Goal: Task Accomplishment & Management: Manage account settings

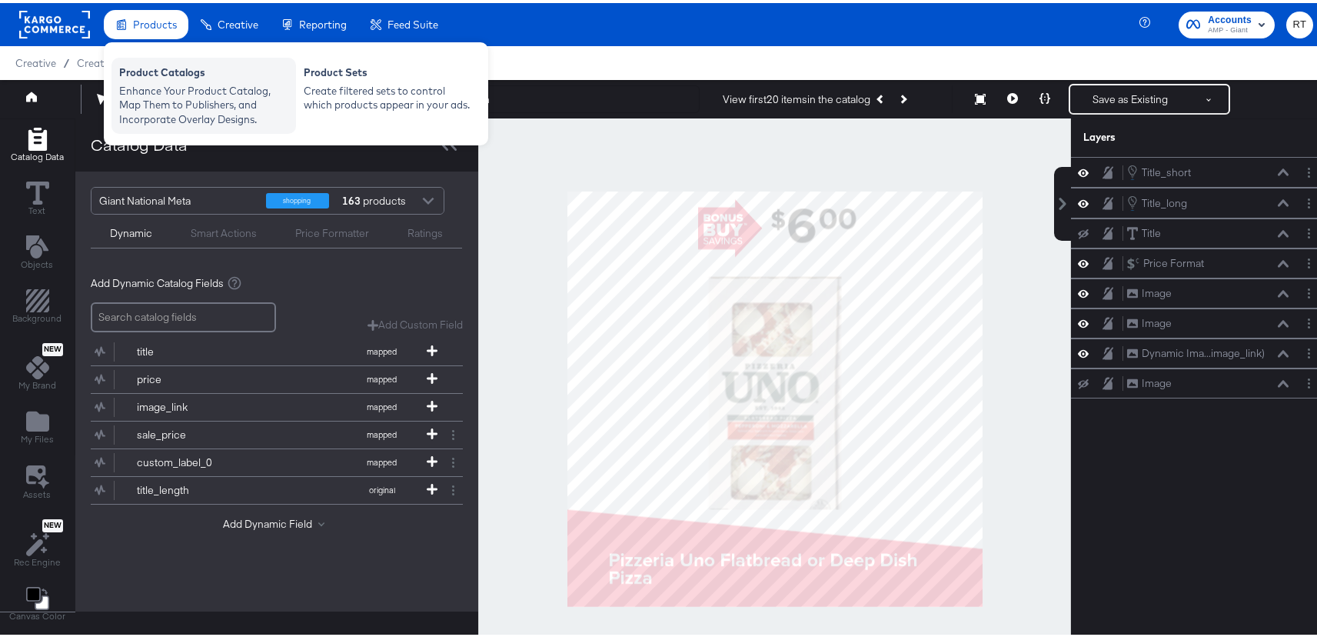
click at [141, 97] on div "Enhance Your Product Catalog, Map Them to Publishers, and Incorporate Overlay D…" at bounding box center [203, 102] width 169 height 43
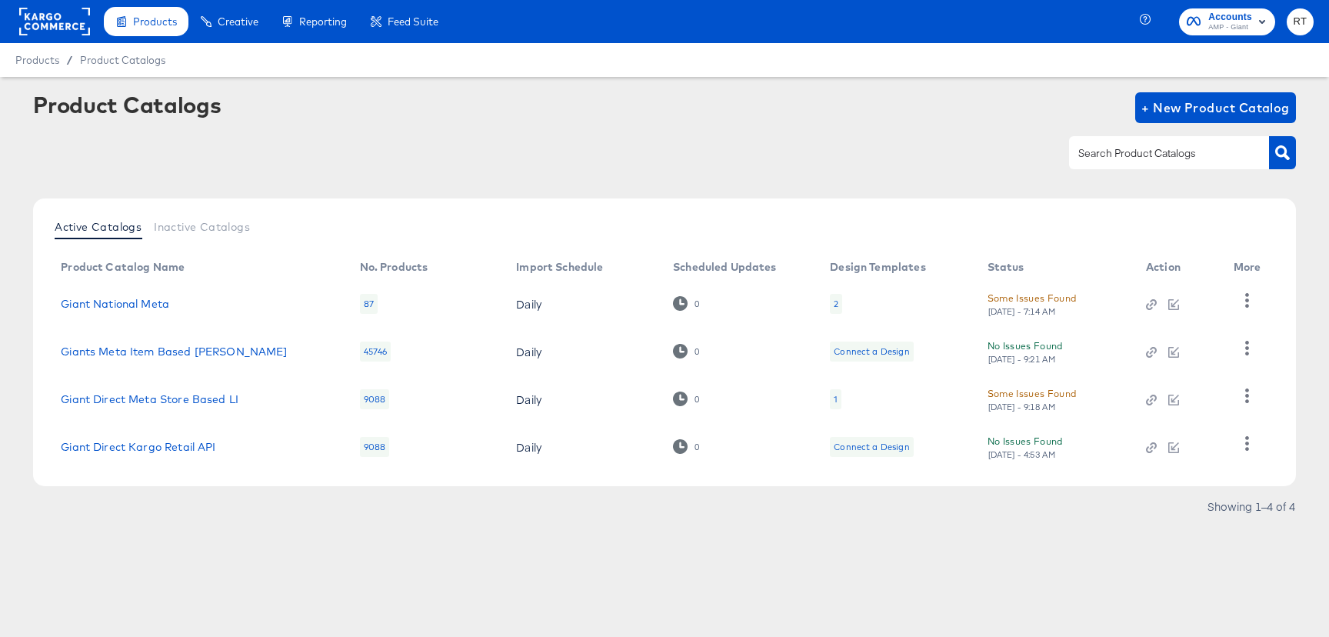
click at [833, 303] on div "2" at bounding box center [835, 304] width 5 height 12
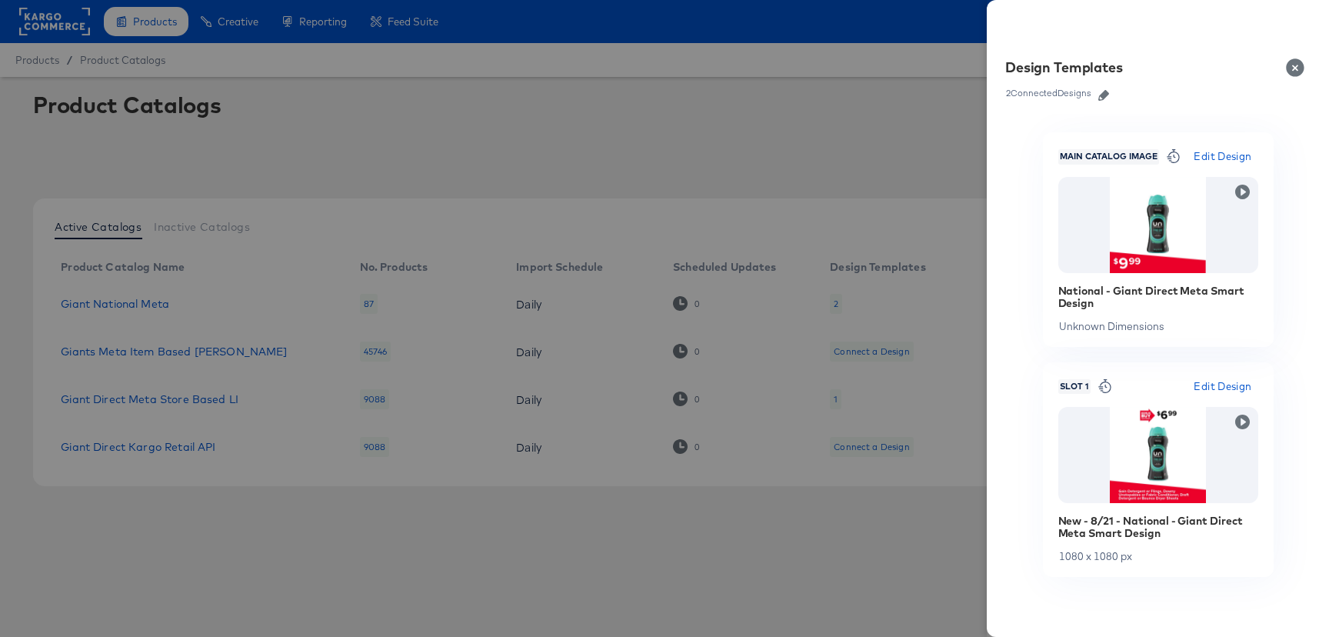
click at [1103, 94] on icon "button" at bounding box center [1103, 95] width 11 height 11
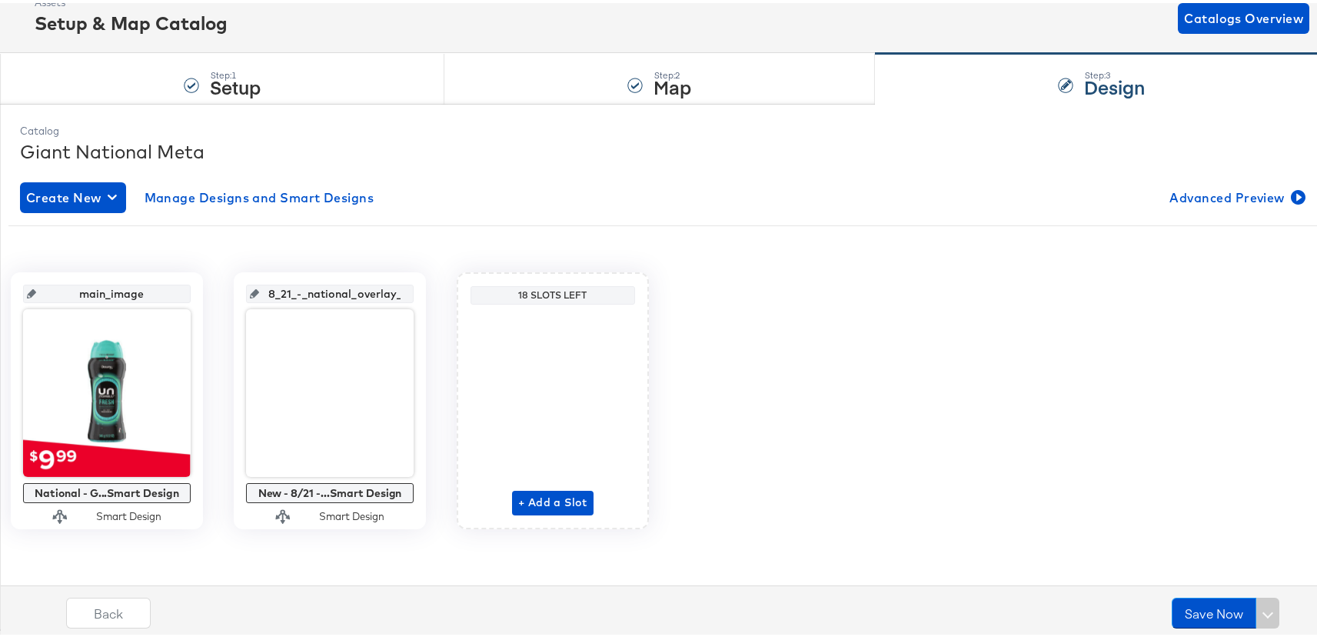
scroll to position [96, 0]
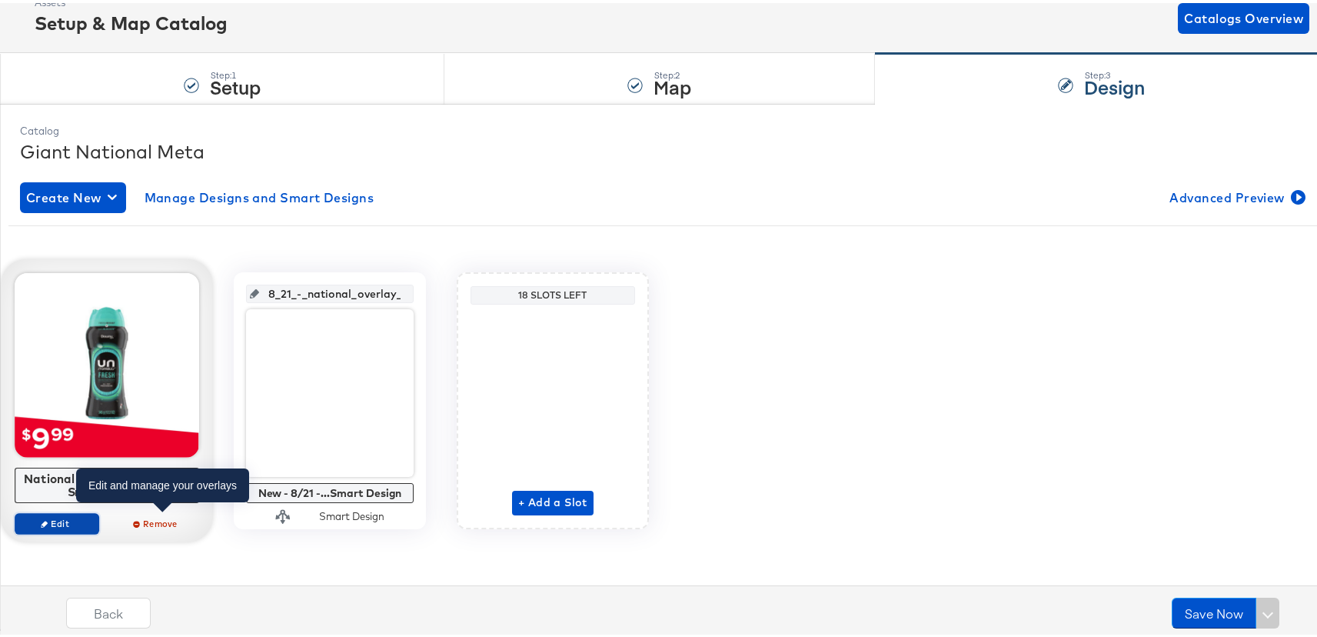
click at [92, 516] on span "Edit" at bounding box center [57, 520] width 71 height 12
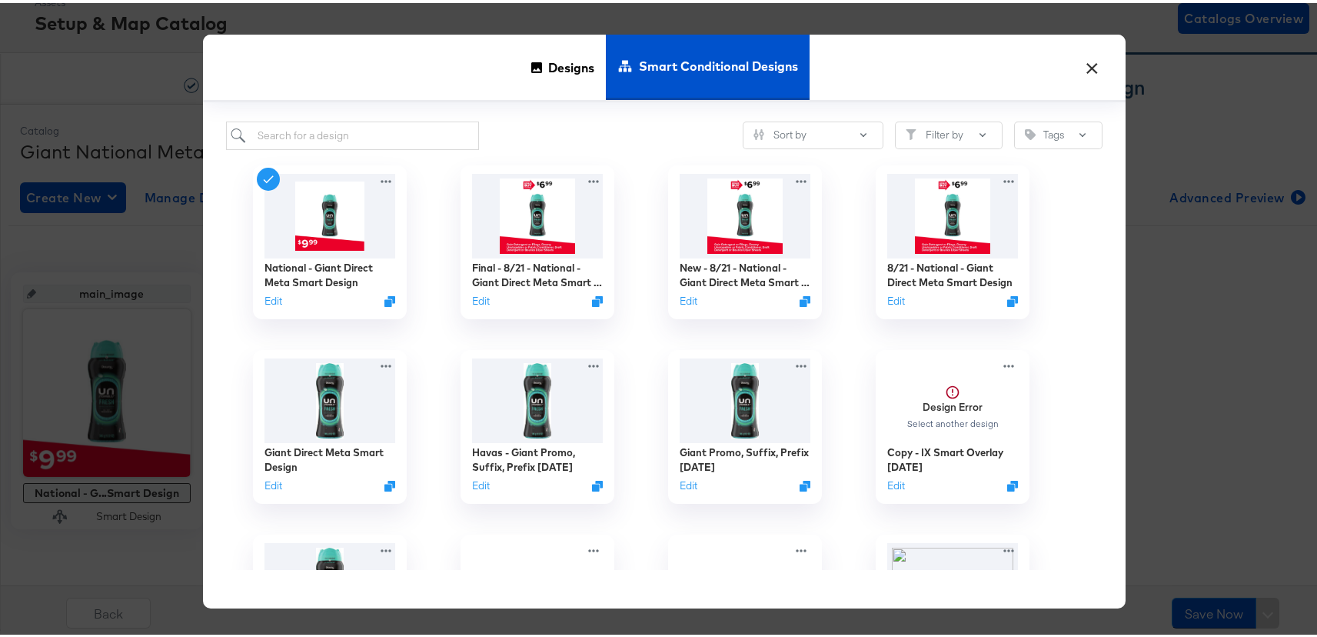
click at [1086, 62] on button "×" at bounding box center [1093, 61] width 28 height 28
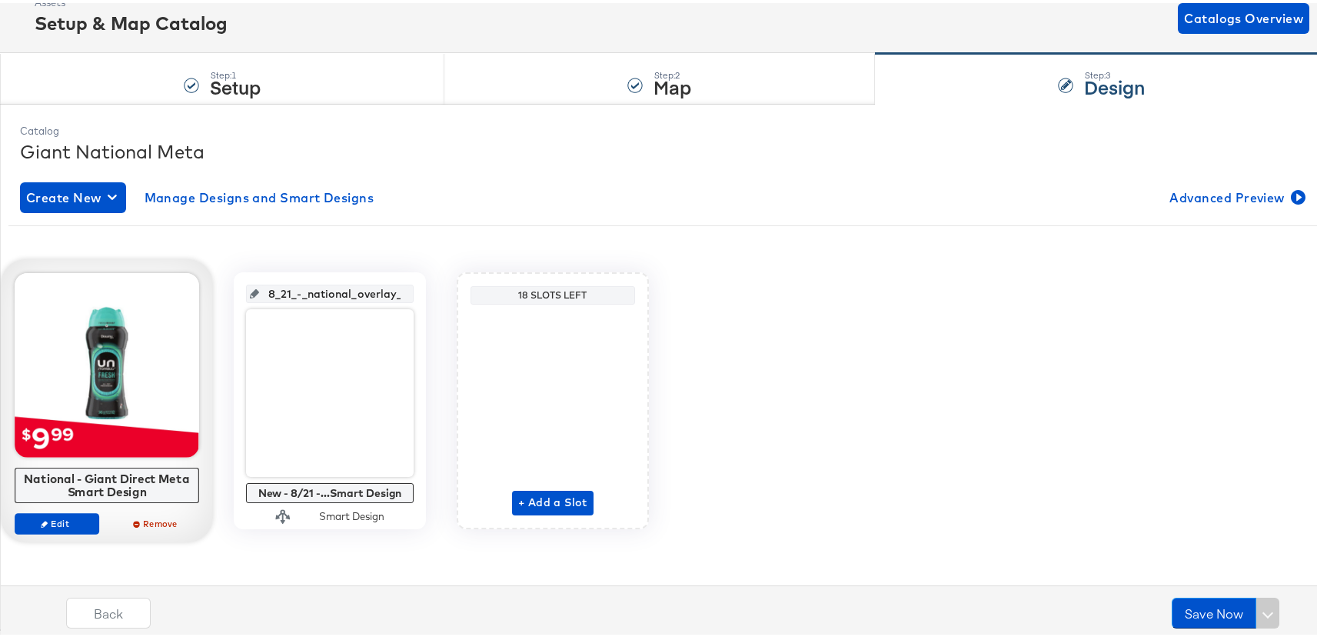
click at [199, 423] on div at bounding box center [107, 362] width 185 height 185
click at [92, 517] on span "Edit" at bounding box center [57, 520] width 71 height 12
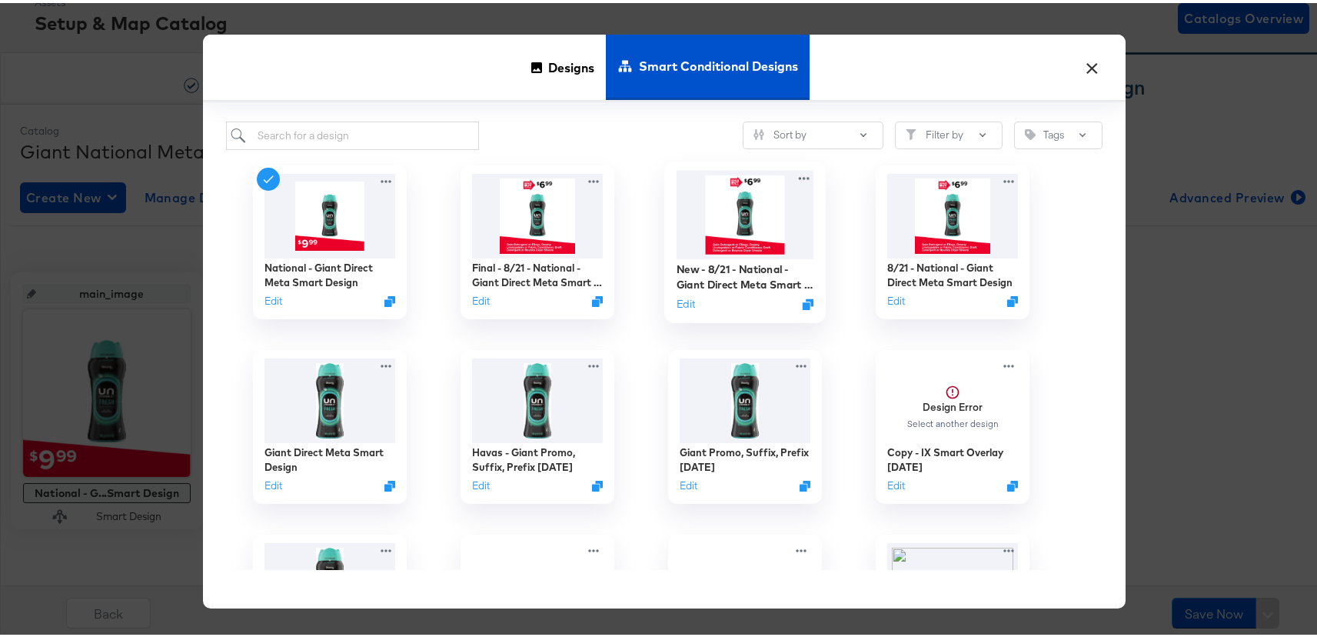
click at [750, 201] on img at bounding box center [746, 212] width 138 height 88
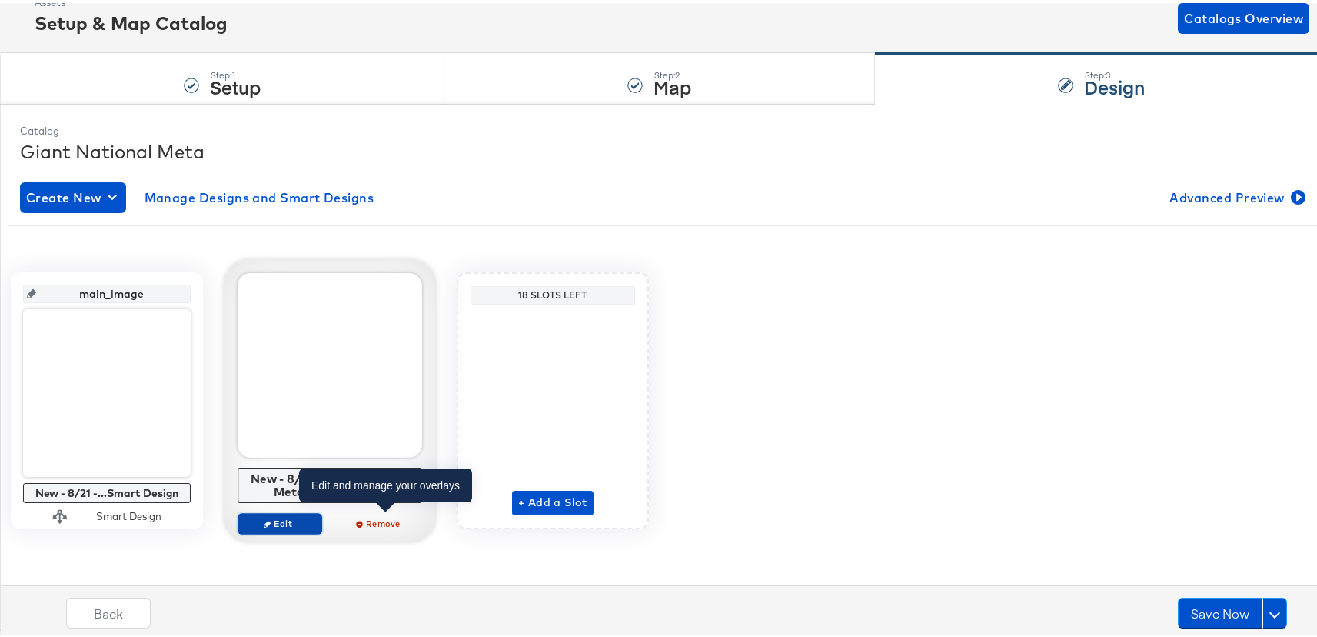
click at [315, 521] on span "Edit" at bounding box center [280, 520] width 71 height 12
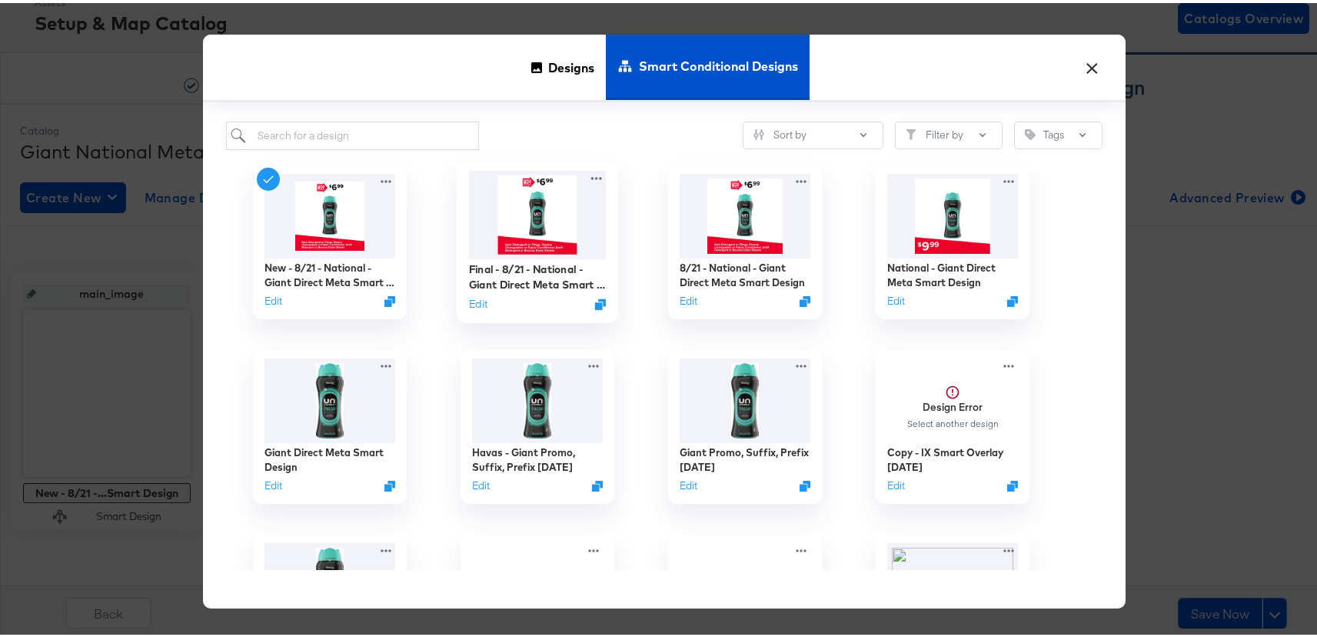
click at [529, 224] on img at bounding box center [538, 212] width 138 height 88
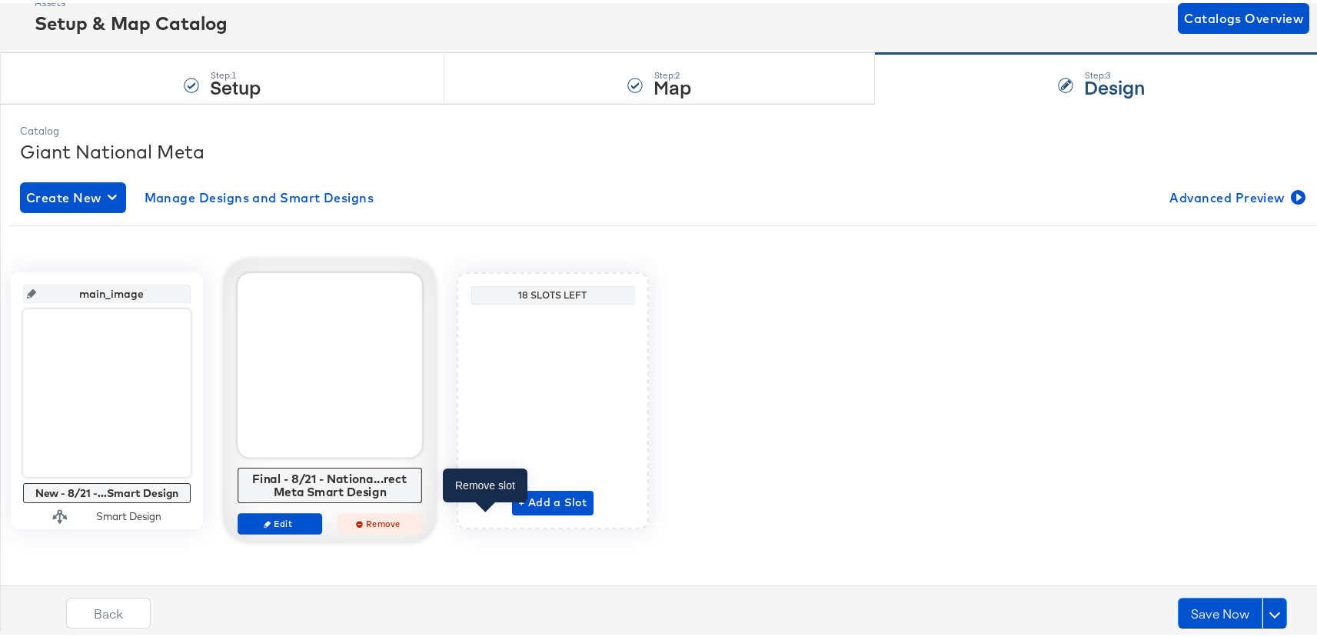
click at [415, 524] on span "Remove" at bounding box center [379, 520] width 71 height 12
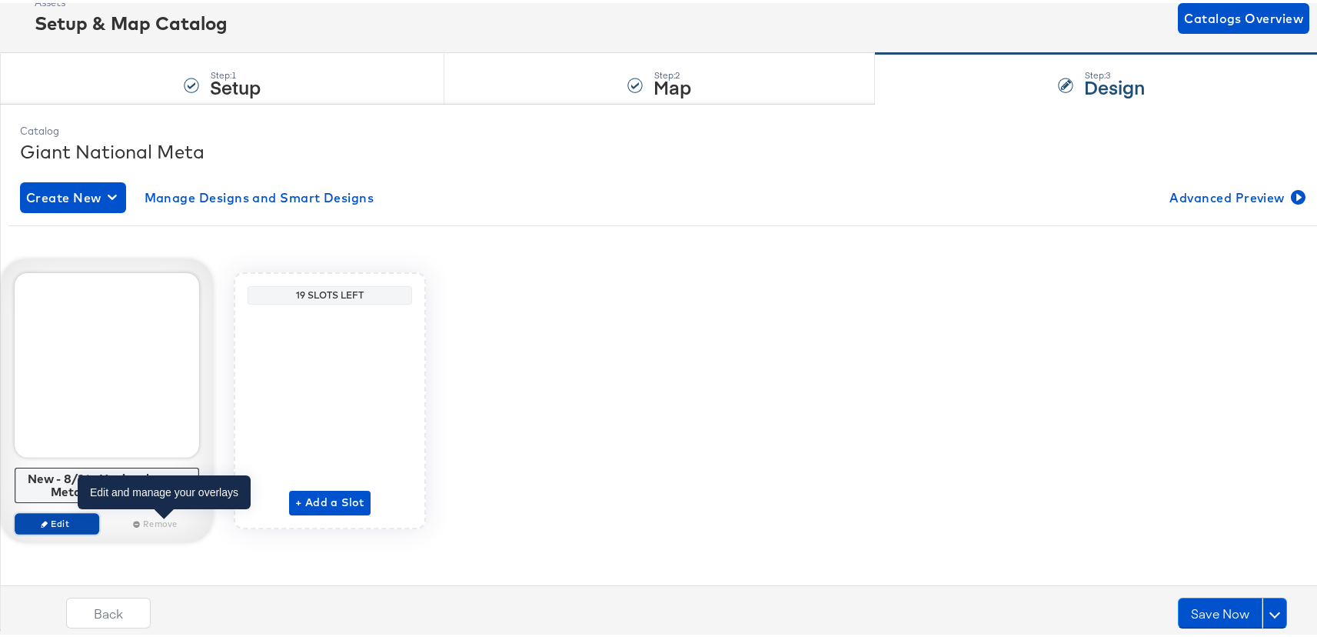
click at [92, 523] on span "Edit" at bounding box center [57, 520] width 71 height 12
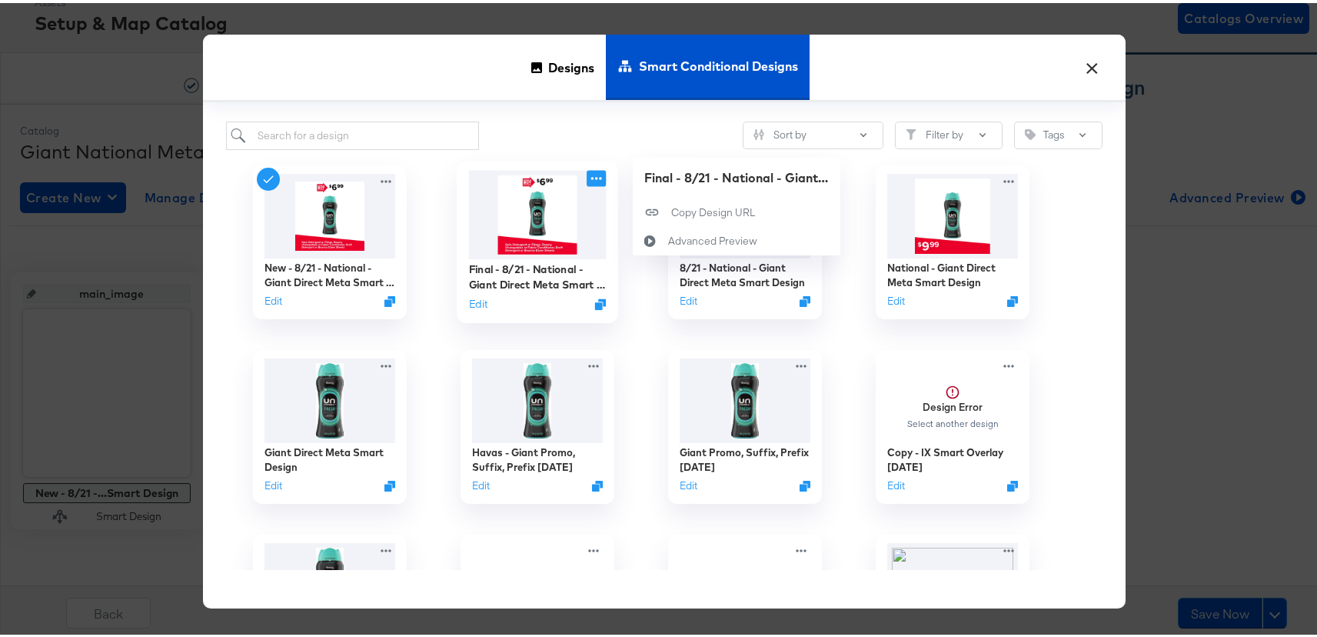
click at [594, 178] on icon at bounding box center [596, 176] width 19 height 16
click at [531, 128] on div "Sort by Filter by Tags" at bounding box center [664, 132] width 877 height 28
click at [590, 174] on icon at bounding box center [596, 176] width 19 height 16
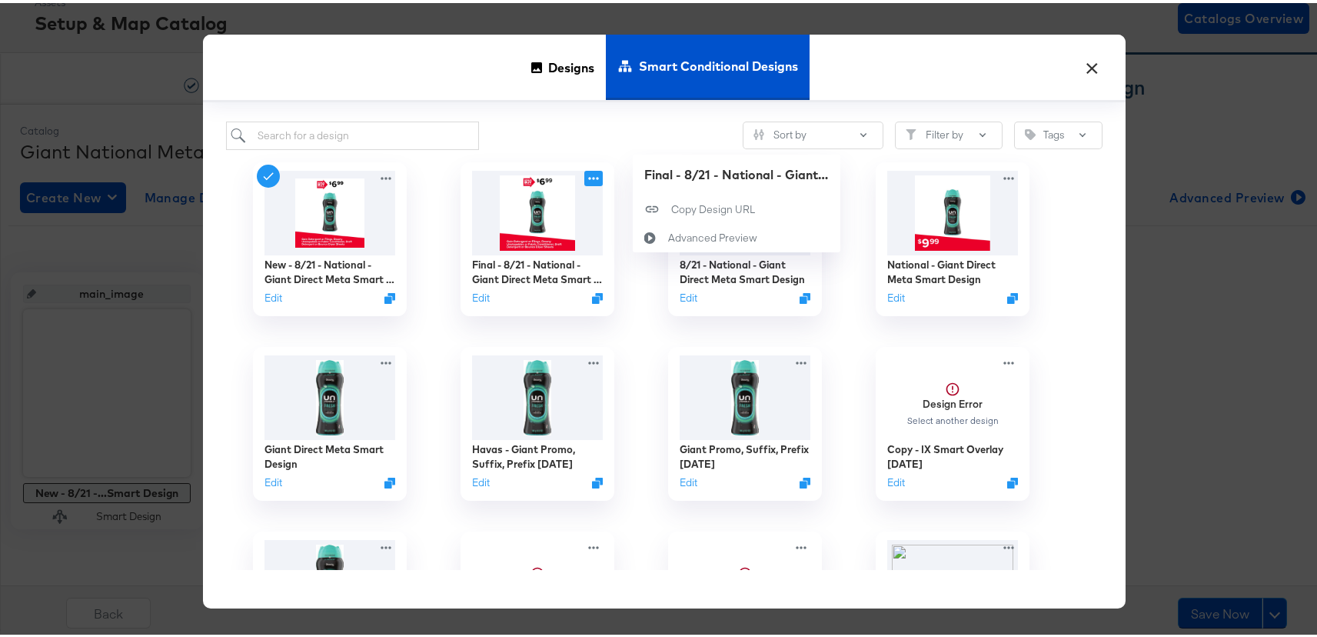
click at [587, 135] on div "Sort by Filter by Tags" at bounding box center [664, 132] width 877 height 28
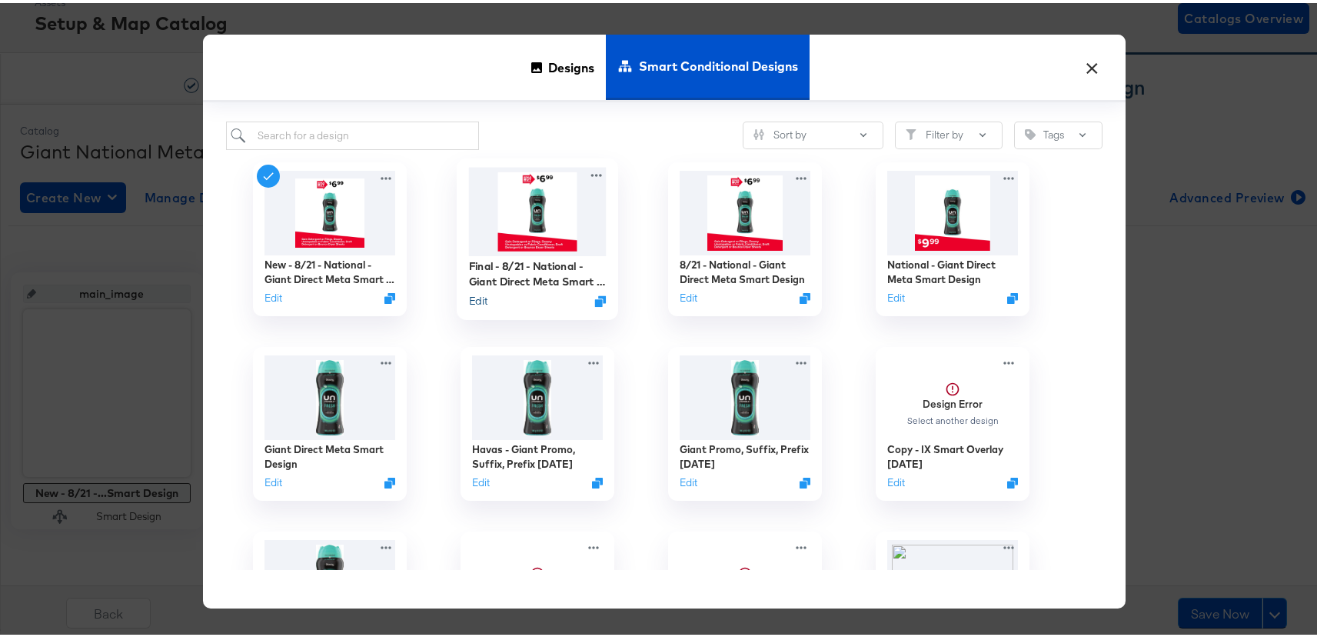
click at [474, 300] on button "Edit" at bounding box center [478, 298] width 18 height 15
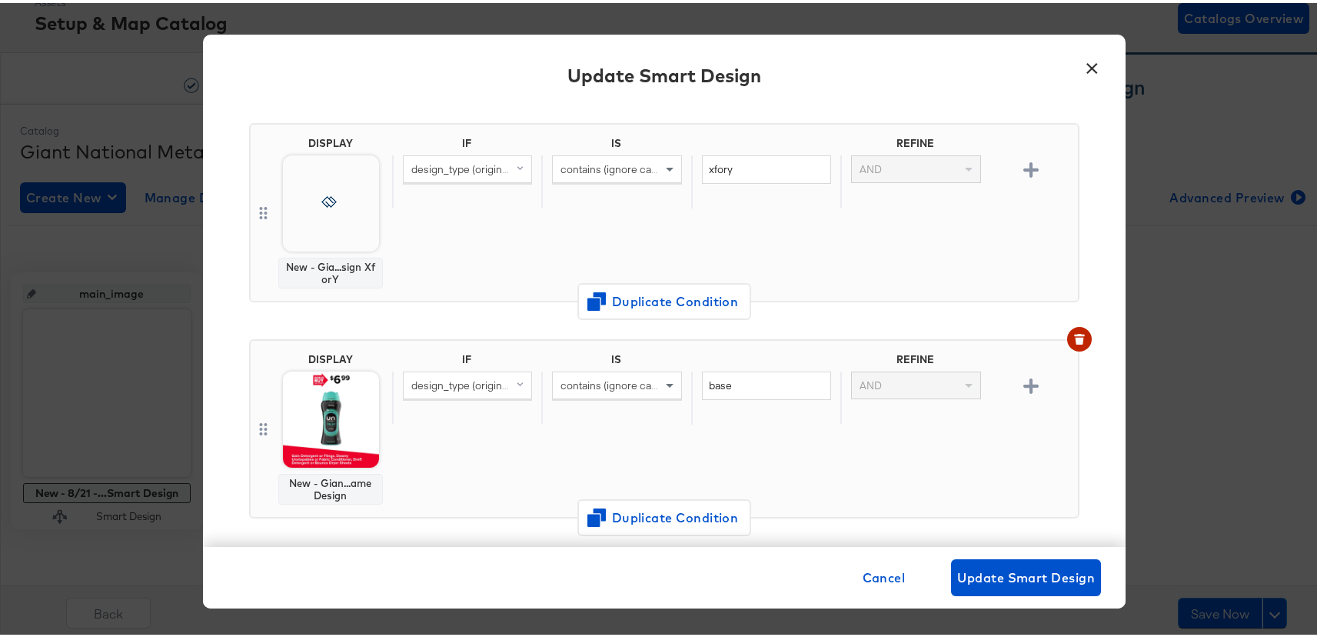
scroll to position [0, 0]
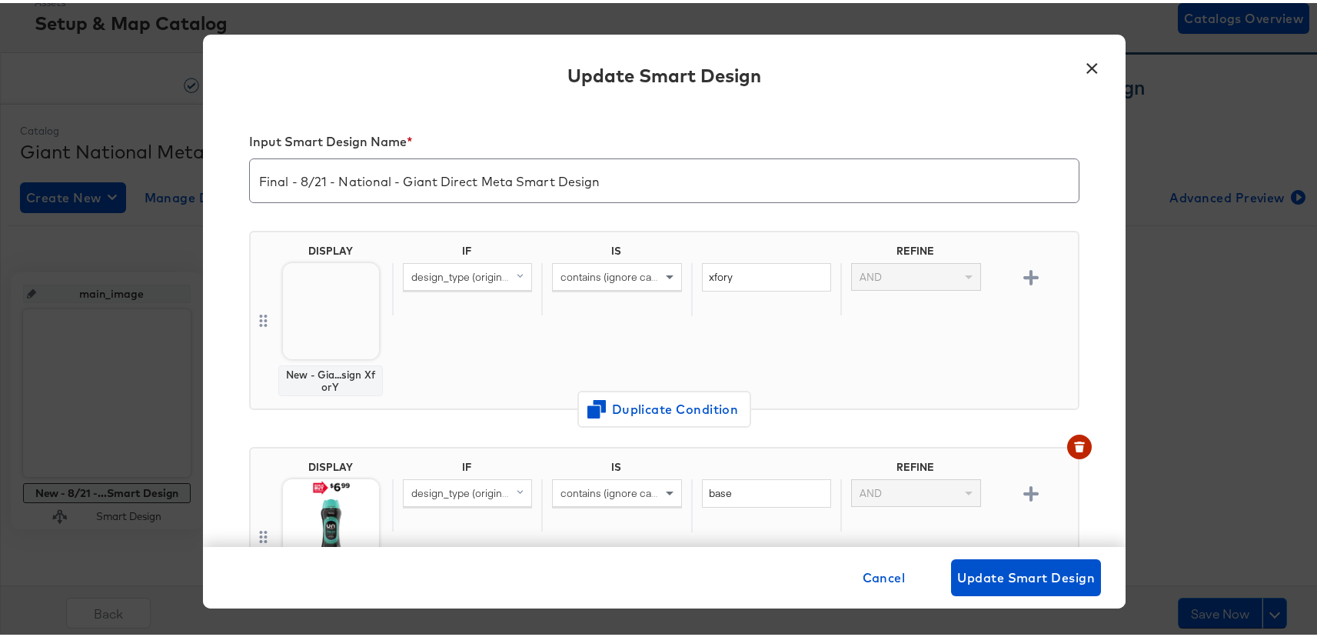
click at [1083, 65] on button "×" at bounding box center [1093, 61] width 28 height 28
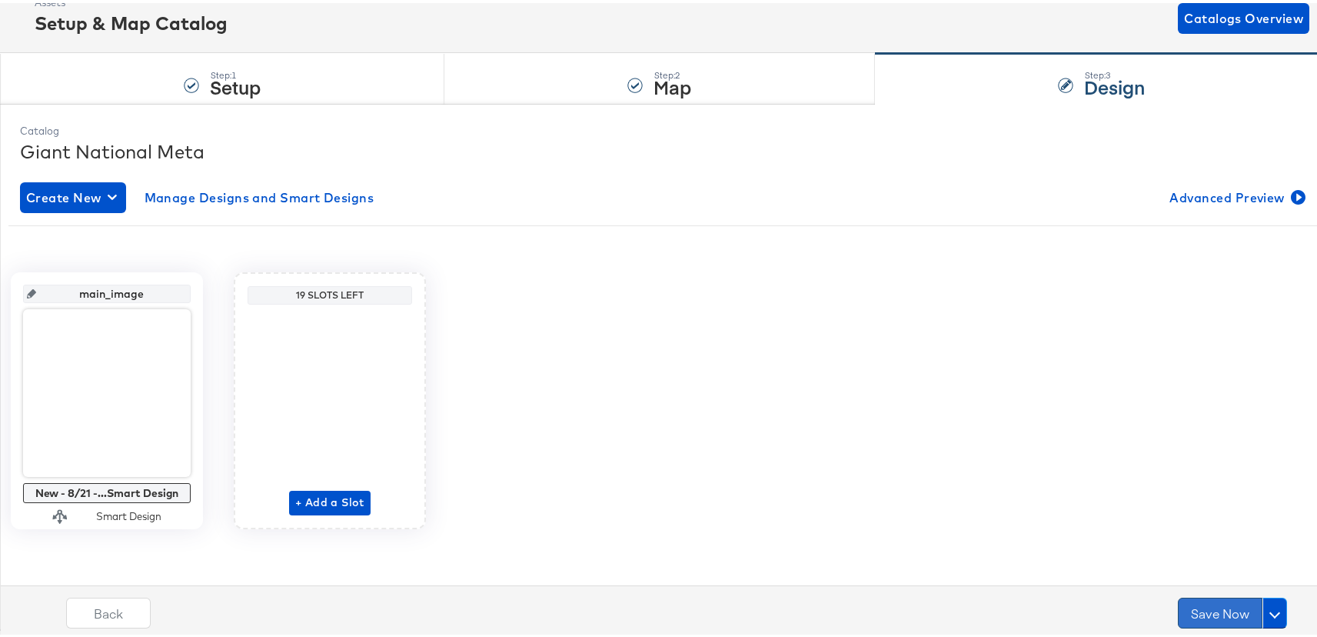
click at [1183, 599] on button "Save Now" at bounding box center [1220, 609] width 85 height 31
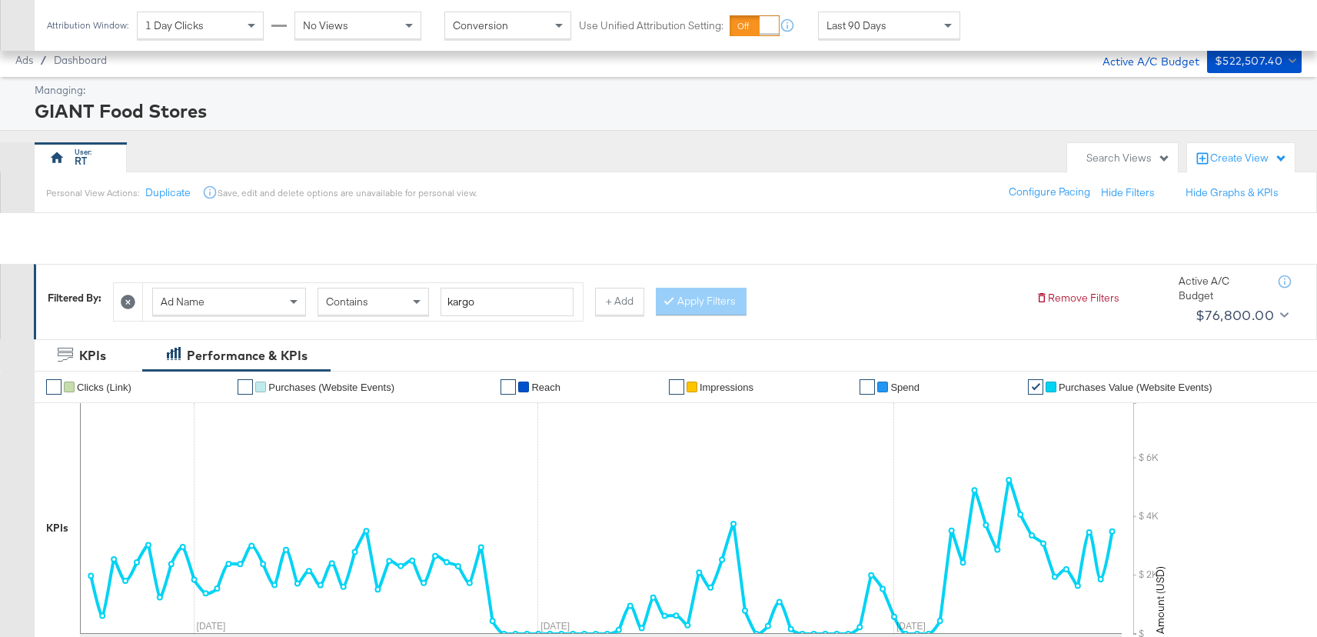
scroll to position [533, 0]
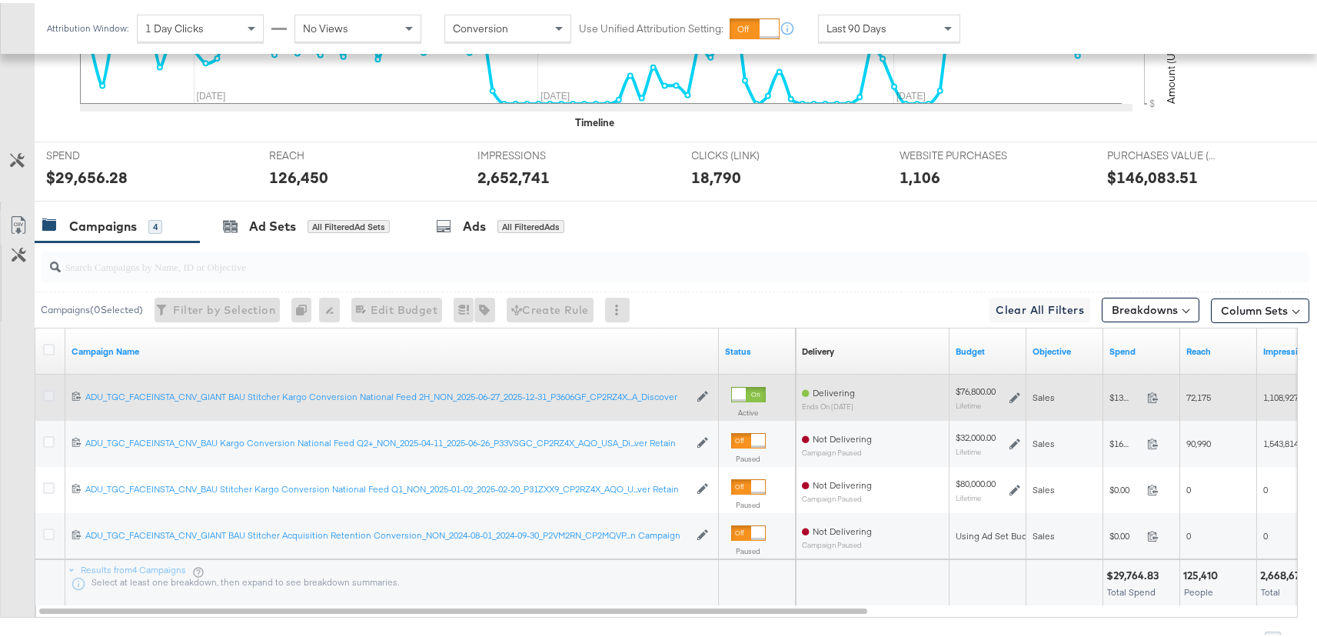
click at [47, 398] on icon at bounding box center [49, 393] width 12 height 12
click at [0, 0] on input "checkbox" at bounding box center [0, 0] width 0 height 0
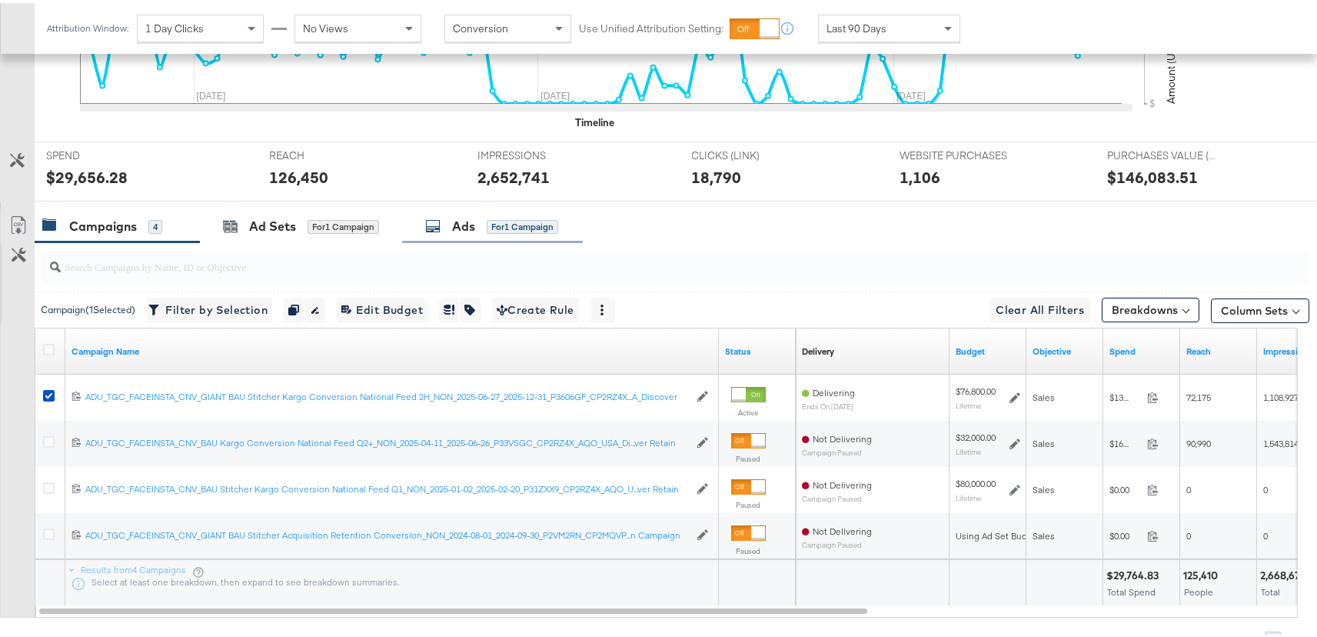
click at [458, 233] on div "Ads for 1 Campaign" at bounding box center [492, 223] width 181 height 33
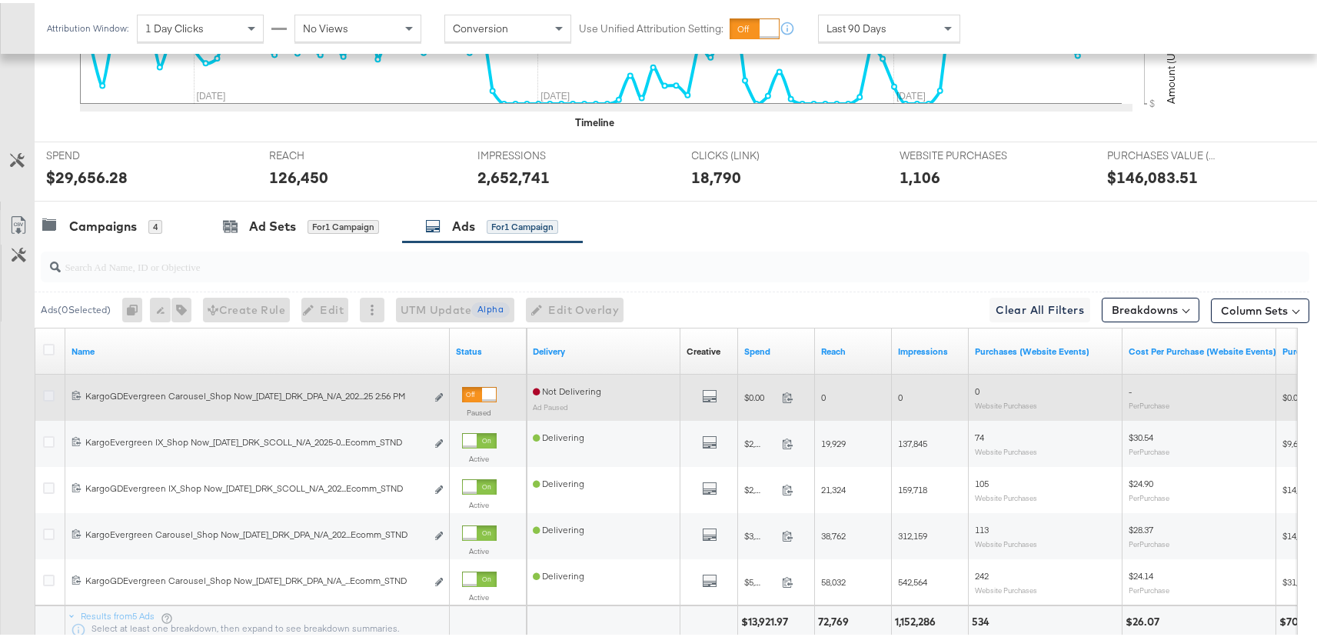
click at [48, 390] on icon at bounding box center [49, 393] width 12 height 12
click at [0, 0] on input "checkbox" at bounding box center [0, 0] width 0 height 0
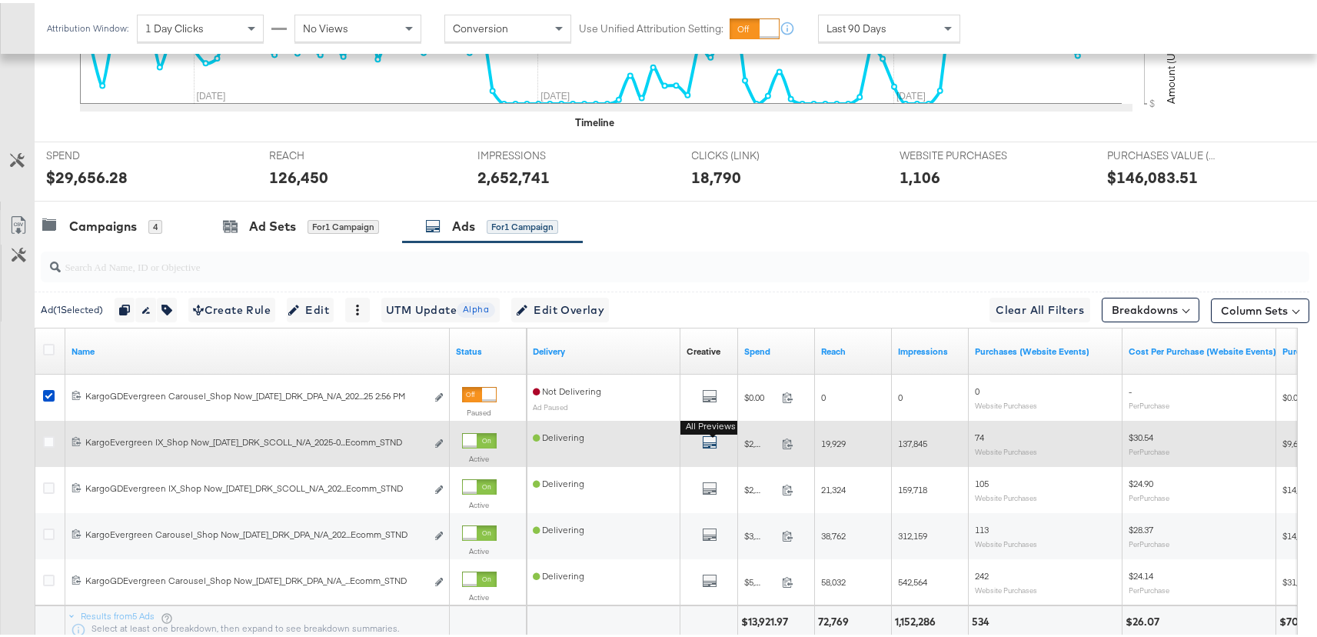
click at [707, 439] on icon "default" at bounding box center [709, 438] width 15 height 15
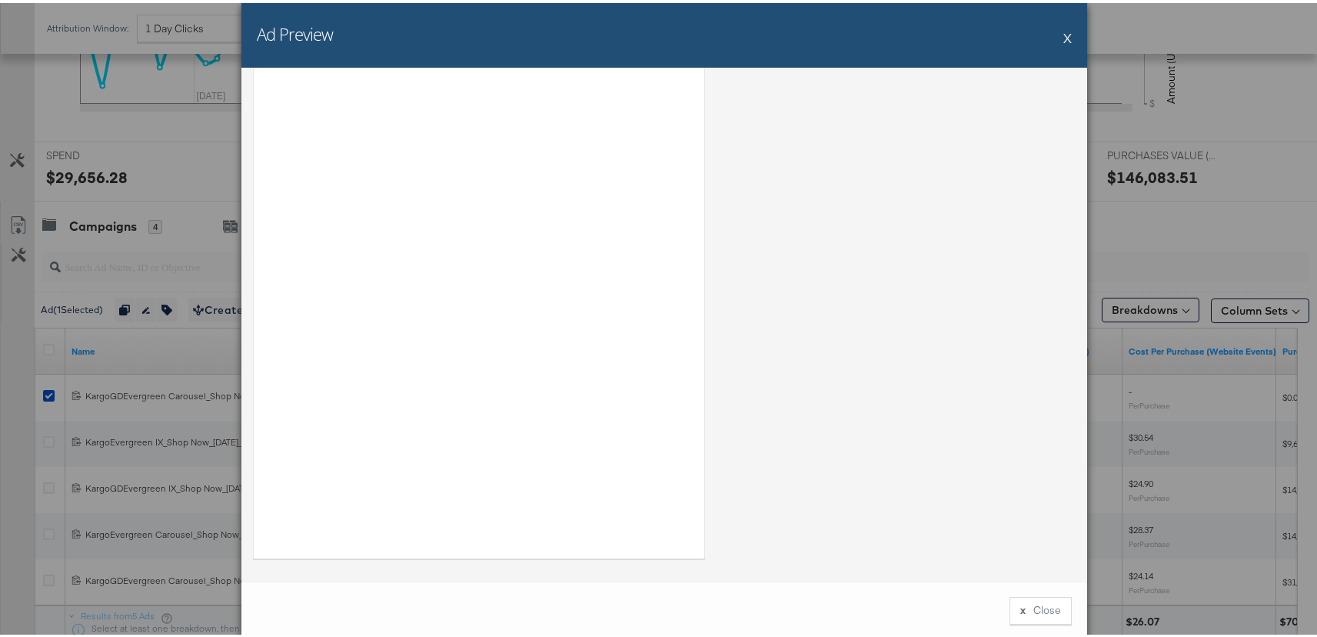
scroll to position [0, 0]
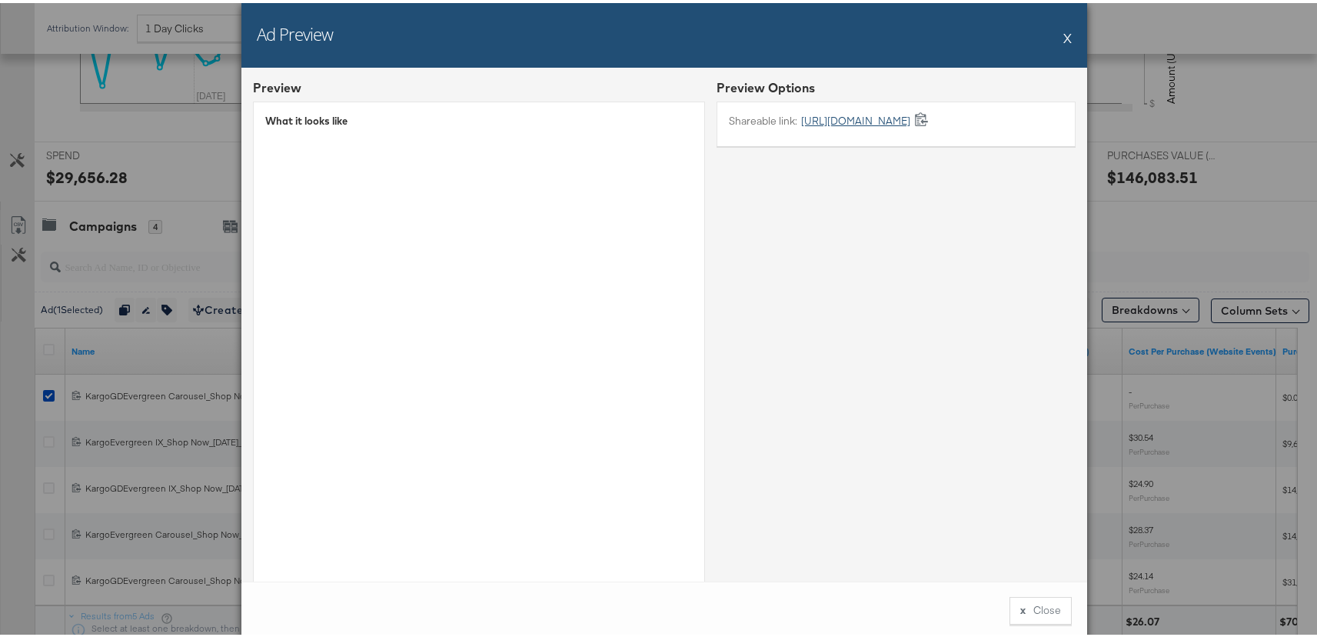
click at [847, 115] on link "https://fb.me/1MonLV77S8BquGp" at bounding box center [853, 118] width 113 height 15
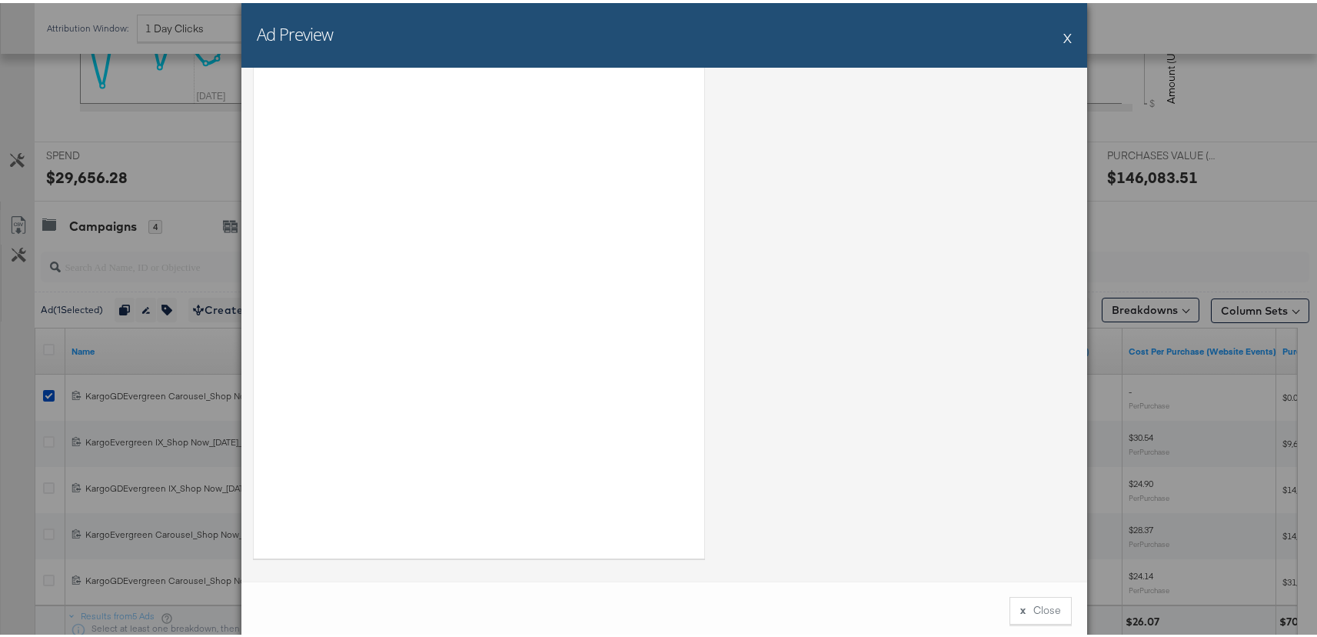
click at [1063, 32] on button "X" at bounding box center [1067, 34] width 8 height 31
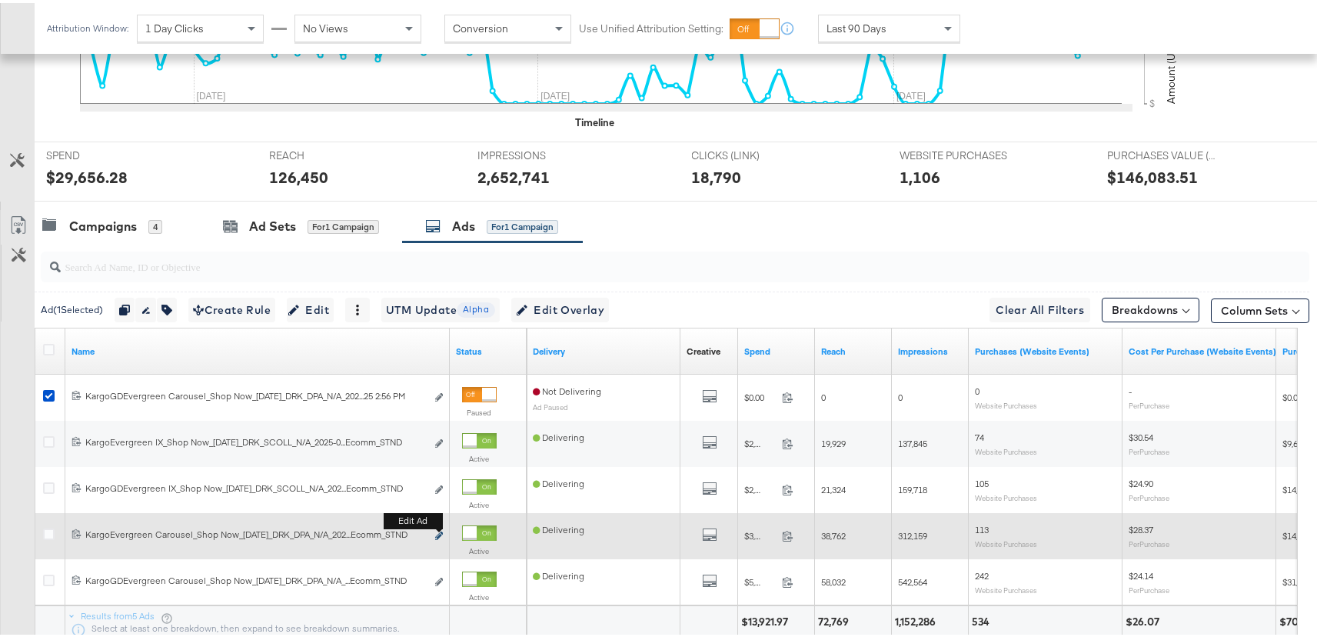
click at [441, 532] on icon "link" at bounding box center [439, 532] width 8 height 8
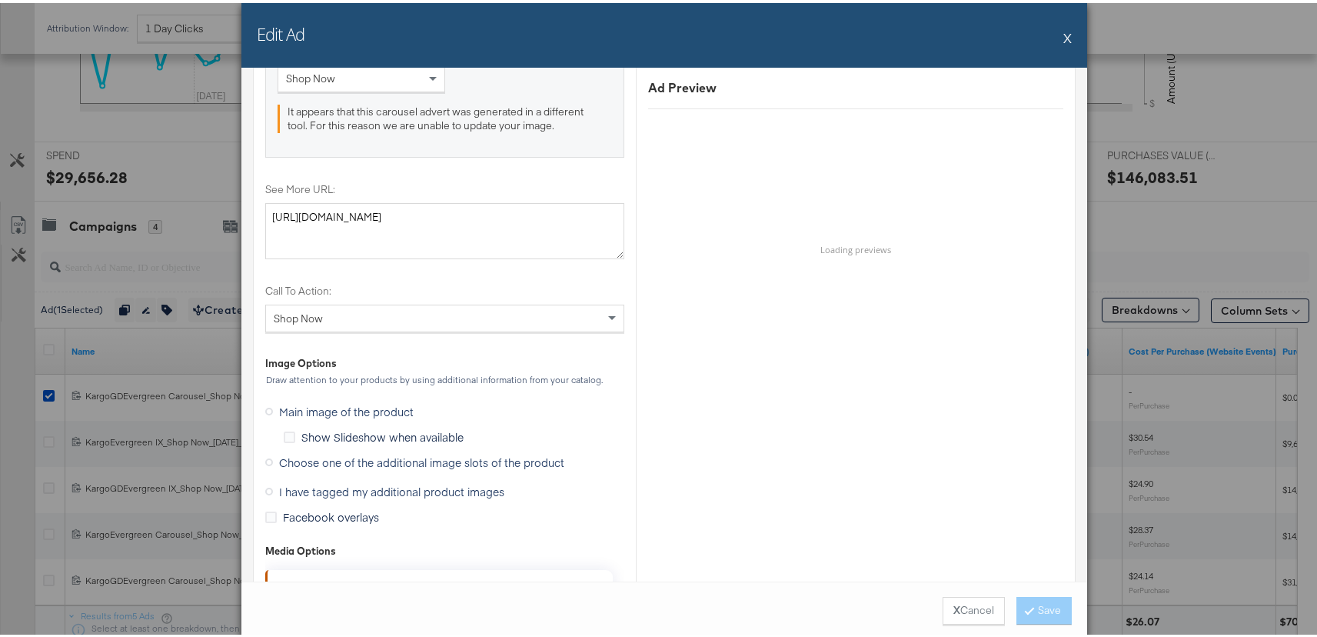
scroll to position [1666, 0]
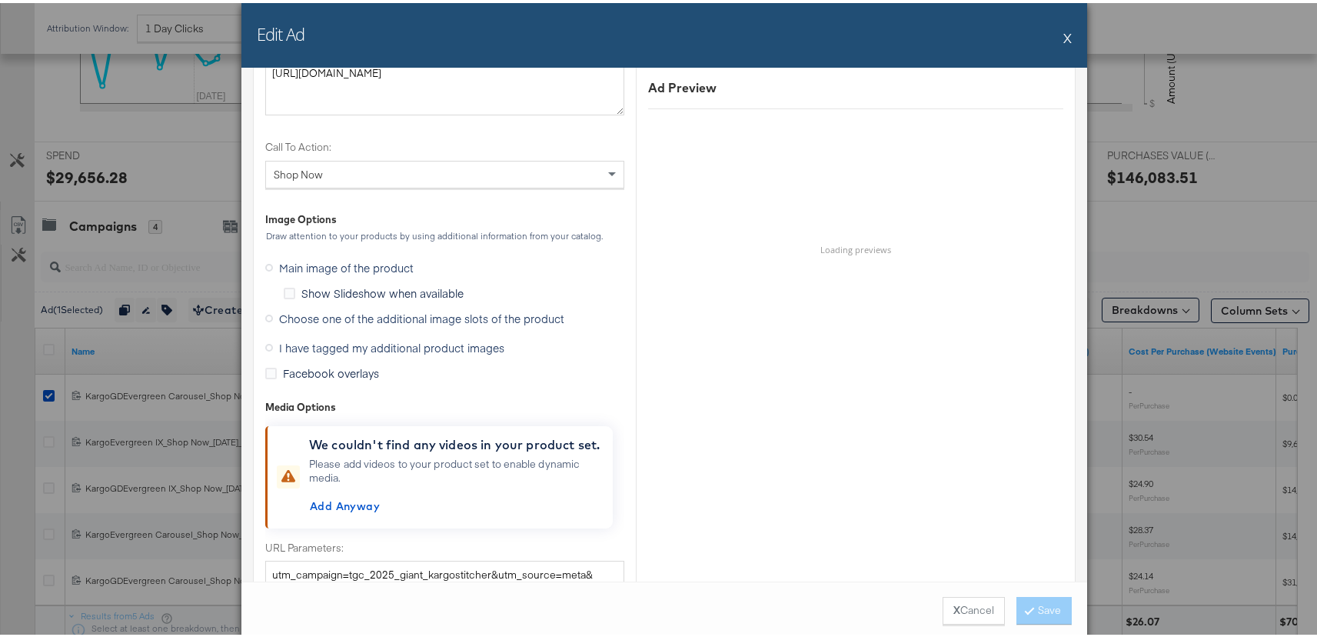
click at [437, 328] on div "Choose one of the additional image slots of the product" at bounding box center [444, 318] width 359 height 29
click at [441, 321] on span "Choose one of the additional image slots of the product" at bounding box center [421, 315] width 285 height 15
click at [0, 0] on input "Choose one of the additional image slots of the product" at bounding box center [0, 0] width 0 height 0
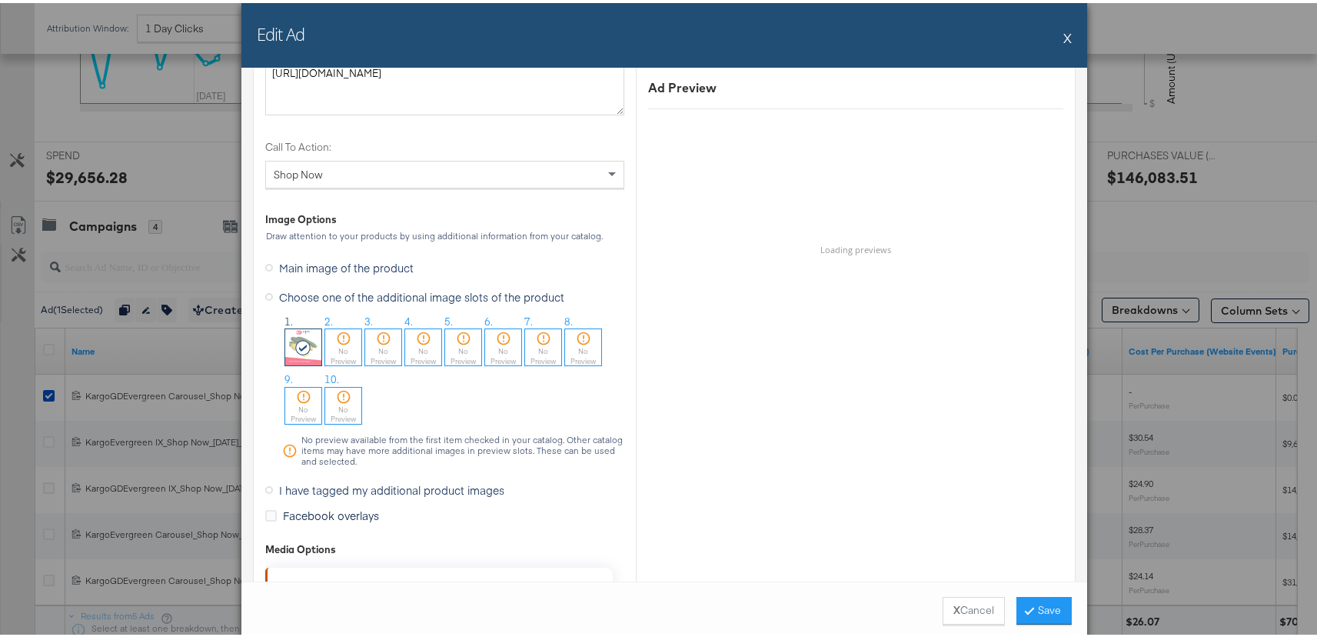
click at [1063, 36] on button "X" at bounding box center [1067, 34] width 8 height 31
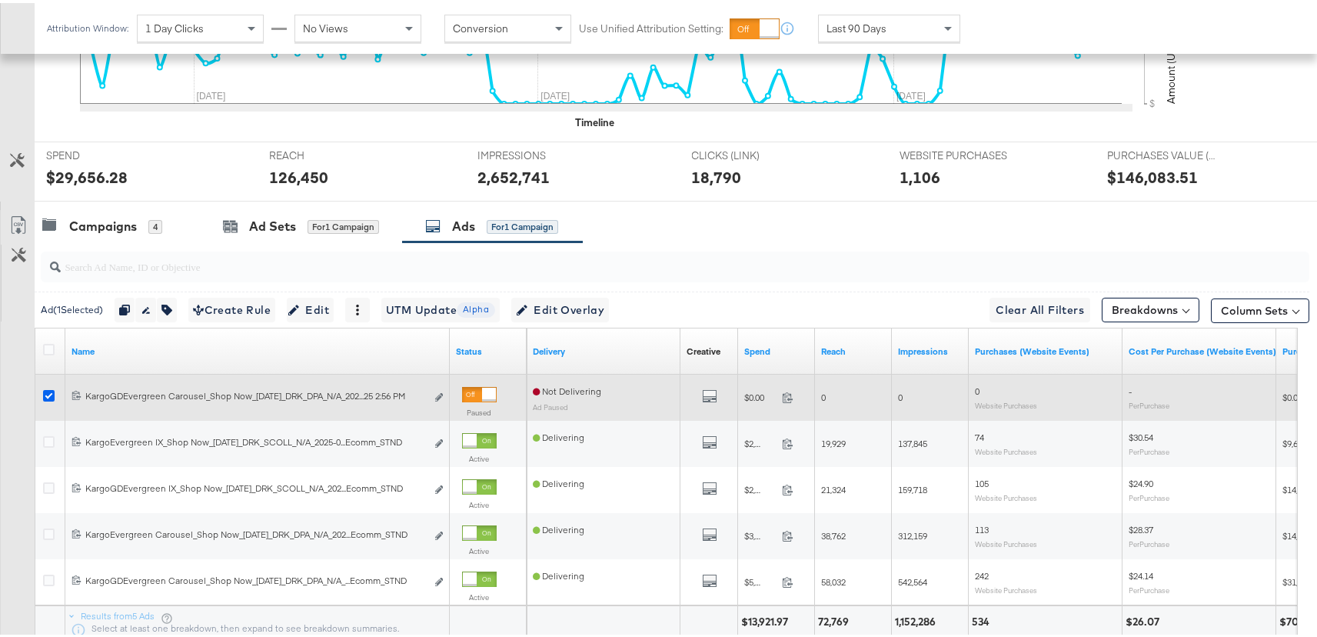
click at [45, 388] on icon at bounding box center [49, 393] width 12 height 12
click at [0, 0] on input "checkbox" at bounding box center [0, 0] width 0 height 0
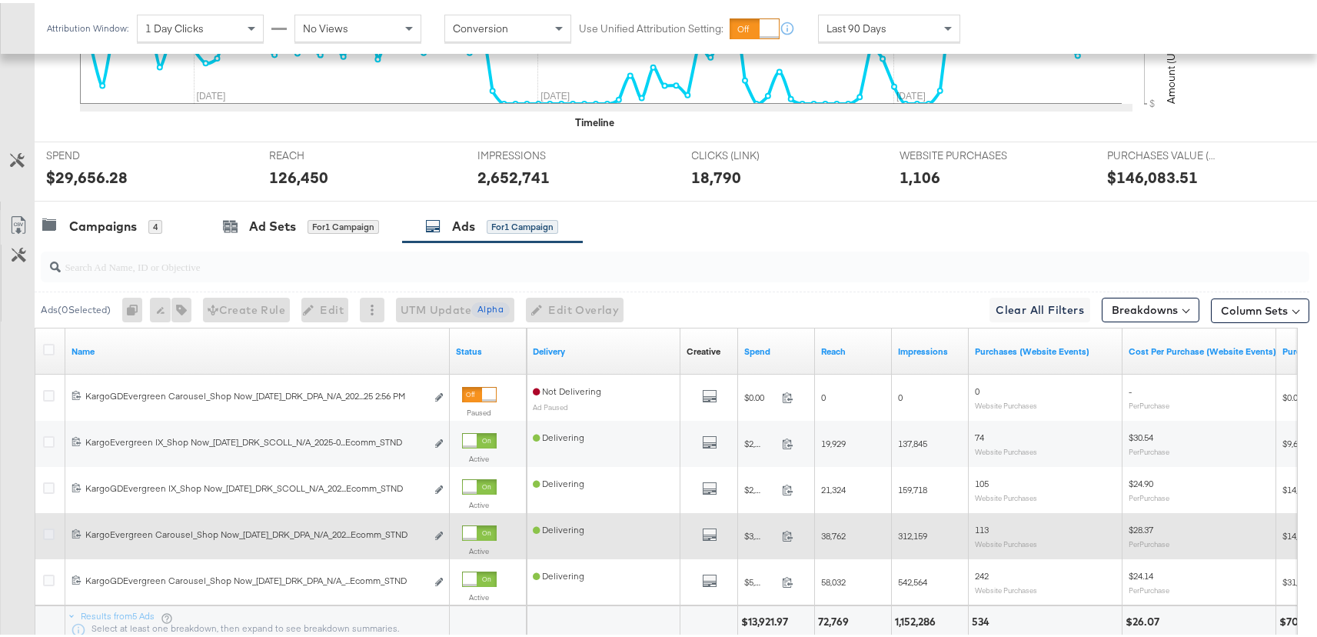
click at [47, 529] on icon at bounding box center [49, 531] width 12 height 12
click at [0, 0] on input "checkbox" at bounding box center [0, 0] width 0 height 0
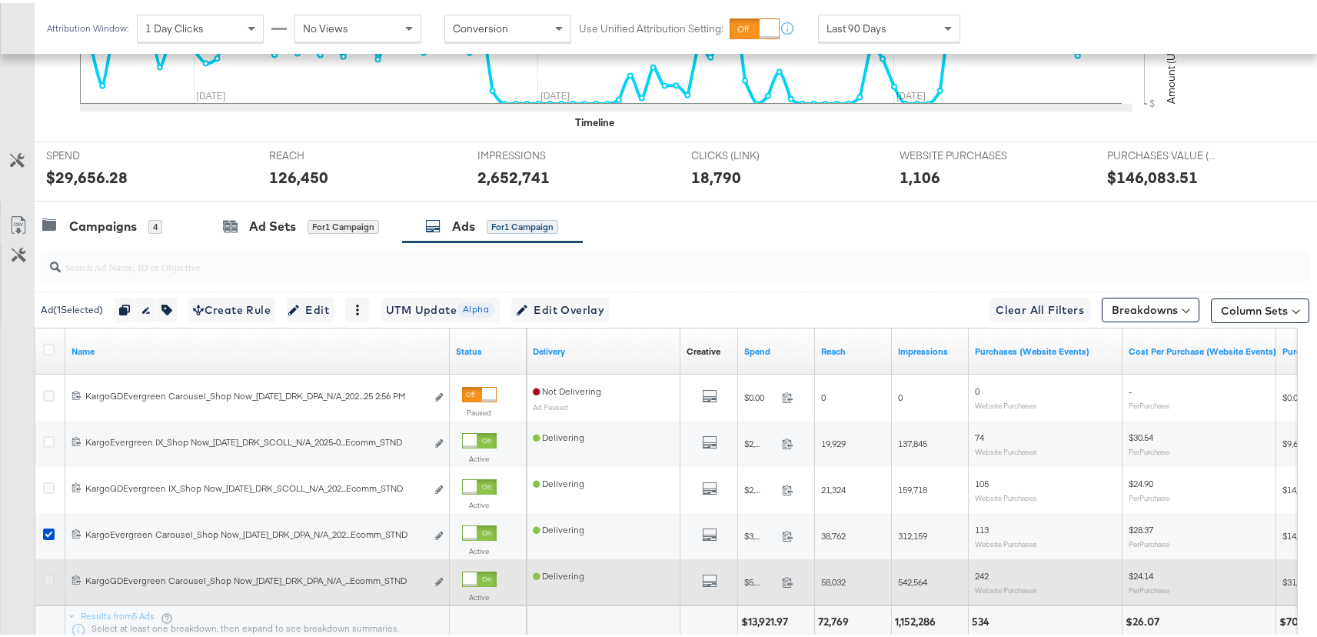
click at [50, 574] on icon at bounding box center [49, 577] width 12 height 12
click at [0, 0] on input "checkbox" at bounding box center [0, 0] width 0 height 0
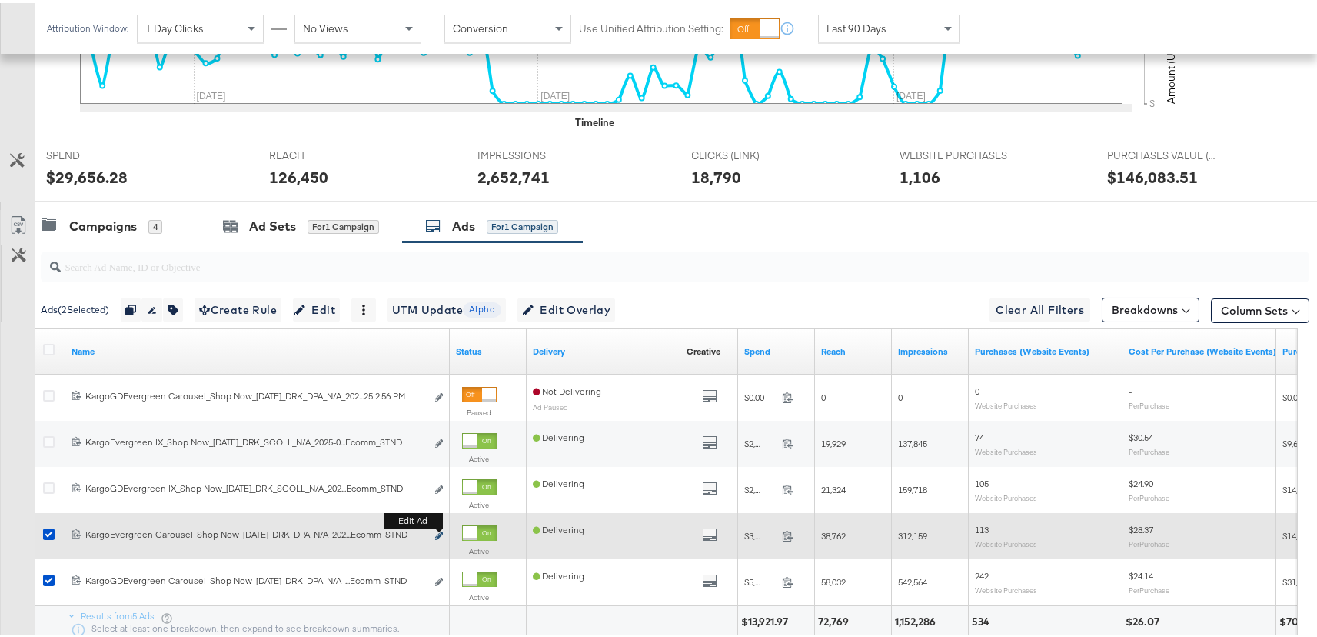
click at [439, 534] on icon "link" at bounding box center [439, 532] width 8 height 8
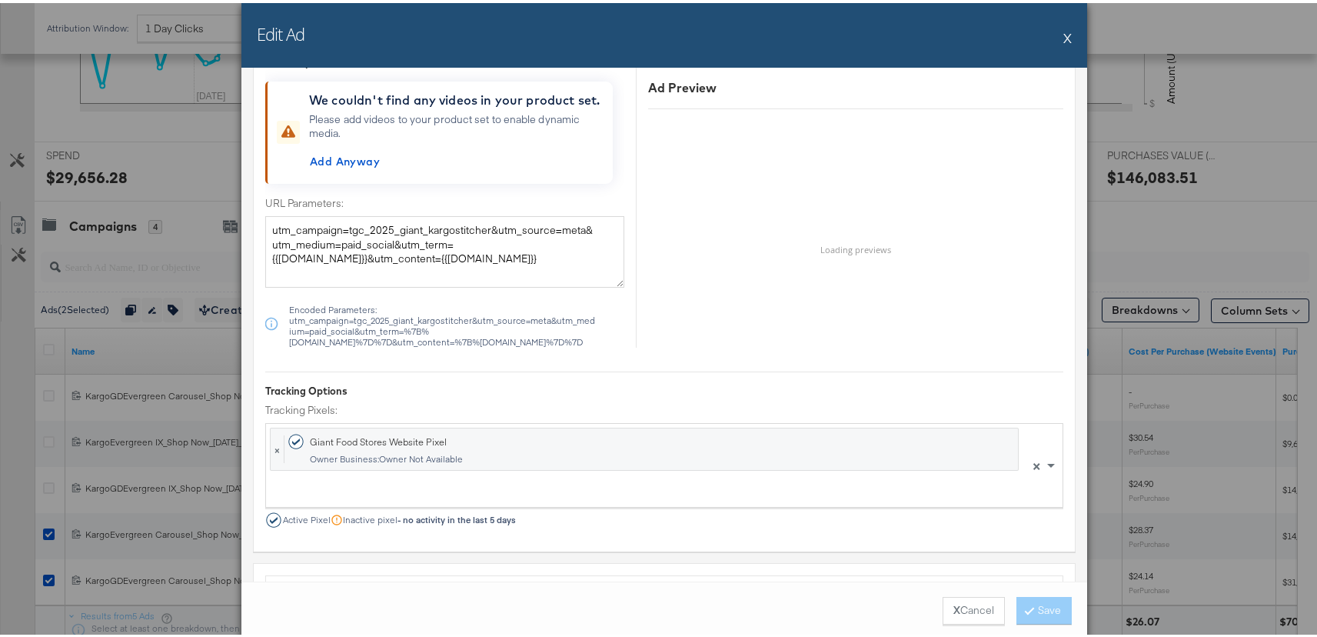
scroll to position [1670, 0]
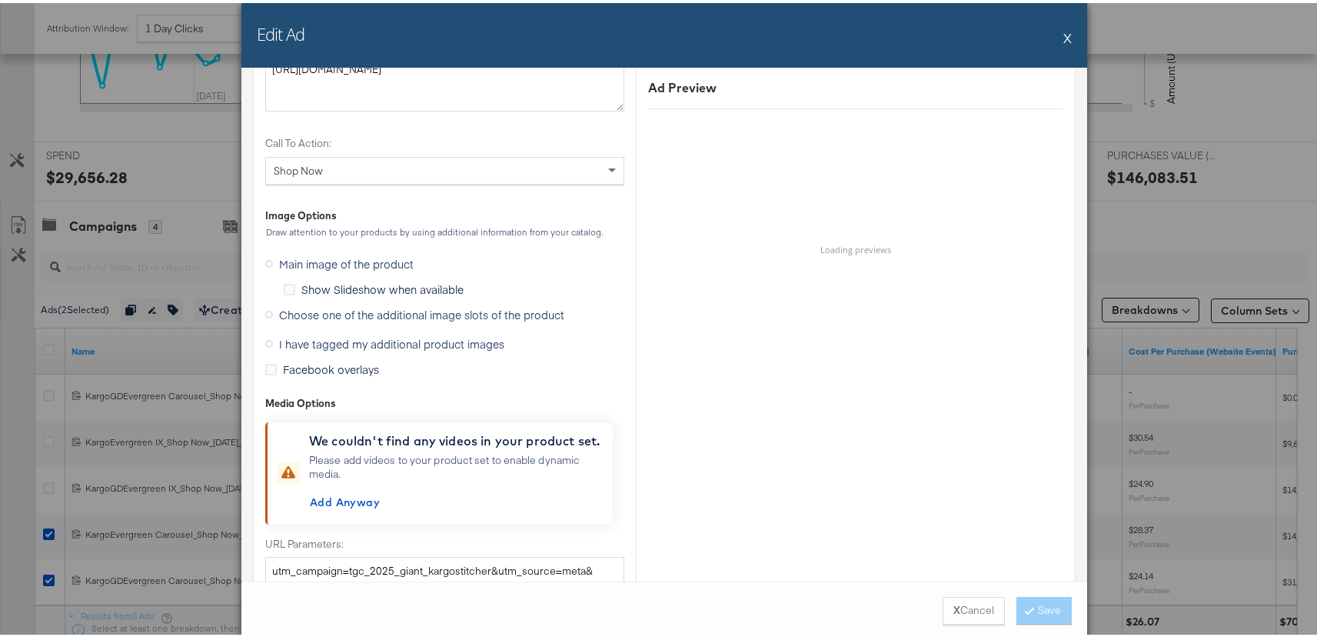
click at [365, 313] on span "Choose one of the additional image slots of the product" at bounding box center [421, 311] width 285 height 15
click at [0, 0] on input "Choose one of the additional image slots of the product" at bounding box center [0, 0] width 0 height 0
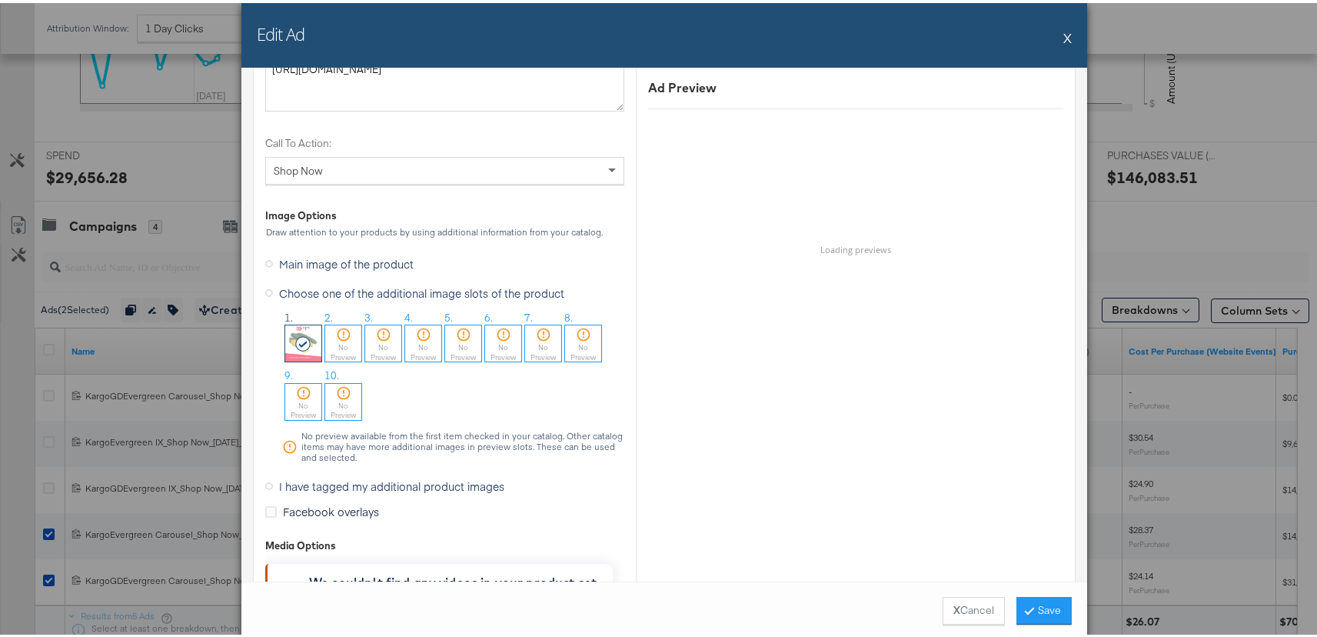
click at [1063, 38] on button "X" at bounding box center [1067, 34] width 8 height 31
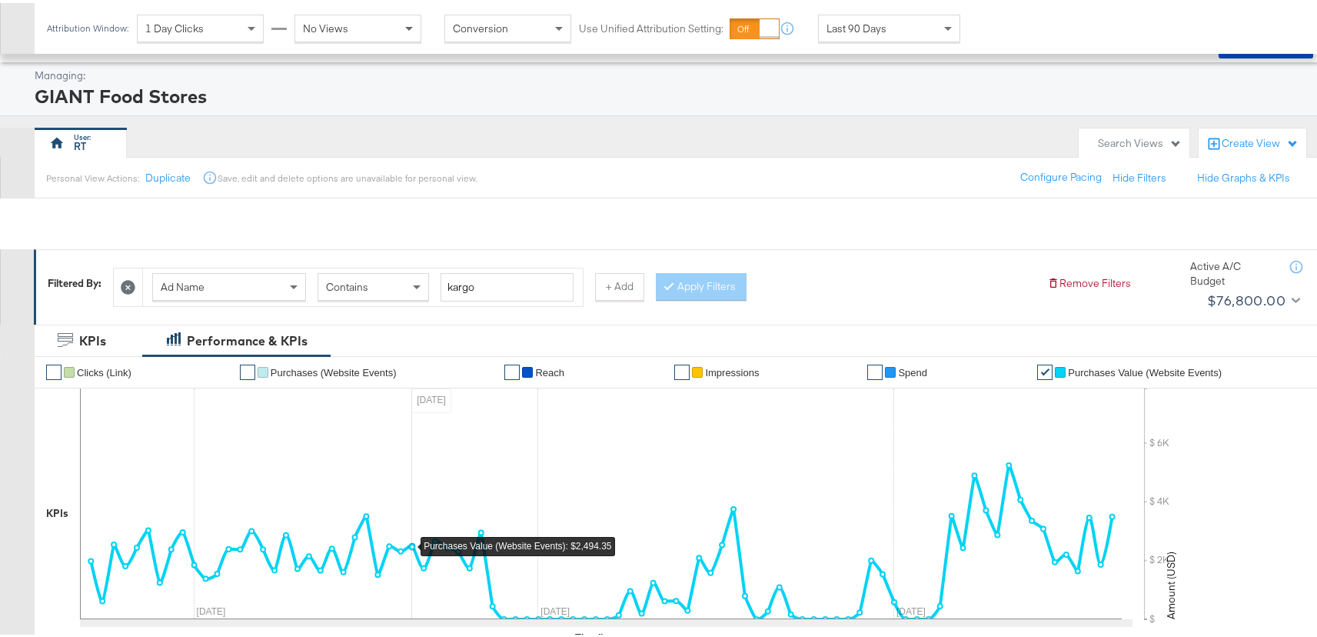
scroll to position [0, 0]
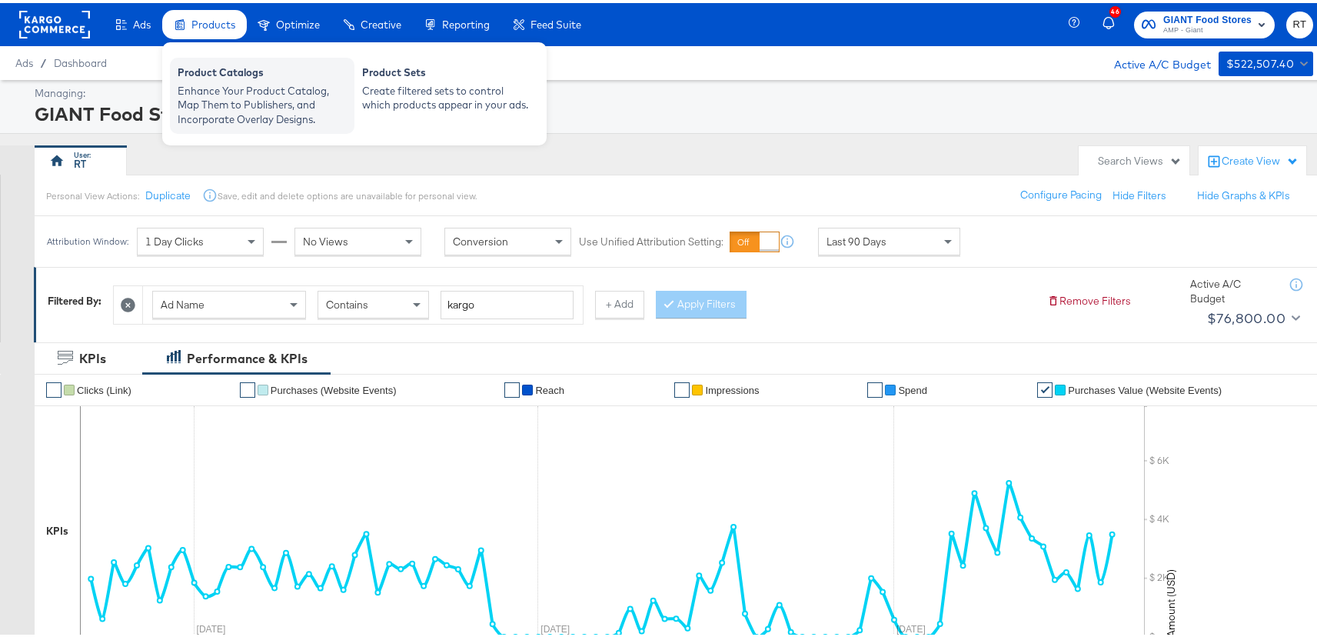
click at [241, 111] on div "Enhance Your Product Catalog, Map Them to Publishers, and Incorporate Overlay D…" at bounding box center [262, 102] width 169 height 43
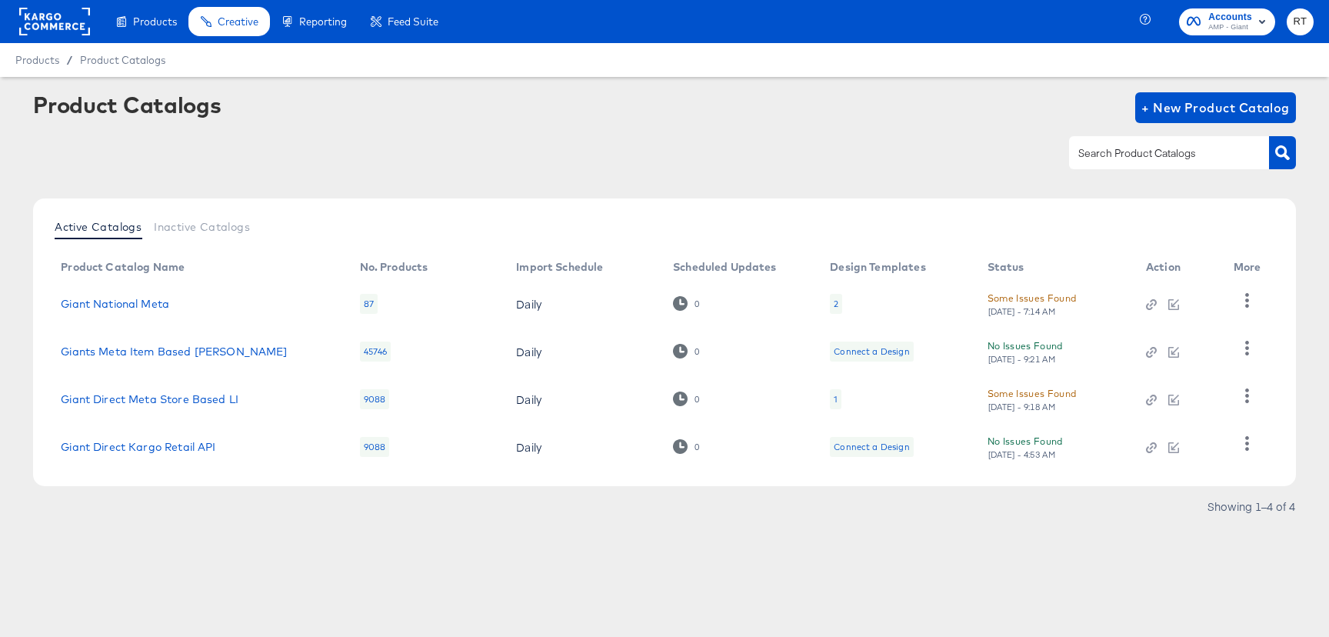
click at [836, 305] on div "2" at bounding box center [835, 304] width 5 height 12
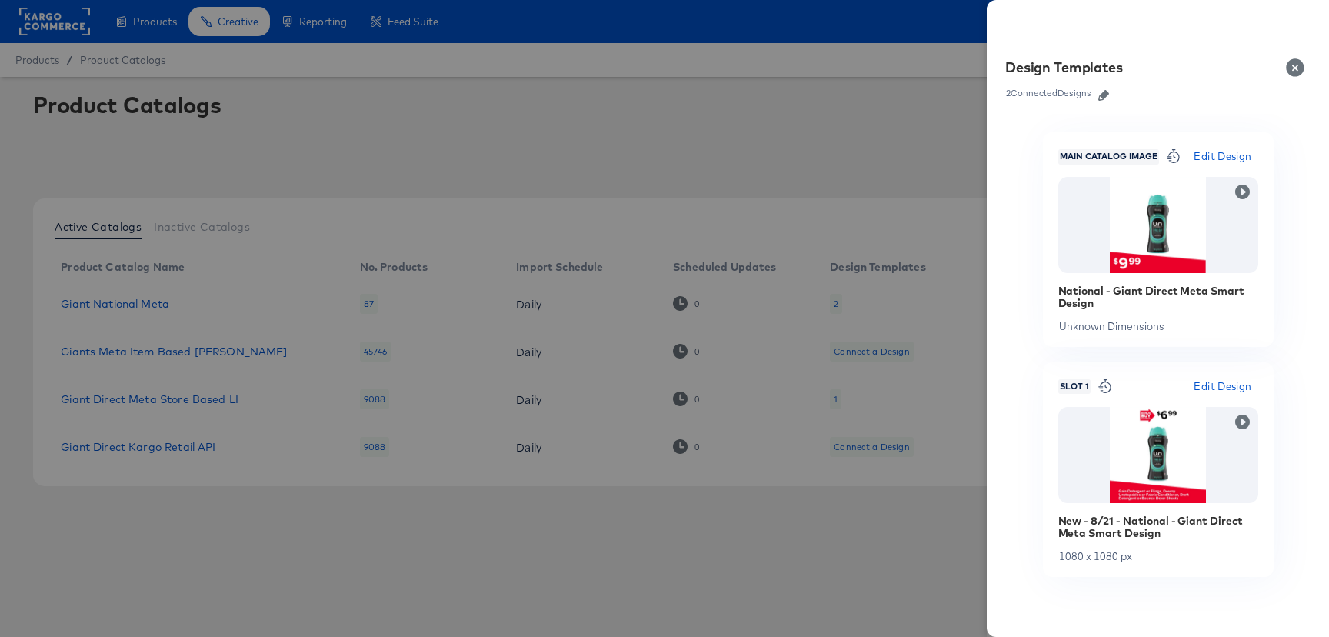
click at [1106, 93] on icon "button" at bounding box center [1103, 95] width 11 height 11
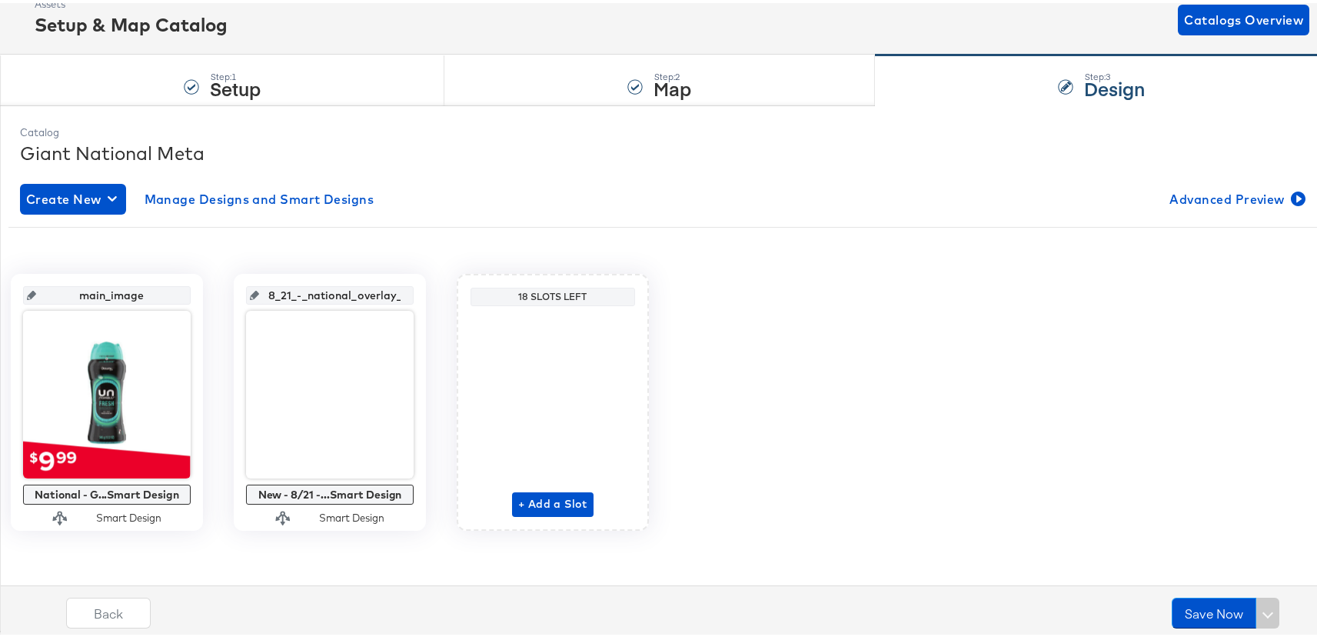
scroll to position [96, 0]
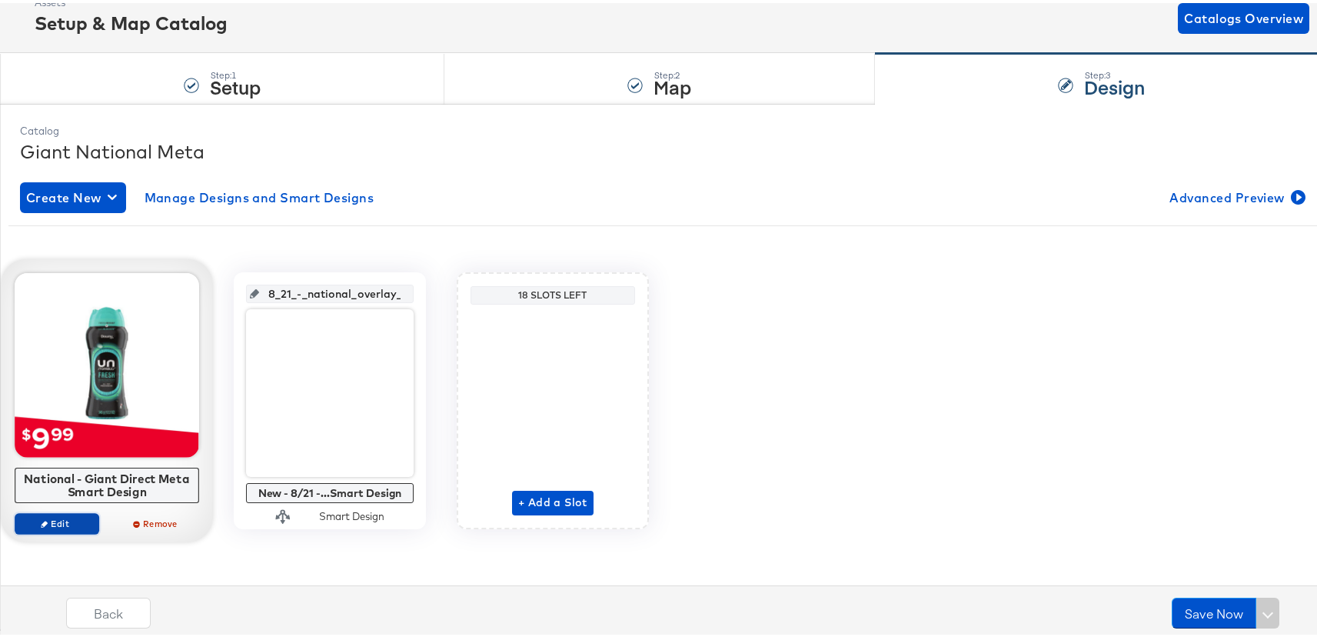
click at [48, 518] on icon "button" at bounding box center [44, 520] width 7 height 7
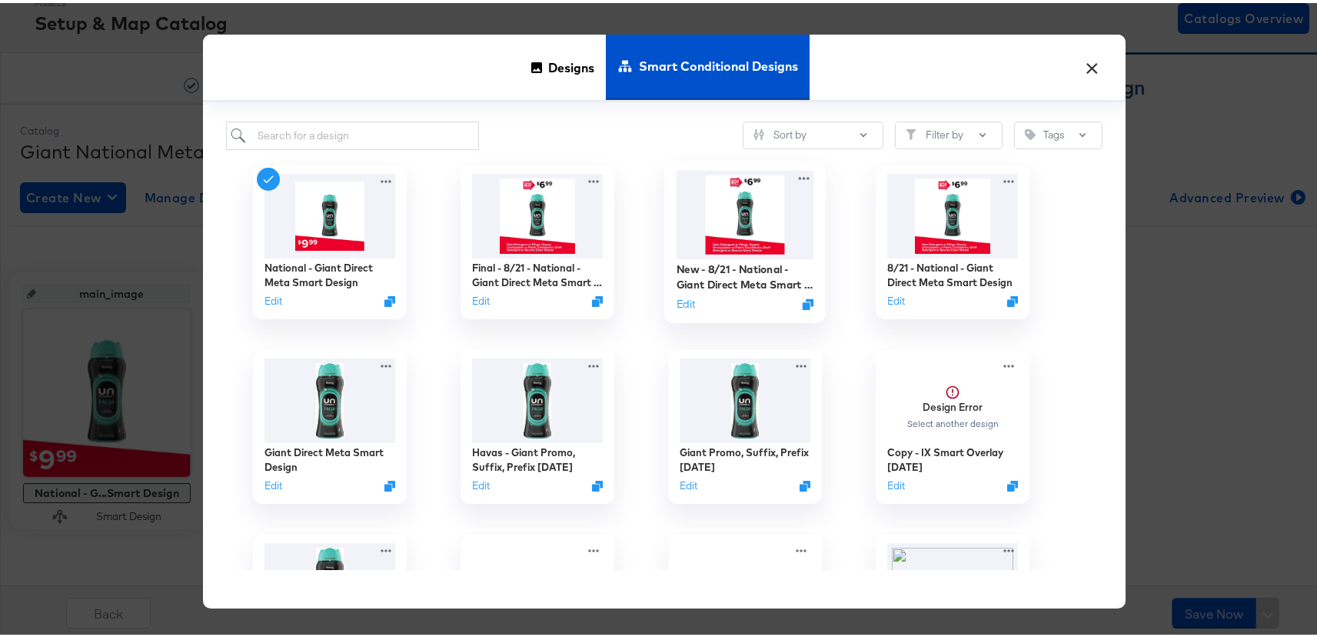
click at [717, 224] on img at bounding box center [746, 212] width 138 height 88
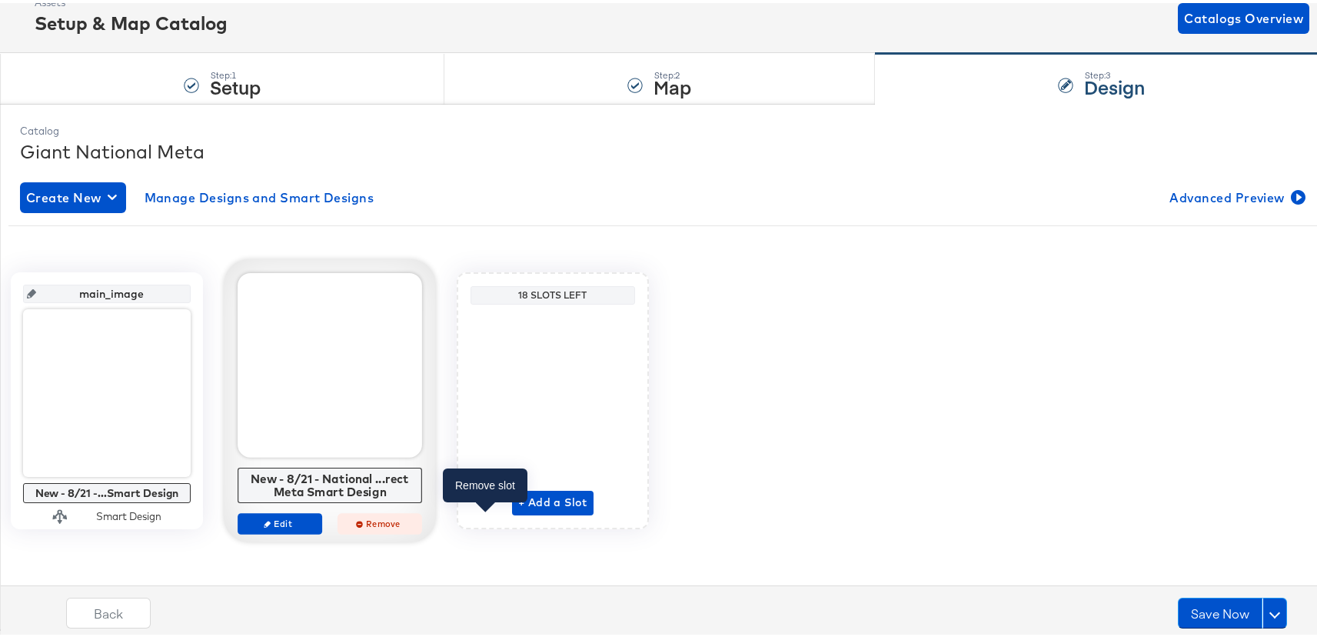
click at [415, 518] on span "Remove" at bounding box center [379, 520] width 71 height 12
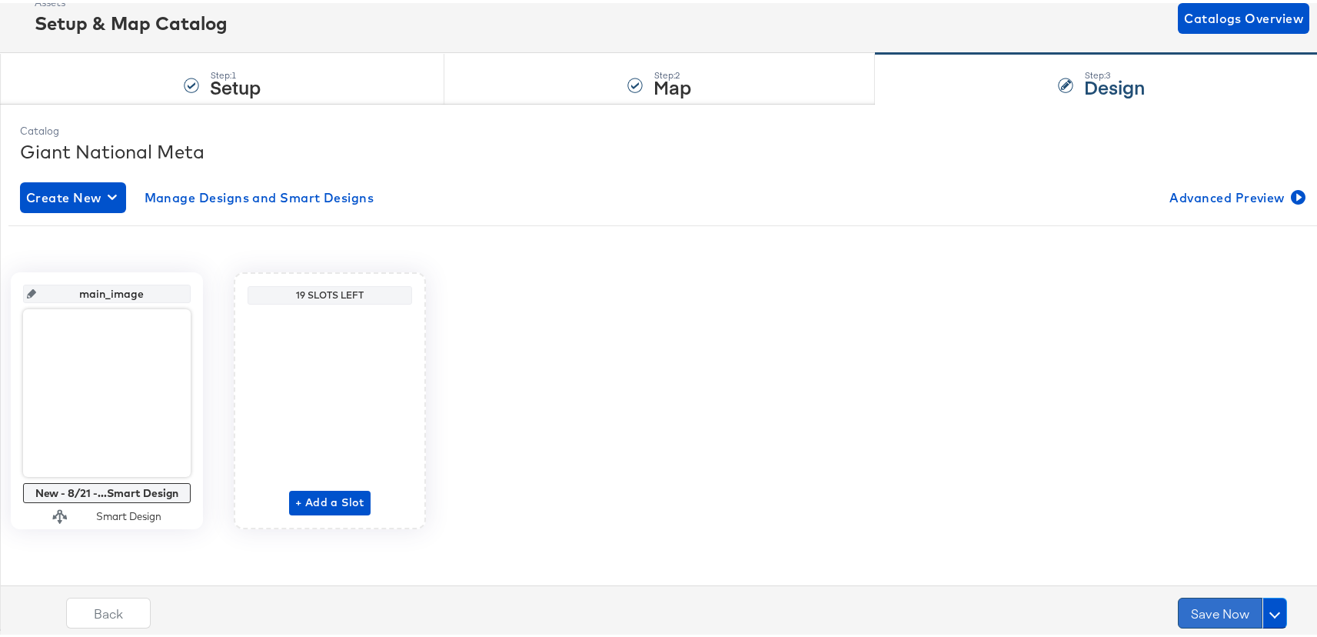
click at [1198, 608] on button "Save Now" at bounding box center [1220, 609] width 85 height 31
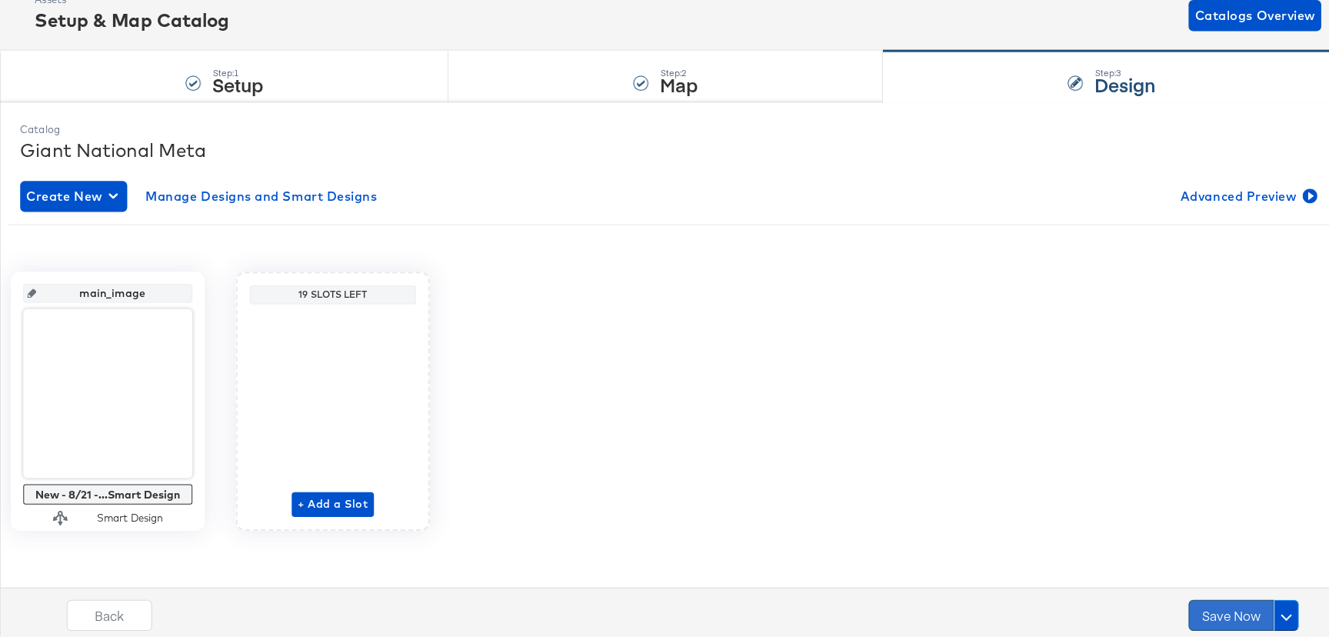
scroll to position [0, 0]
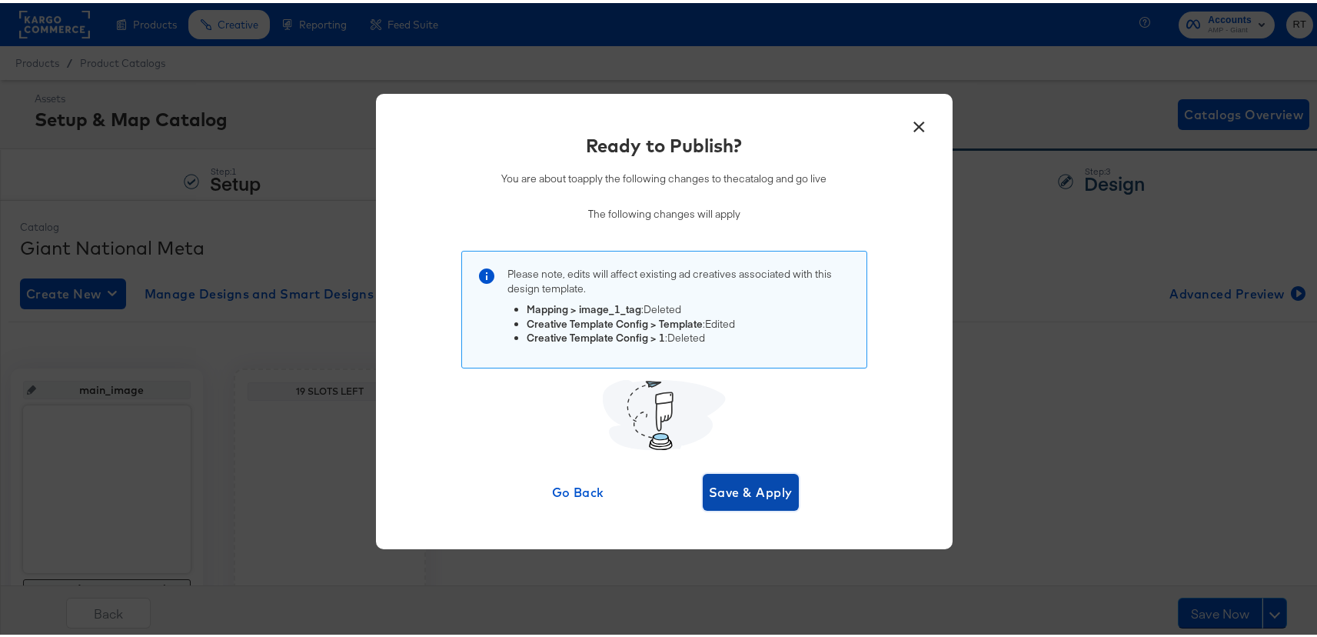
click at [730, 479] on span "Save & Apply" at bounding box center [751, 489] width 84 height 22
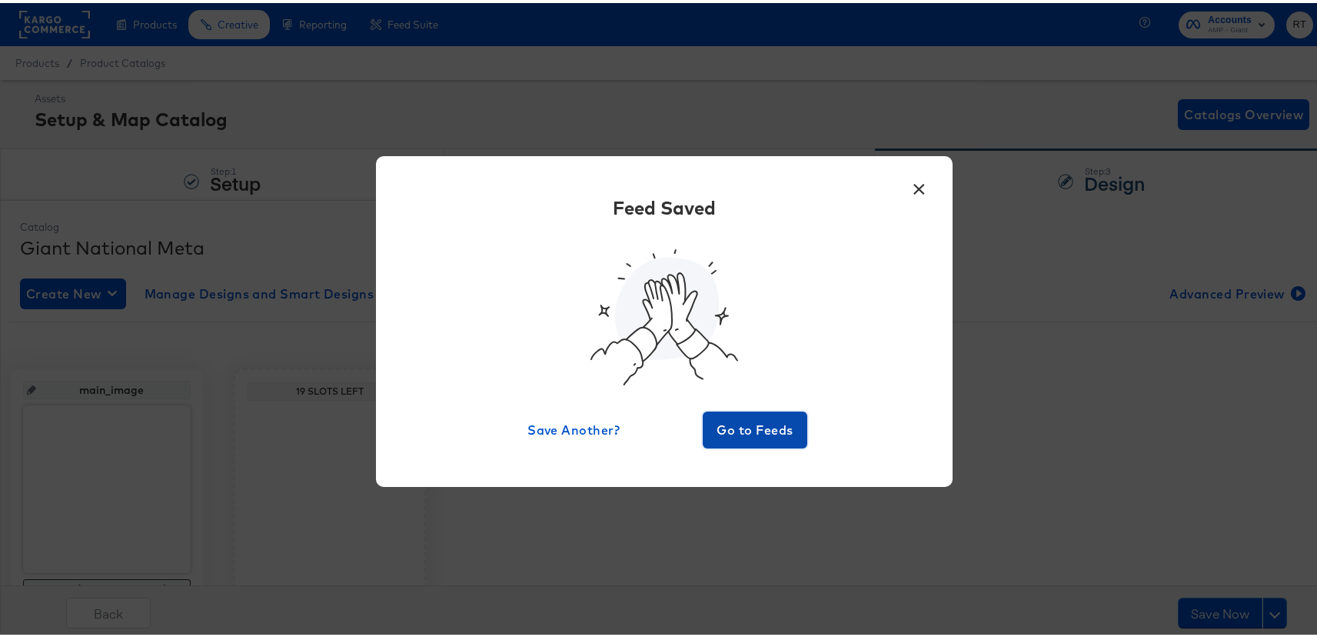
click at [732, 423] on span "Go to Feeds" at bounding box center [755, 427] width 92 height 22
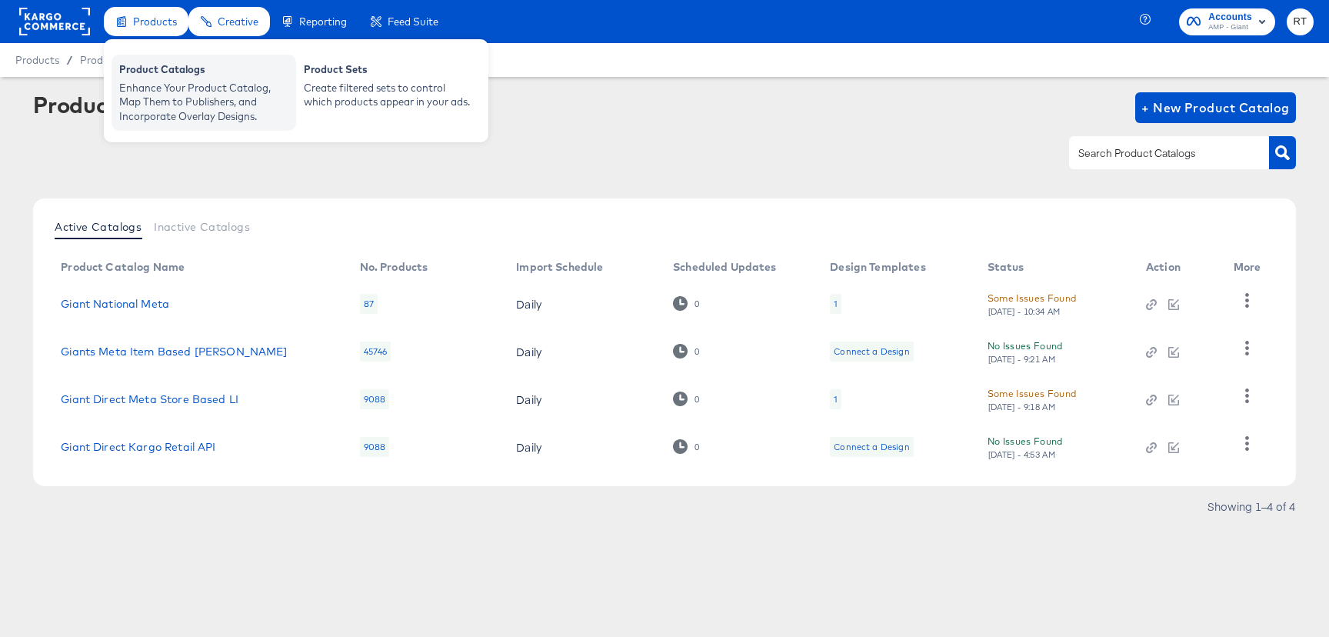
click at [138, 82] on div "Enhance Your Product Catalog, Map Them to Publishers, and Incorporate Overlay D…" at bounding box center [203, 102] width 169 height 43
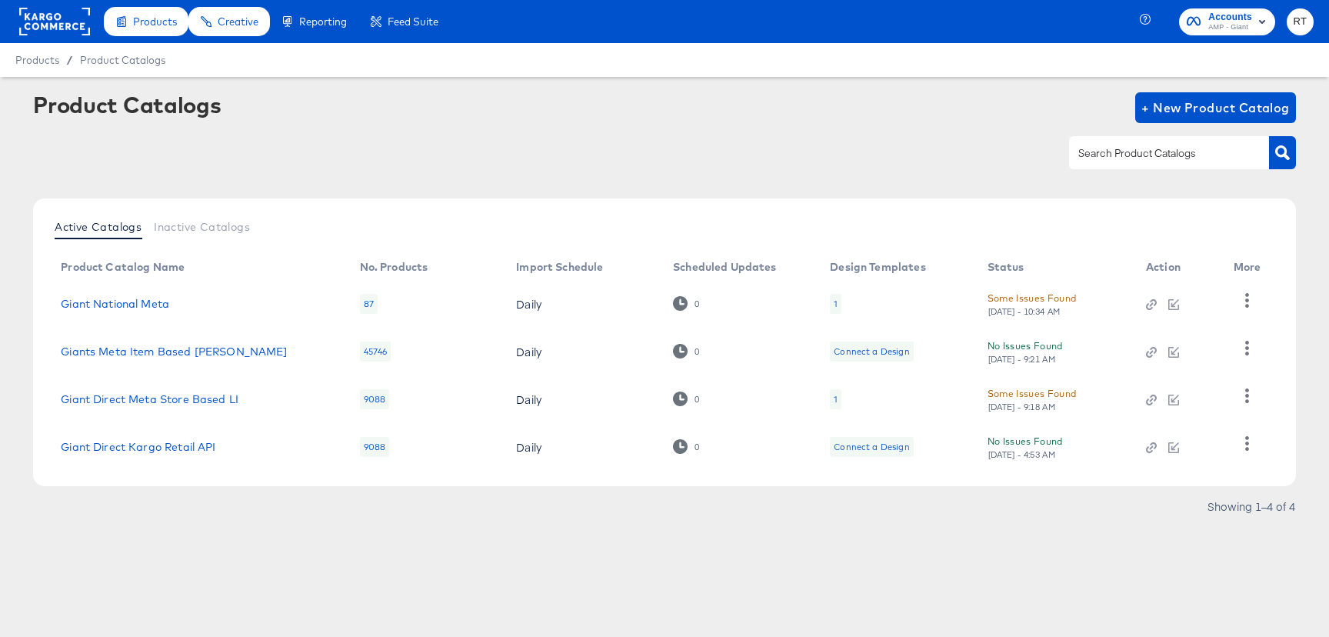
click at [68, 20] on rect at bounding box center [54, 22] width 71 height 28
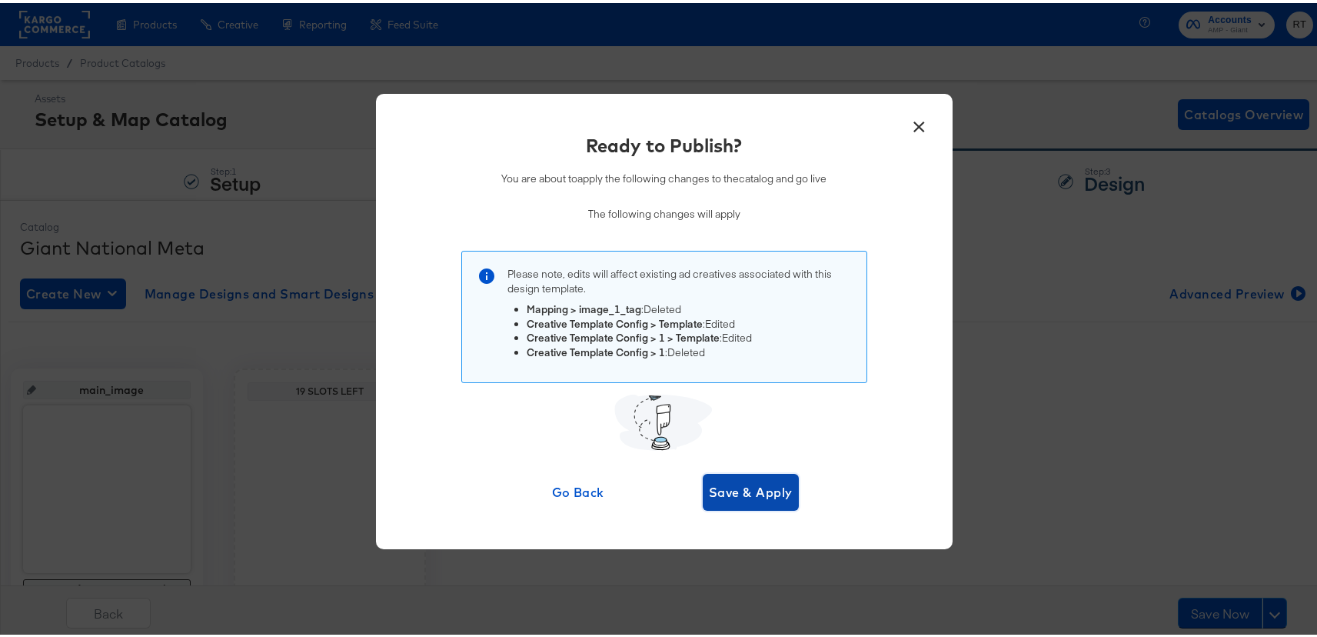
click at [717, 484] on span "Save & Apply" at bounding box center [751, 489] width 84 height 22
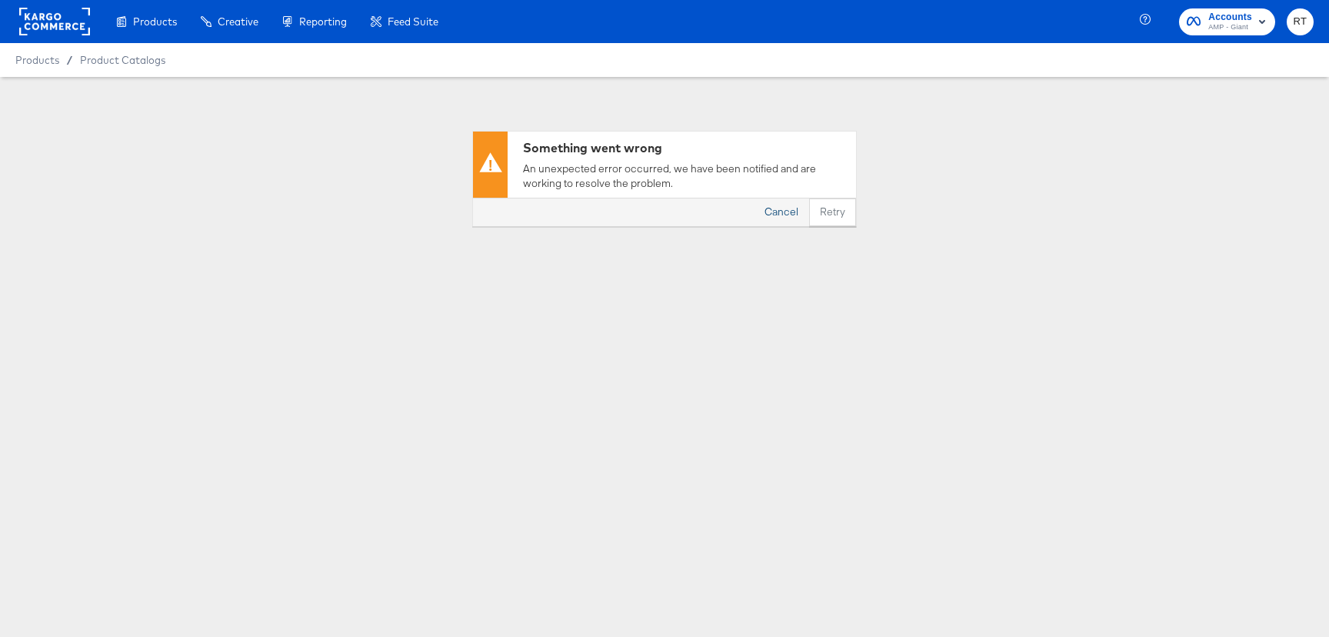
click at [784, 212] on button "Cancel" at bounding box center [780, 212] width 55 height 28
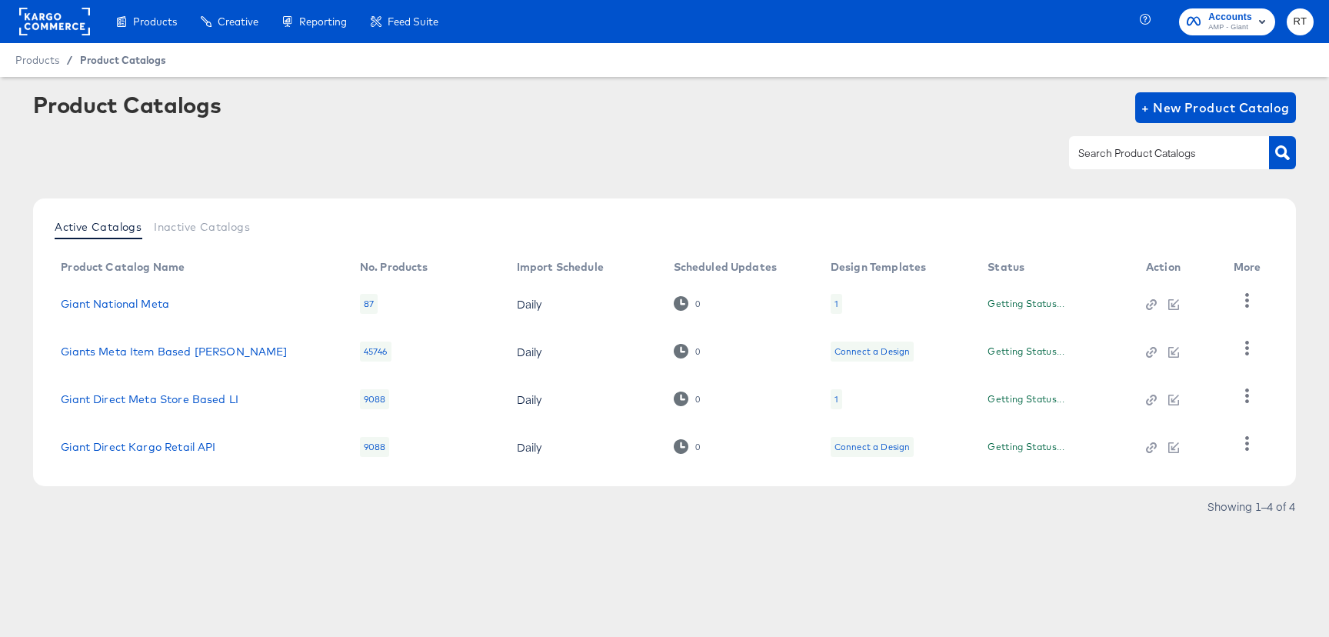
click at [101, 57] on span "Product Catalogs" at bounding box center [123, 60] width 86 height 12
click at [668, 148] on div at bounding box center [664, 152] width 1262 height 35
click at [1055, 299] on div "Some Issues Found" at bounding box center [1031, 298] width 89 height 16
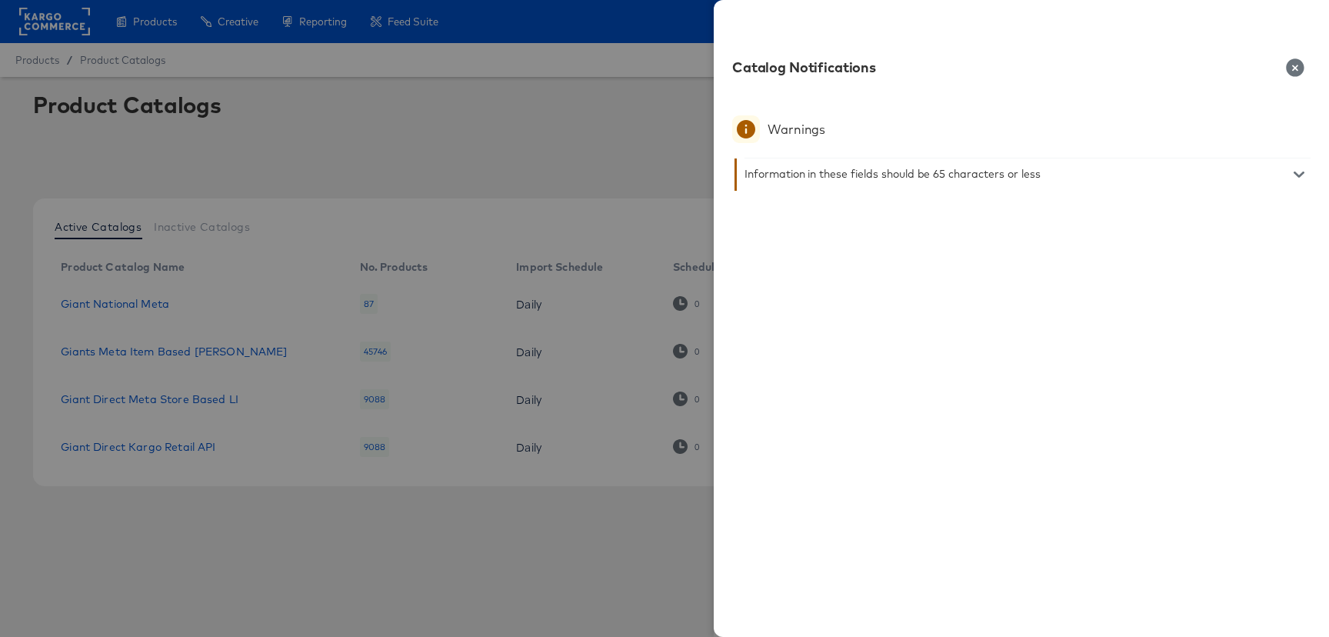
click at [1289, 65] on icon "button" at bounding box center [1295, 67] width 18 height 18
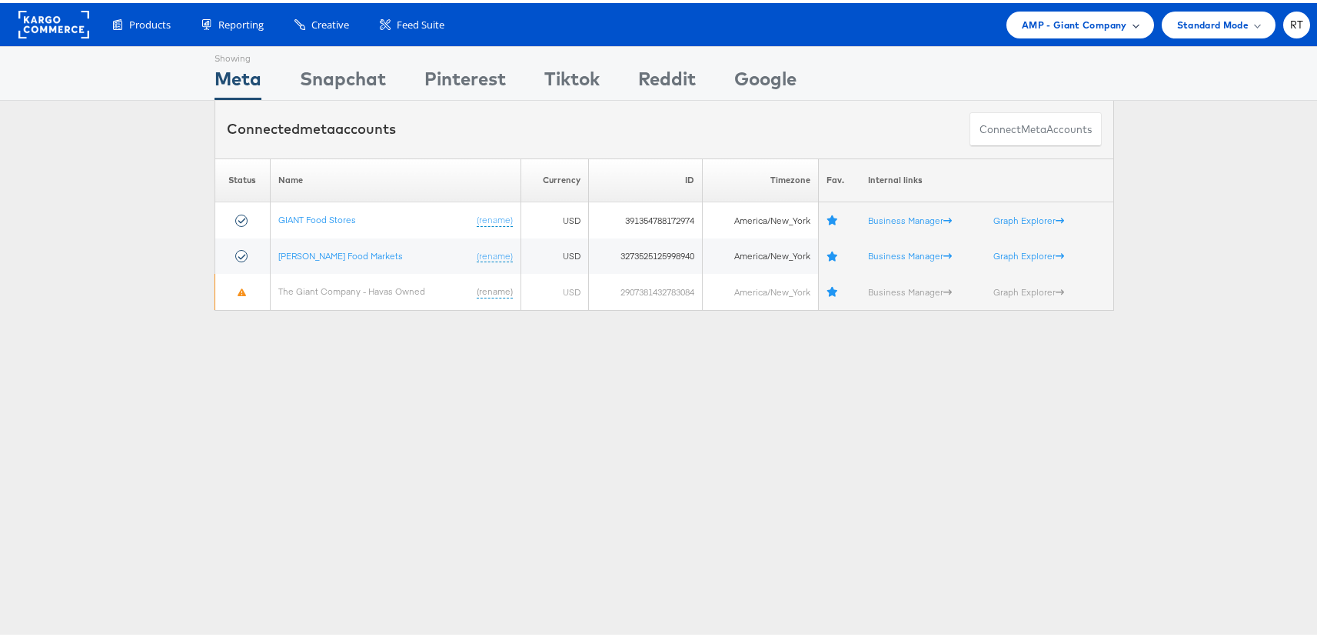
click at [1104, 23] on span "AMP - Giant Company" at bounding box center [1074, 22] width 105 height 16
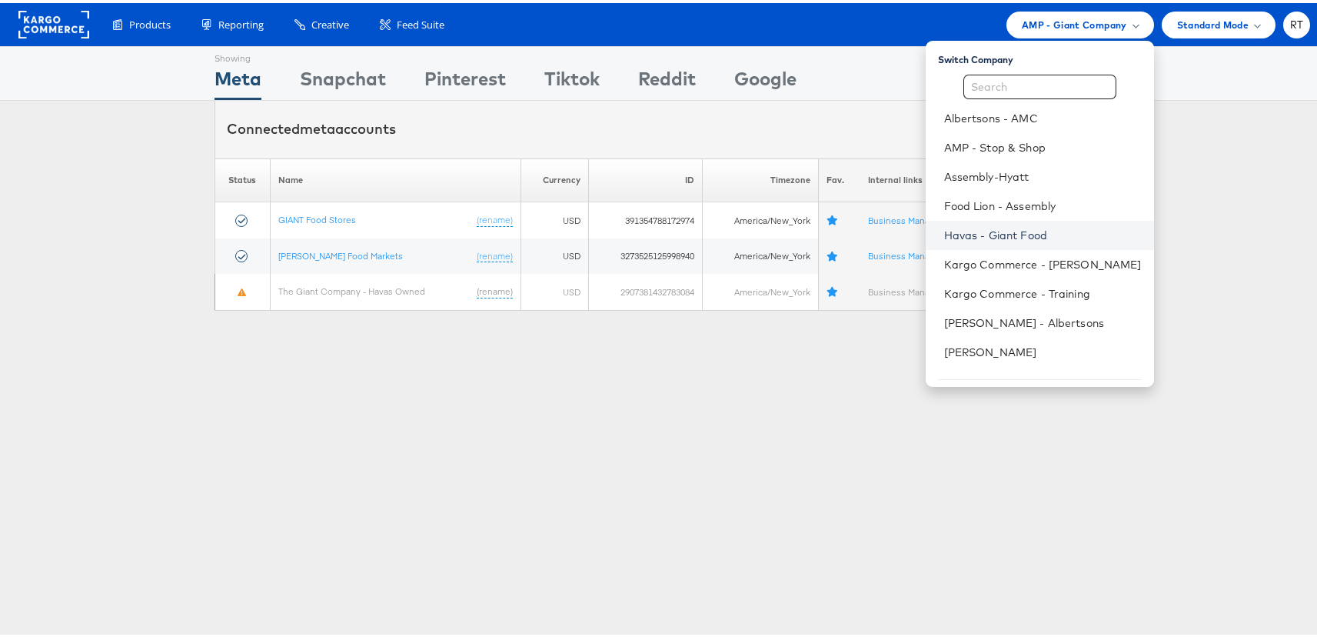
click at [1032, 235] on link "Havas - Giant Food" at bounding box center [1043, 232] width 198 height 15
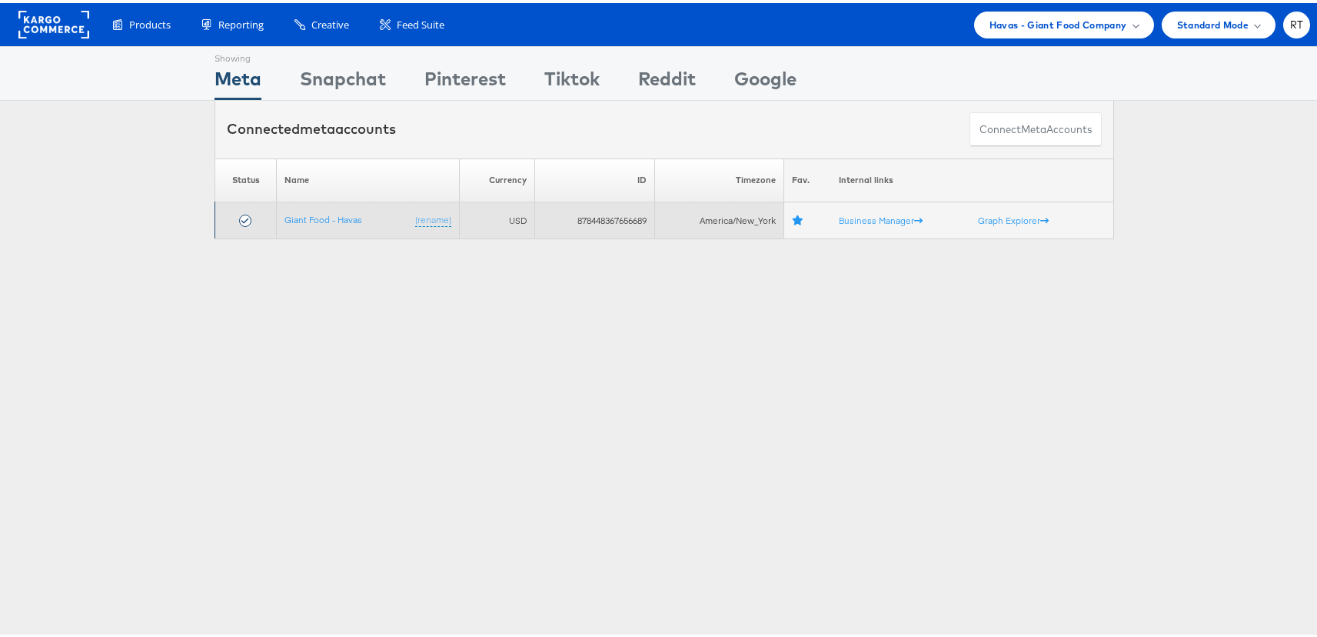
click at [299, 209] on td "Giant Food - Havas (rename)" at bounding box center [368, 217] width 182 height 37
click at [297, 218] on link "Giant Food - Havas" at bounding box center [323, 217] width 78 height 12
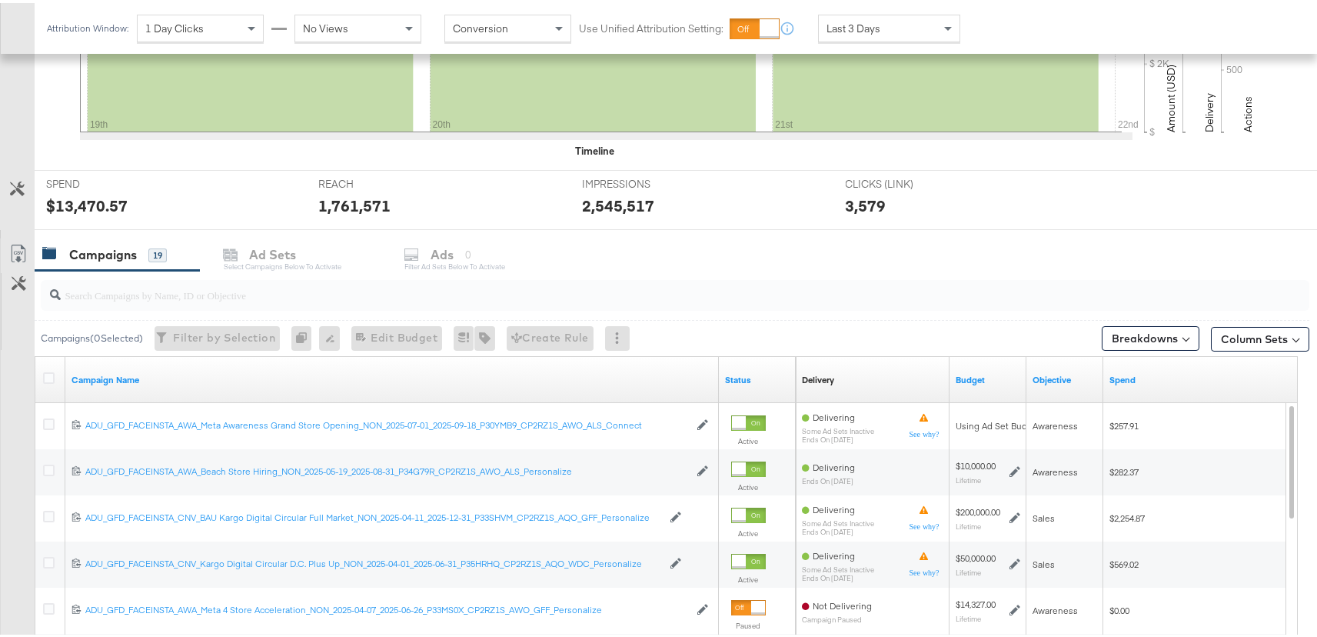
scroll to position [529, 0]
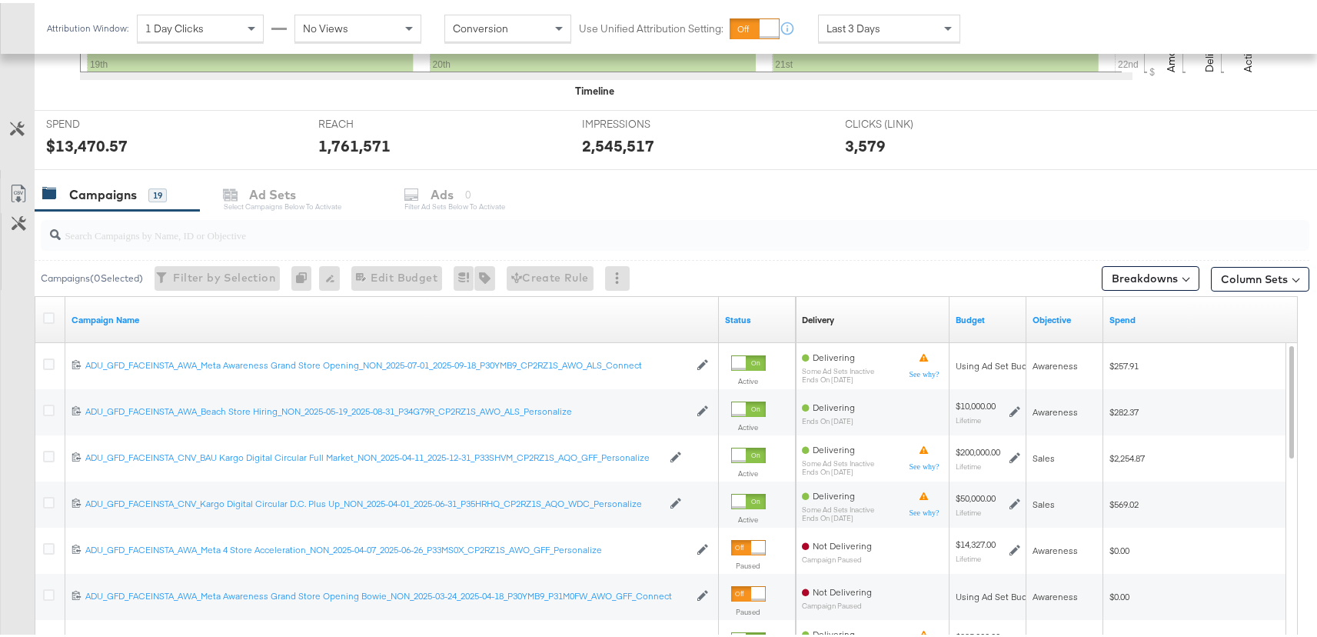
click at [535, 241] on div at bounding box center [675, 232] width 1269 height 31
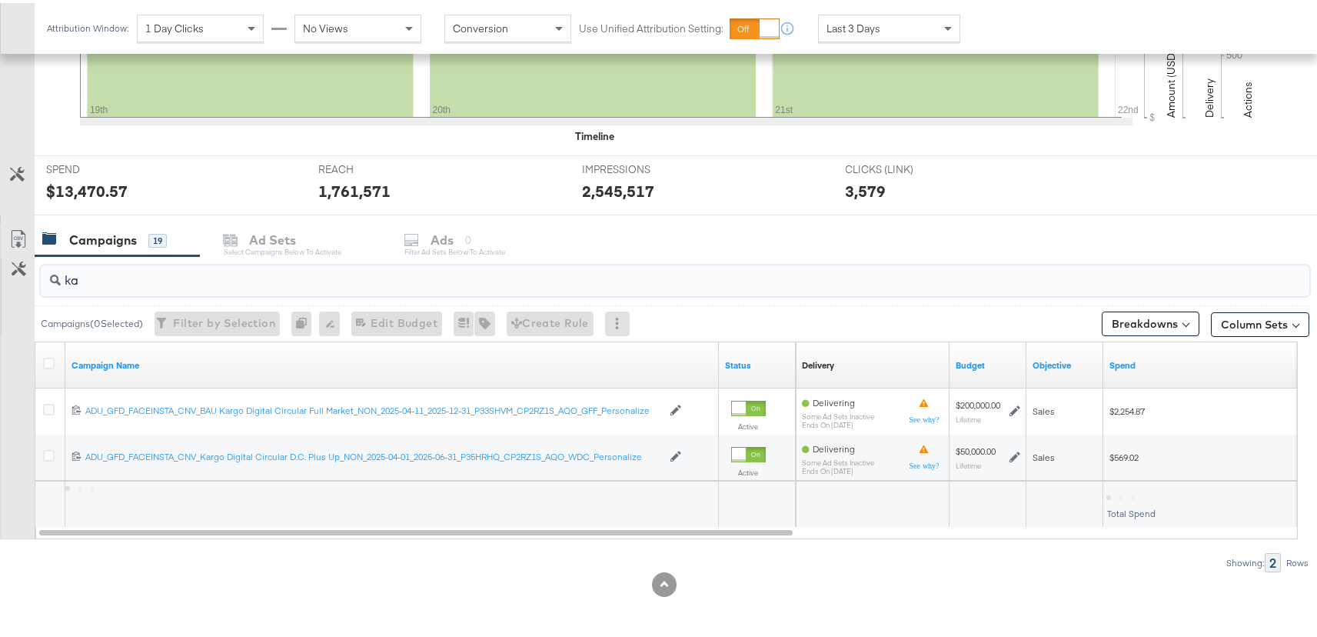
scroll to position [484, 0]
type input "kargo"
click at [50, 355] on icon at bounding box center [49, 360] width 12 height 12
click at [0, 0] on input "checkbox" at bounding box center [0, 0] width 0 height 0
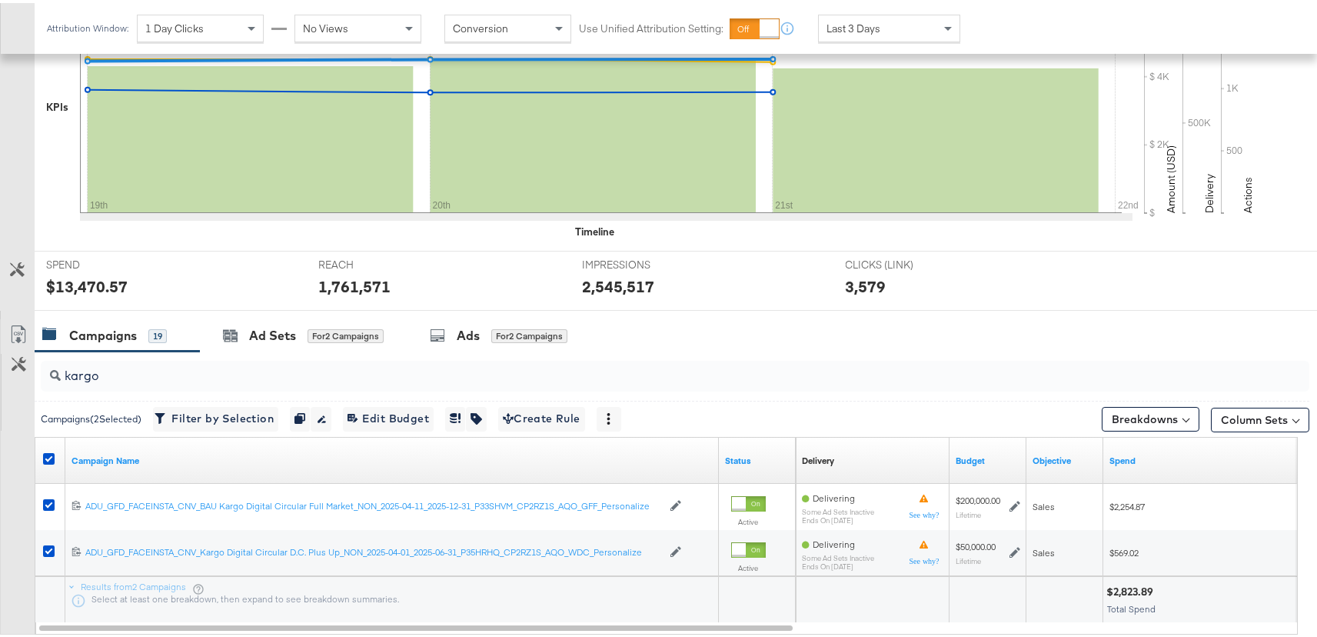
scroll to position [328, 0]
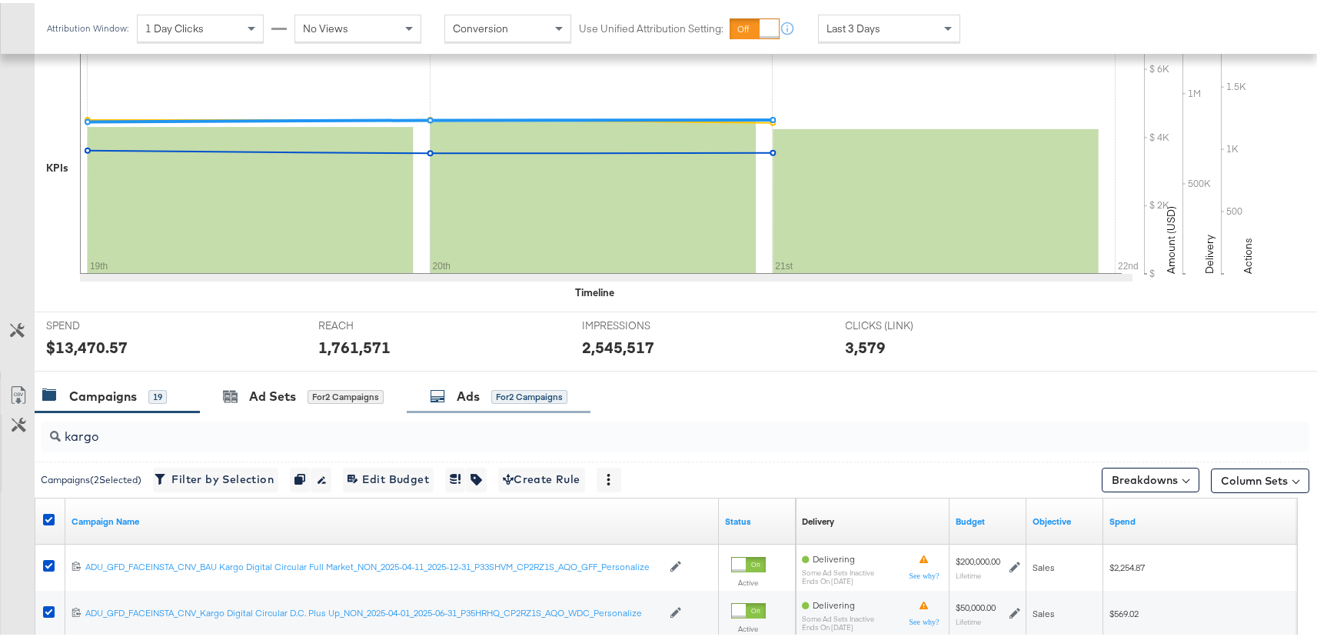
drag, startPoint x: 539, startPoint y: 402, endPoint x: 530, endPoint y: 382, distance: 22.0
click at [538, 402] on div "Ads for 2 Campaigns" at bounding box center [499, 393] width 184 height 33
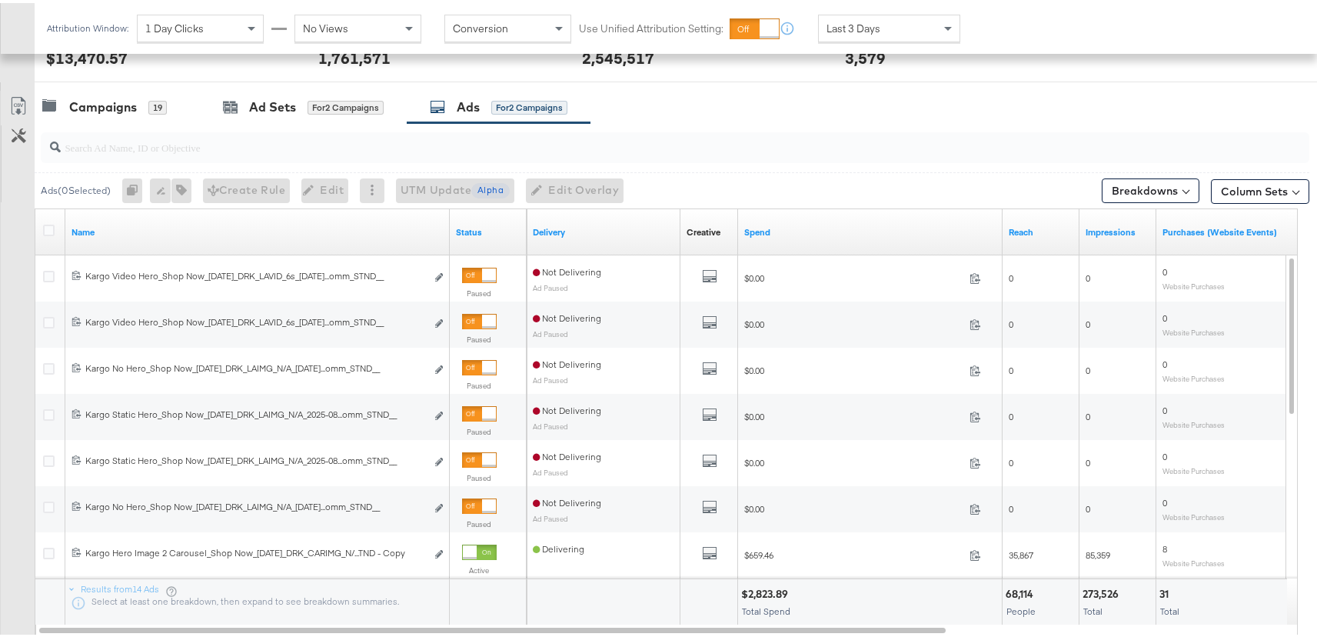
scroll to position [696, 0]
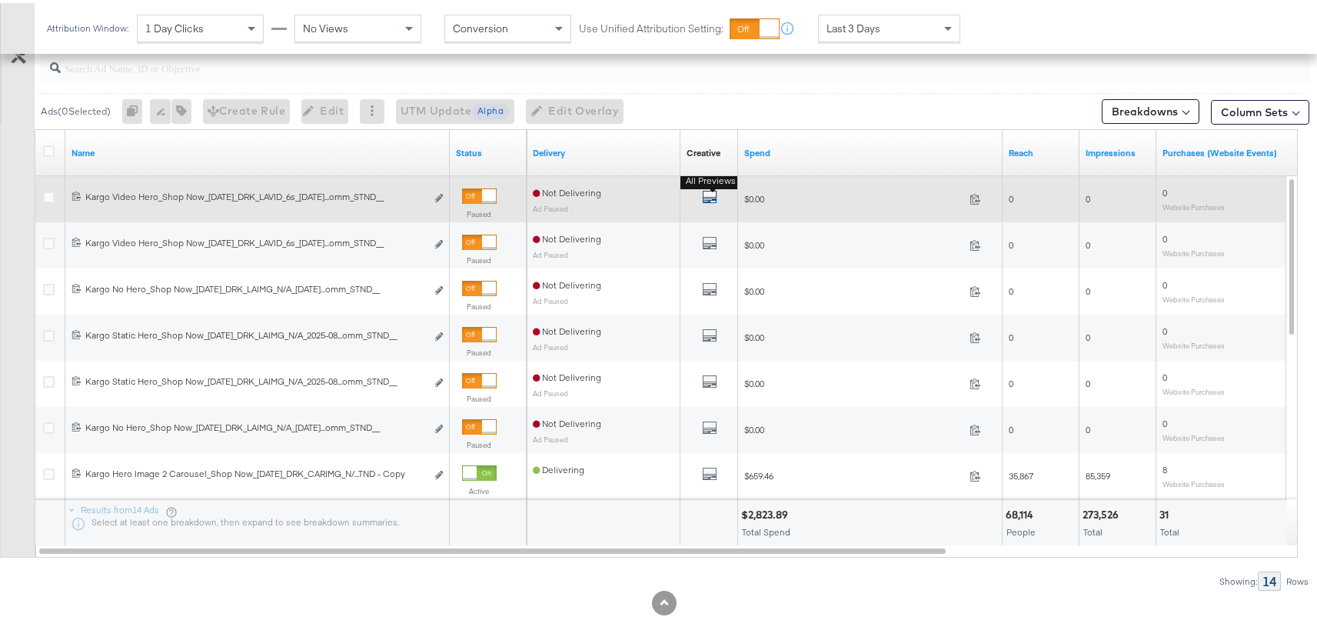
click at [706, 192] on icon "default" at bounding box center [709, 193] width 15 height 15
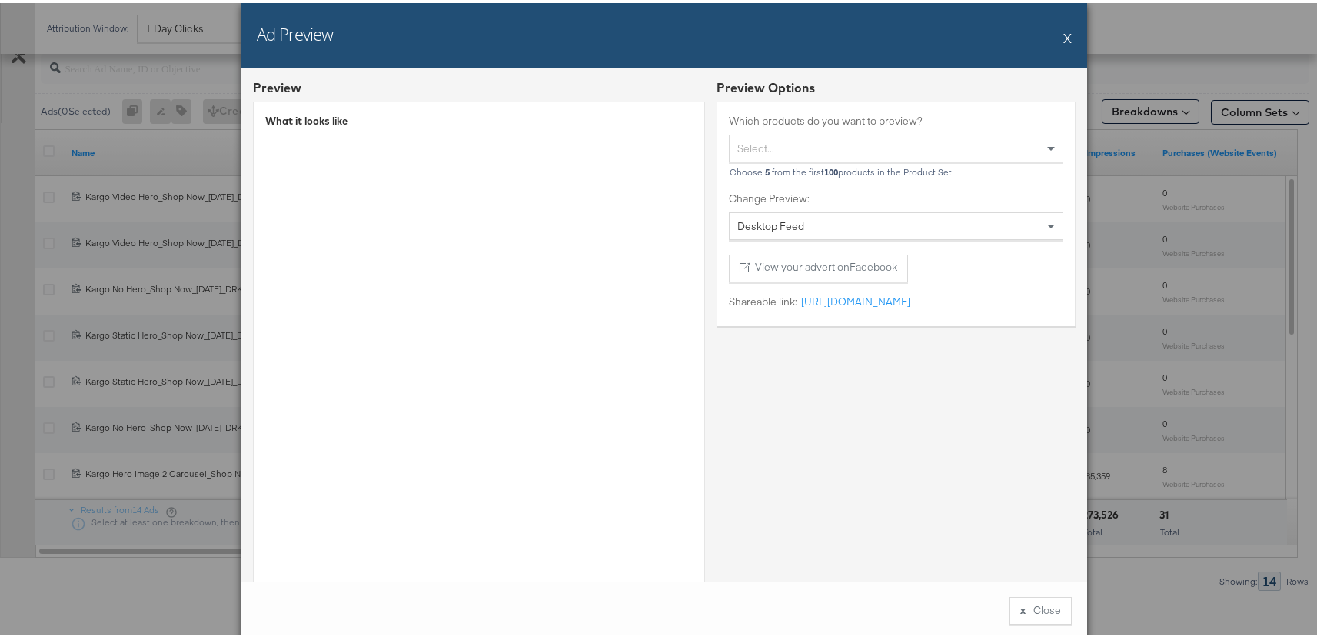
click at [1063, 32] on button "X" at bounding box center [1067, 34] width 8 height 31
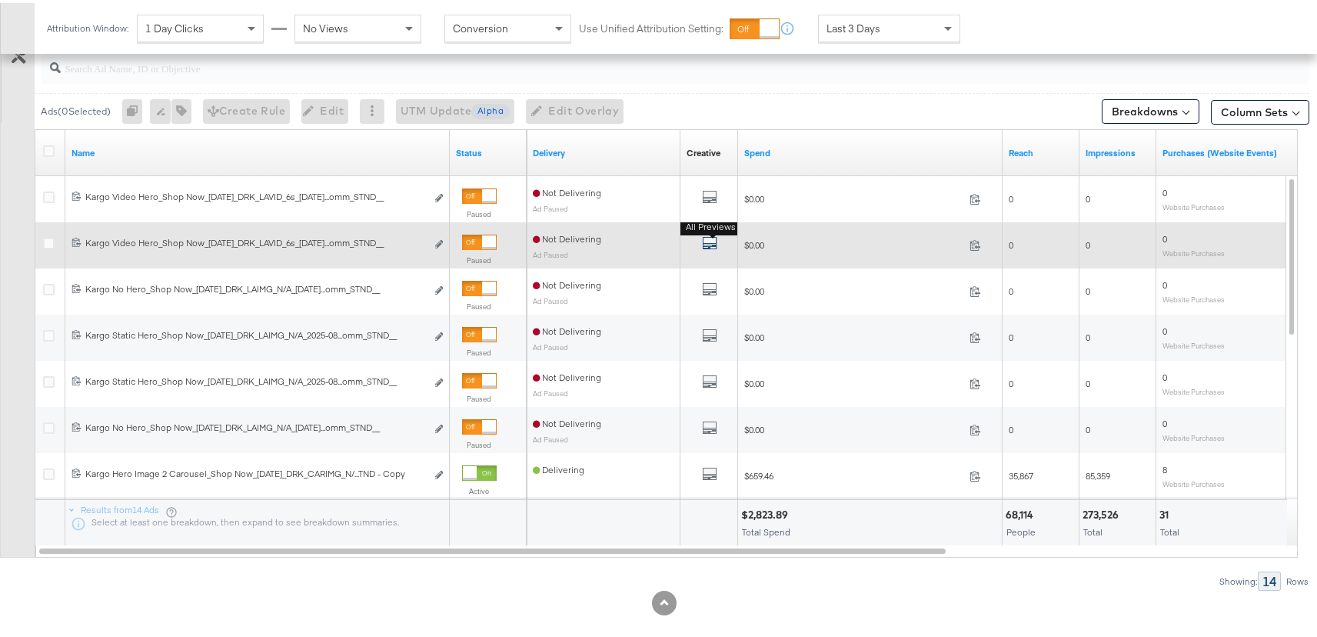
click at [710, 246] on icon "default" at bounding box center [709, 239] width 15 height 15
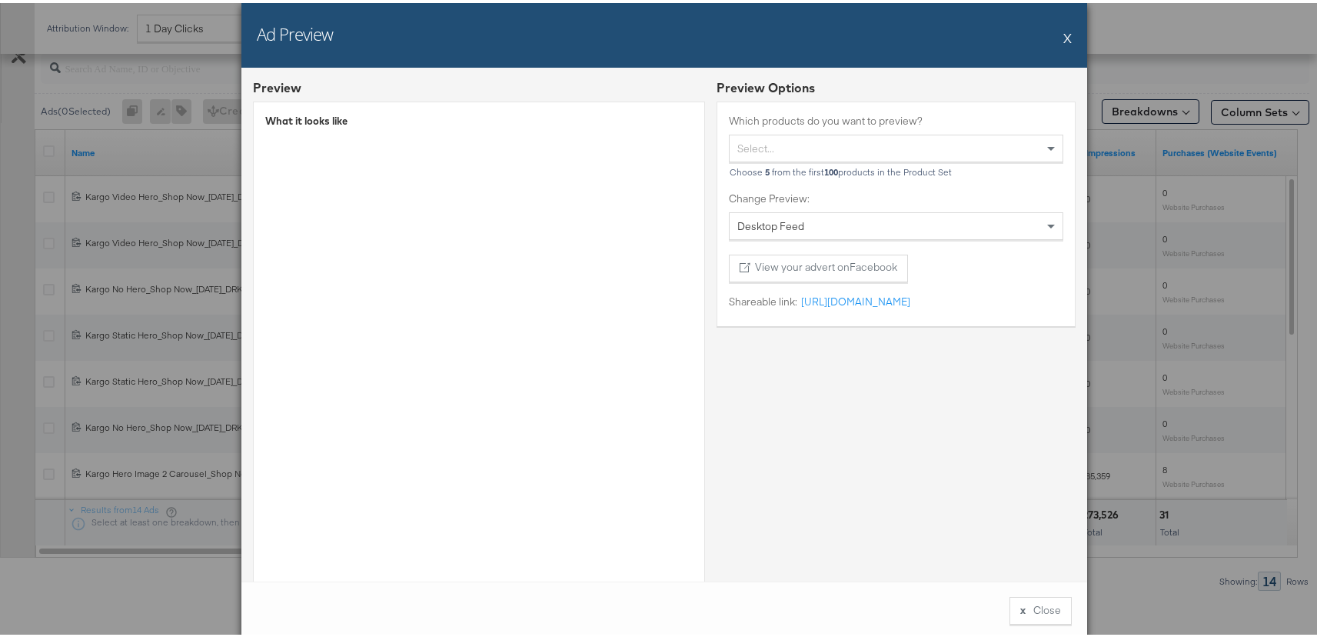
click at [1063, 35] on button "X" at bounding box center [1067, 34] width 8 height 31
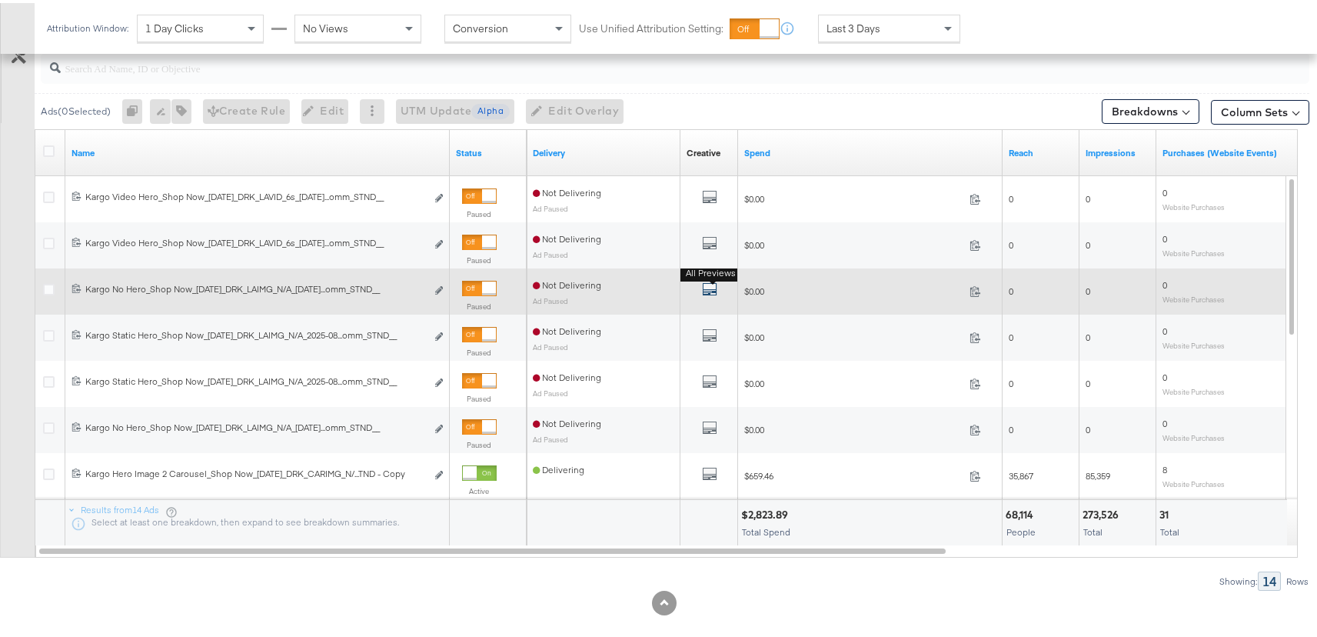
click at [707, 286] on icon "default" at bounding box center [709, 285] width 15 height 15
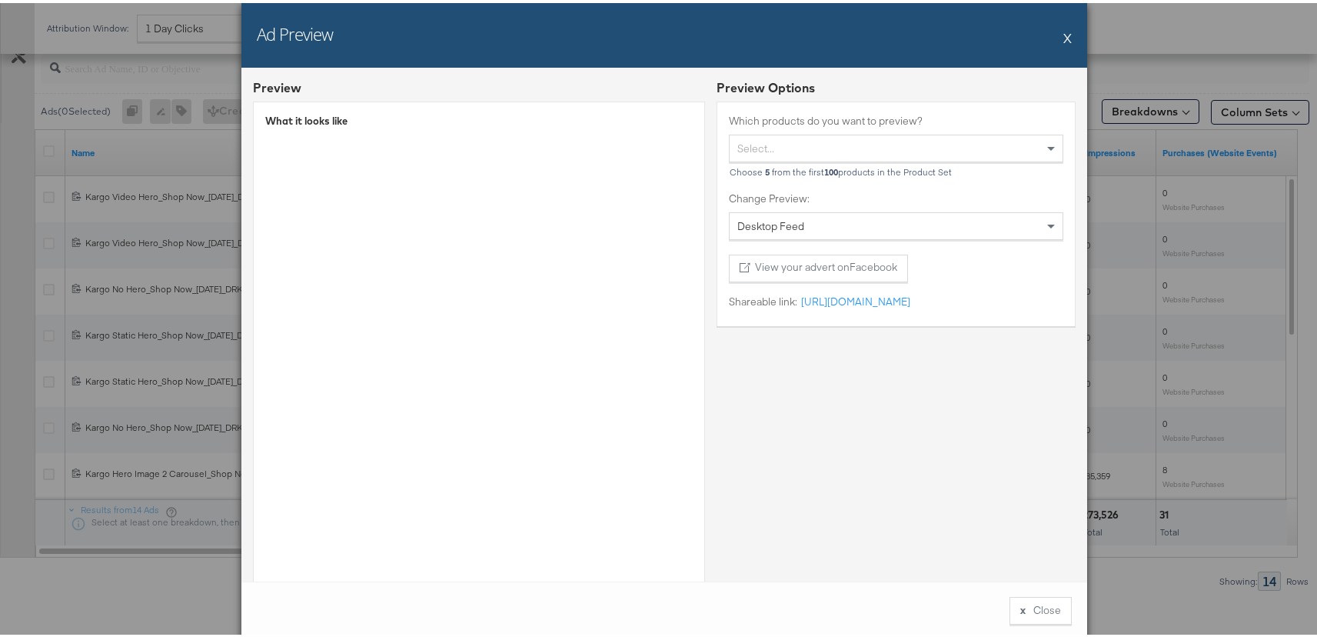
click at [1065, 35] on button "X" at bounding box center [1067, 34] width 8 height 31
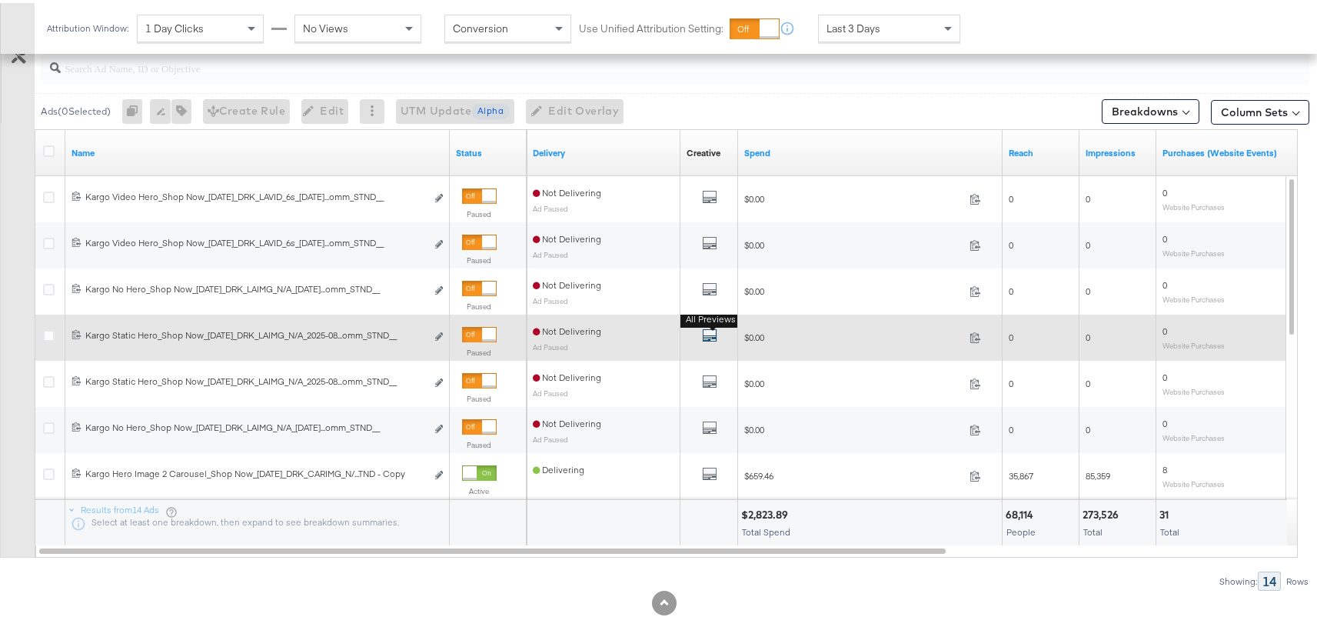
click at [713, 331] on icon "default" at bounding box center [709, 331] width 15 height 15
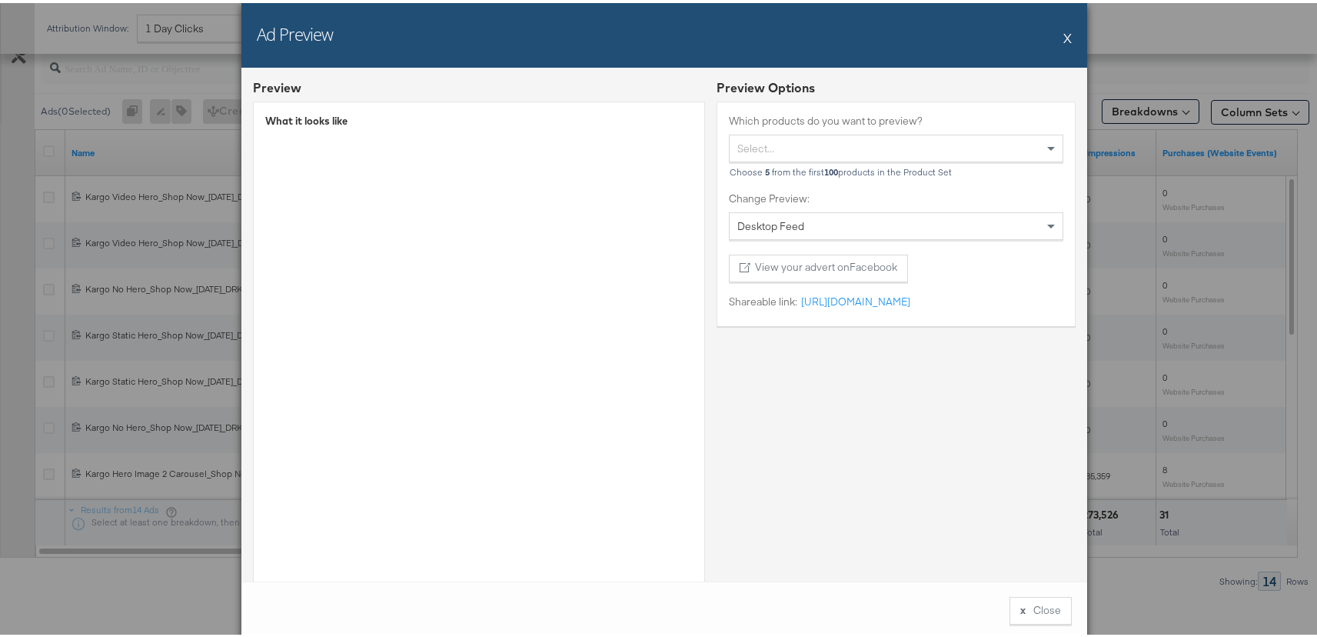
click at [1063, 32] on button "X" at bounding box center [1067, 34] width 8 height 31
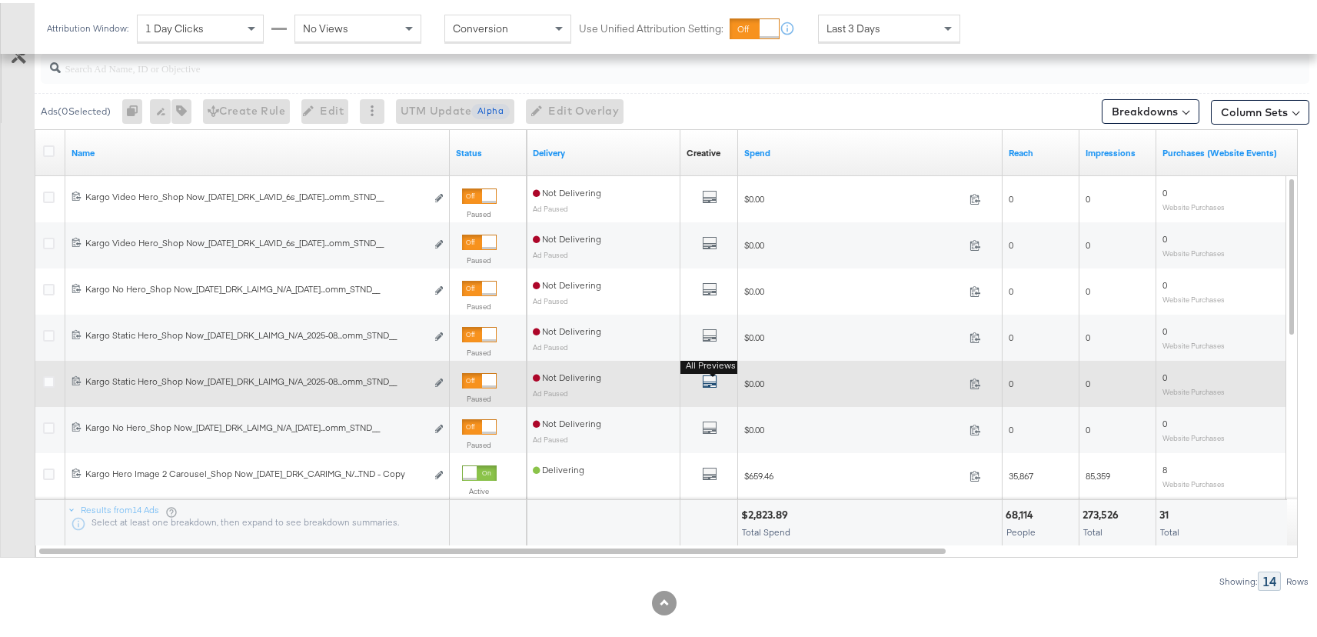
click at [707, 378] on icon "default" at bounding box center [709, 378] width 15 height 15
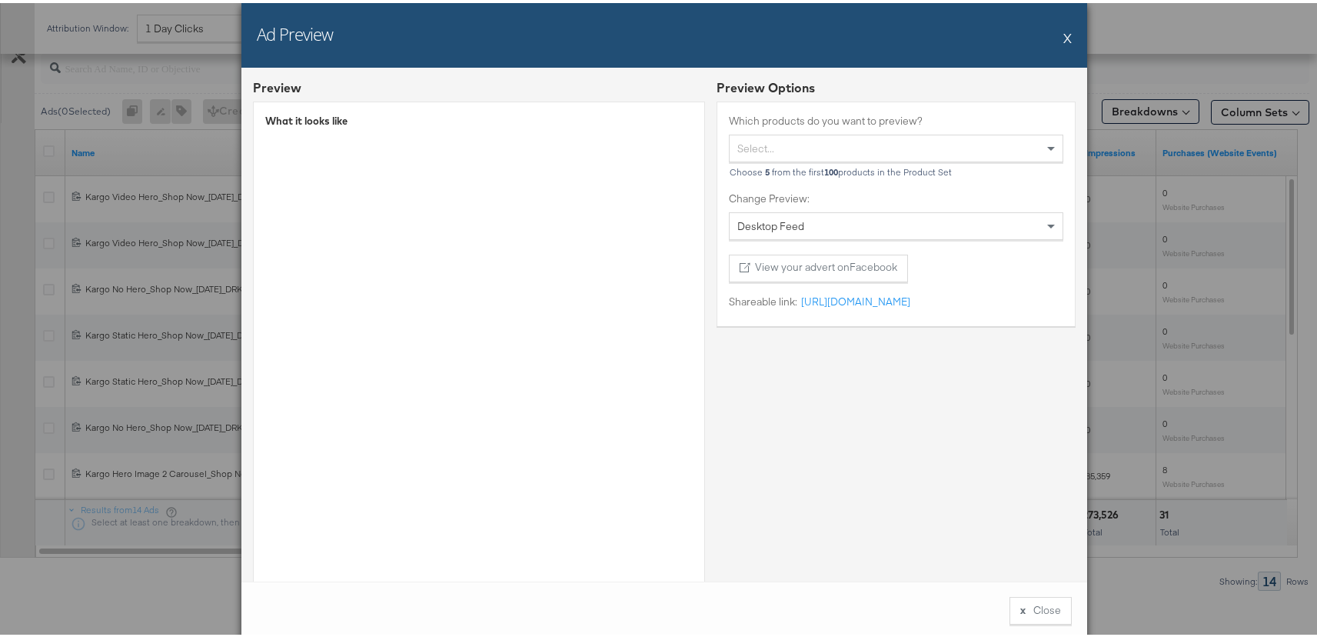
drag, startPoint x: 1063, startPoint y: 33, endPoint x: 1081, endPoint y: 32, distance: 18.5
click at [1063, 33] on button "X" at bounding box center [1067, 34] width 8 height 31
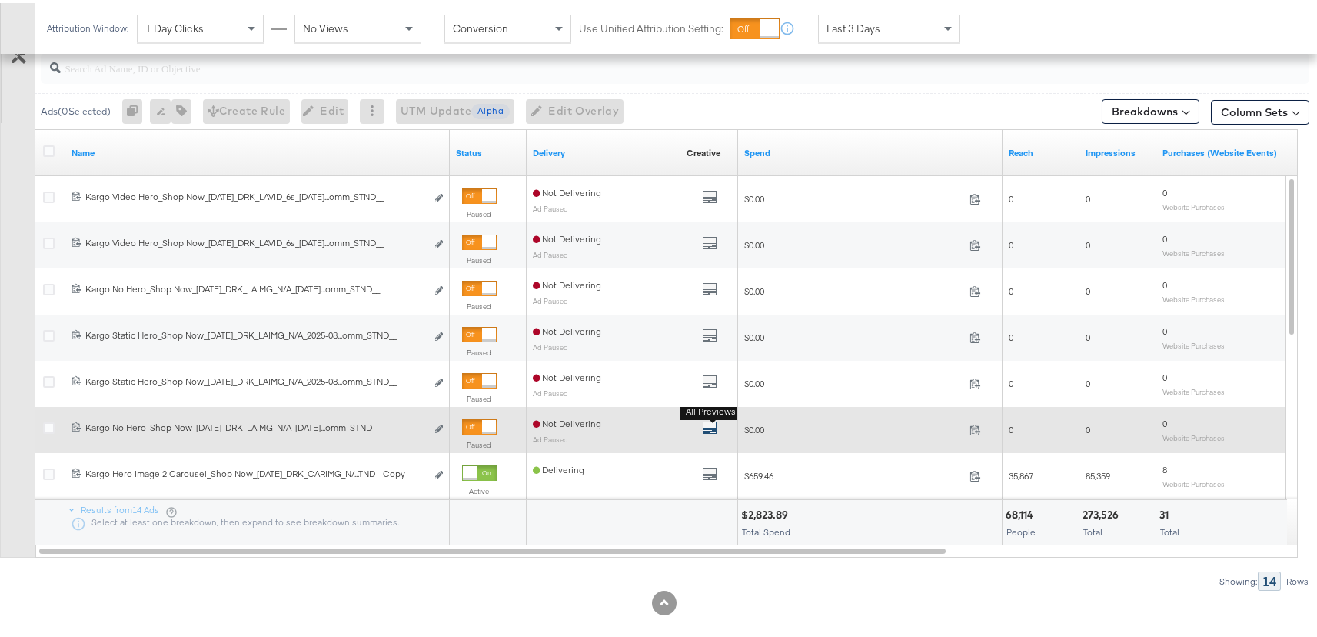
click at [710, 427] on icon "default" at bounding box center [709, 424] width 15 height 15
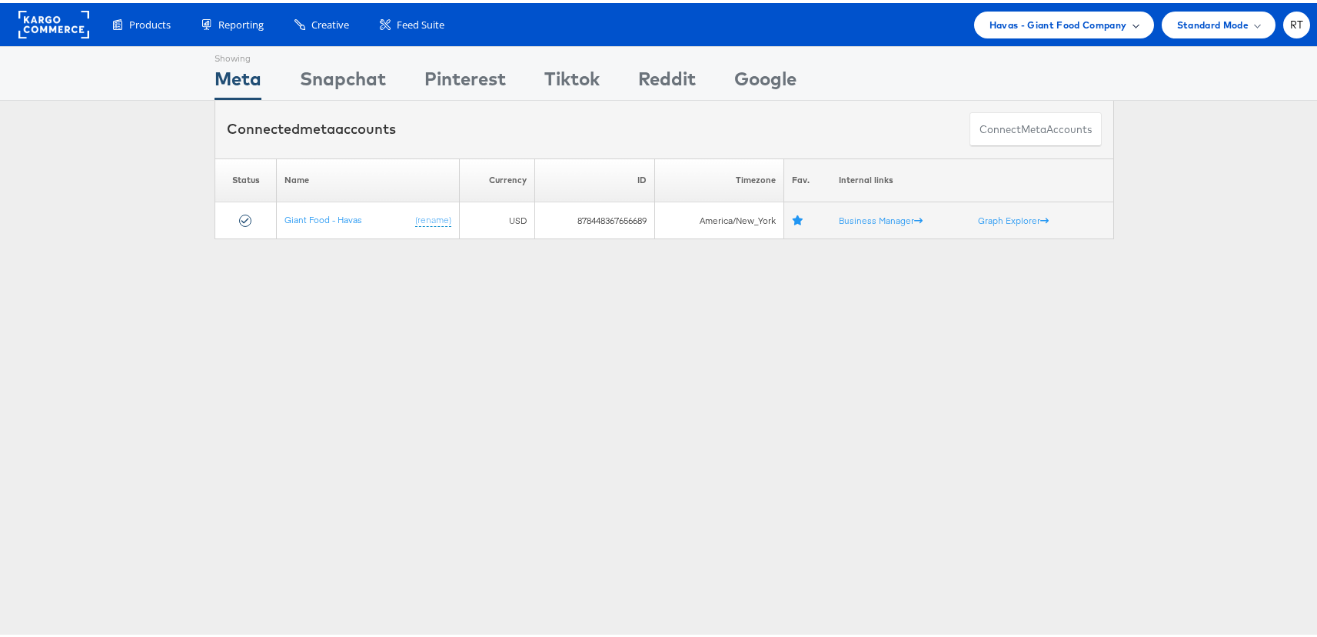
click at [1002, 24] on span "Havas - Giant Food Company" at bounding box center [1059, 22] width 138 height 16
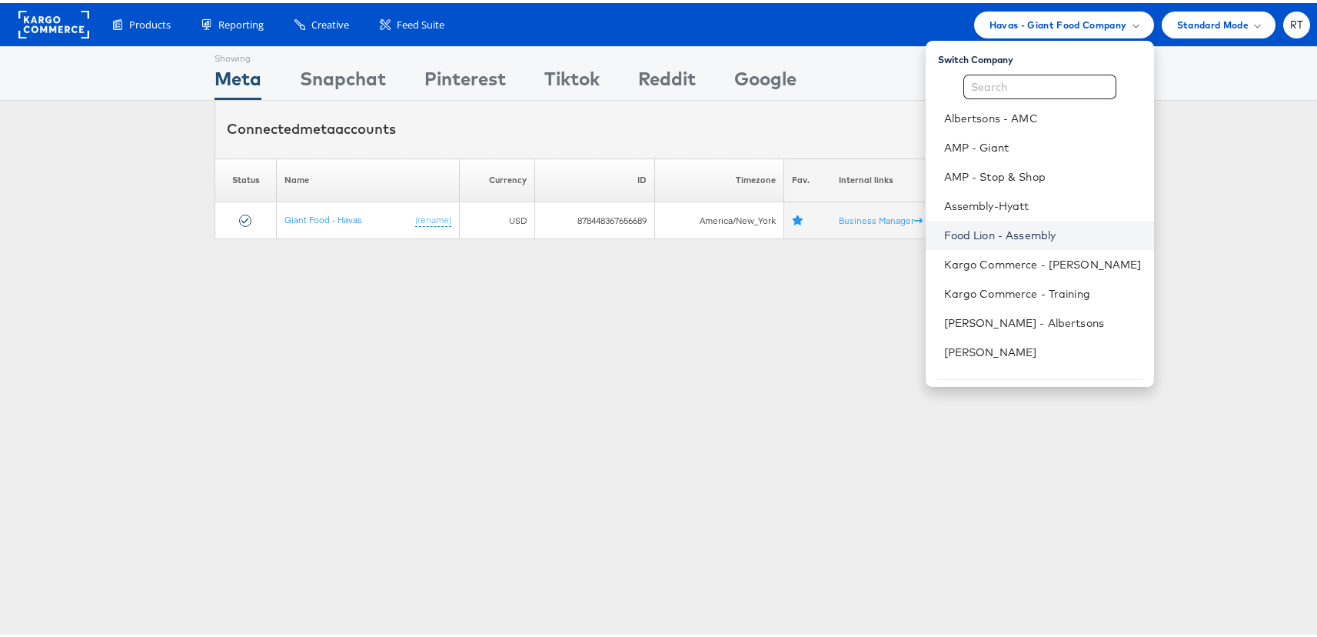
click at [1031, 235] on link "Food Lion - Assembly" at bounding box center [1043, 232] width 198 height 15
click at [1028, 230] on link "Food Lion - Assembly" at bounding box center [1043, 232] width 198 height 15
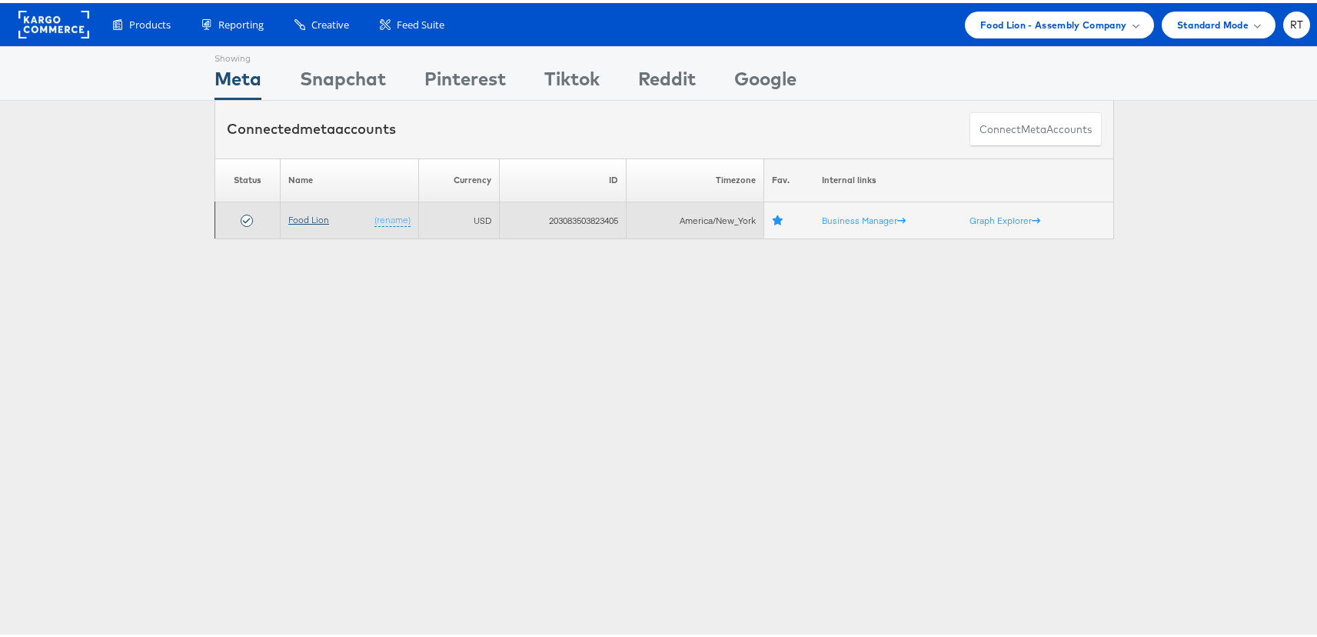
click at [308, 220] on link "Food Lion" at bounding box center [308, 217] width 41 height 12
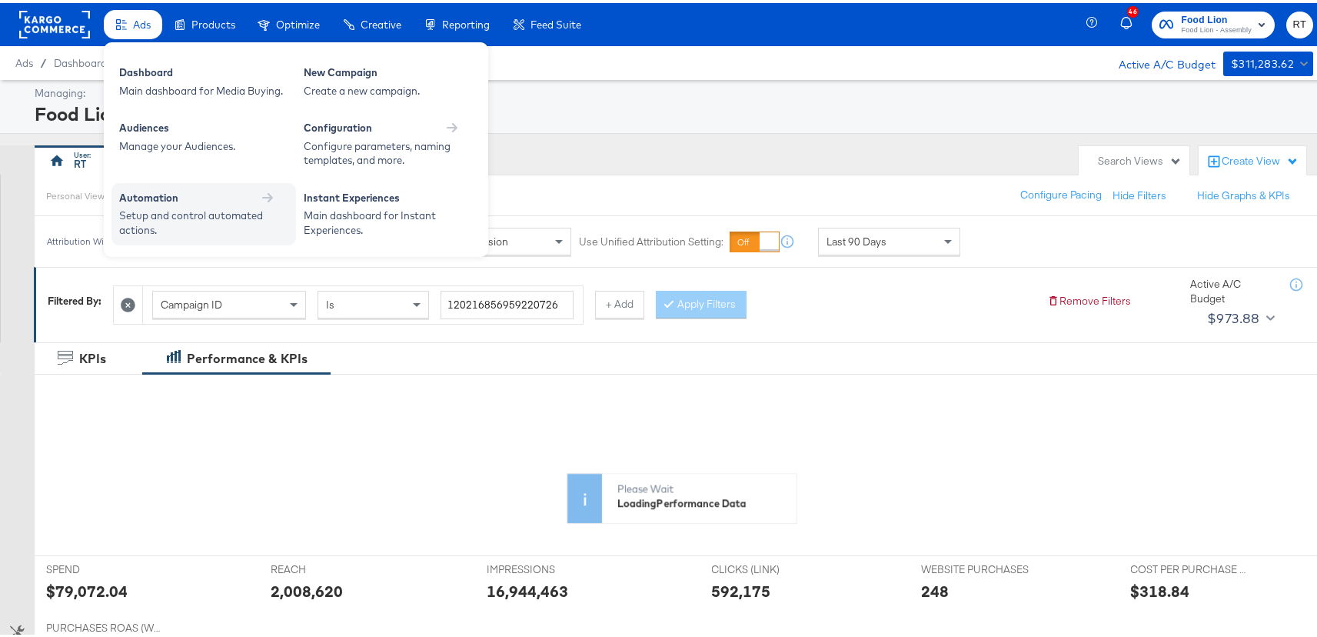
click at [219, 223] on div "Setup and control automated actions." at bounding box center [196, 219] width 154 height 28
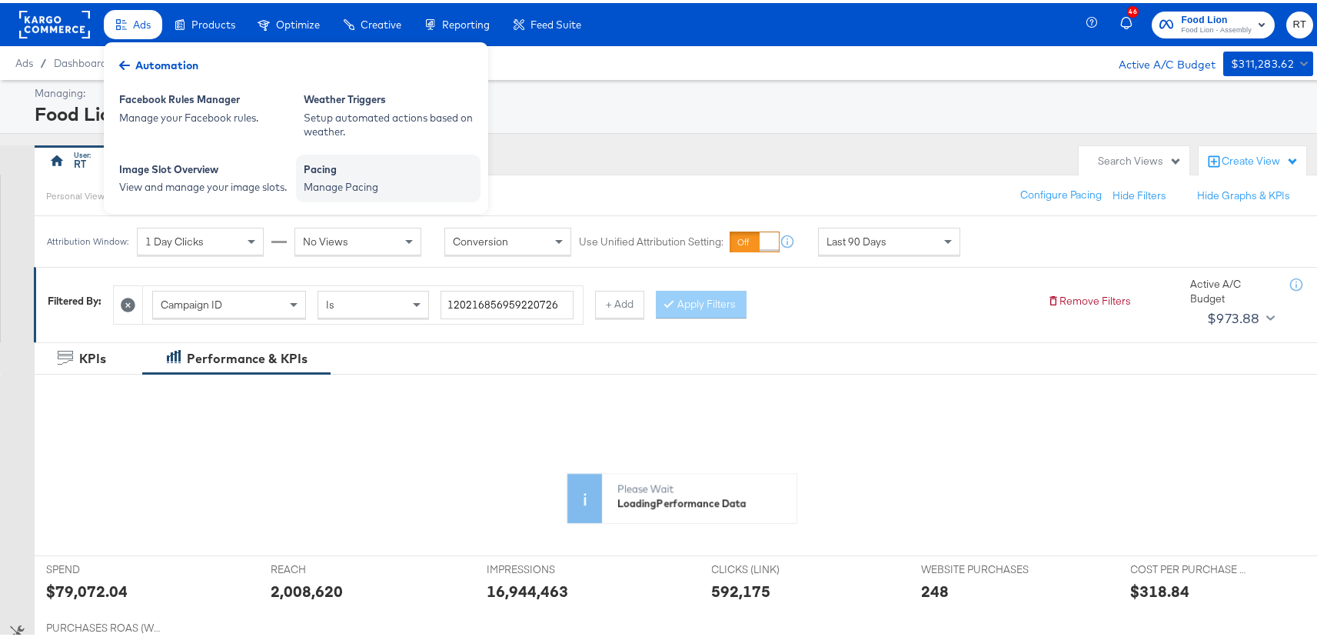
click at [417, 178] on div "Manage Pacing" at bounding box center [388, 184] width 169 height 15
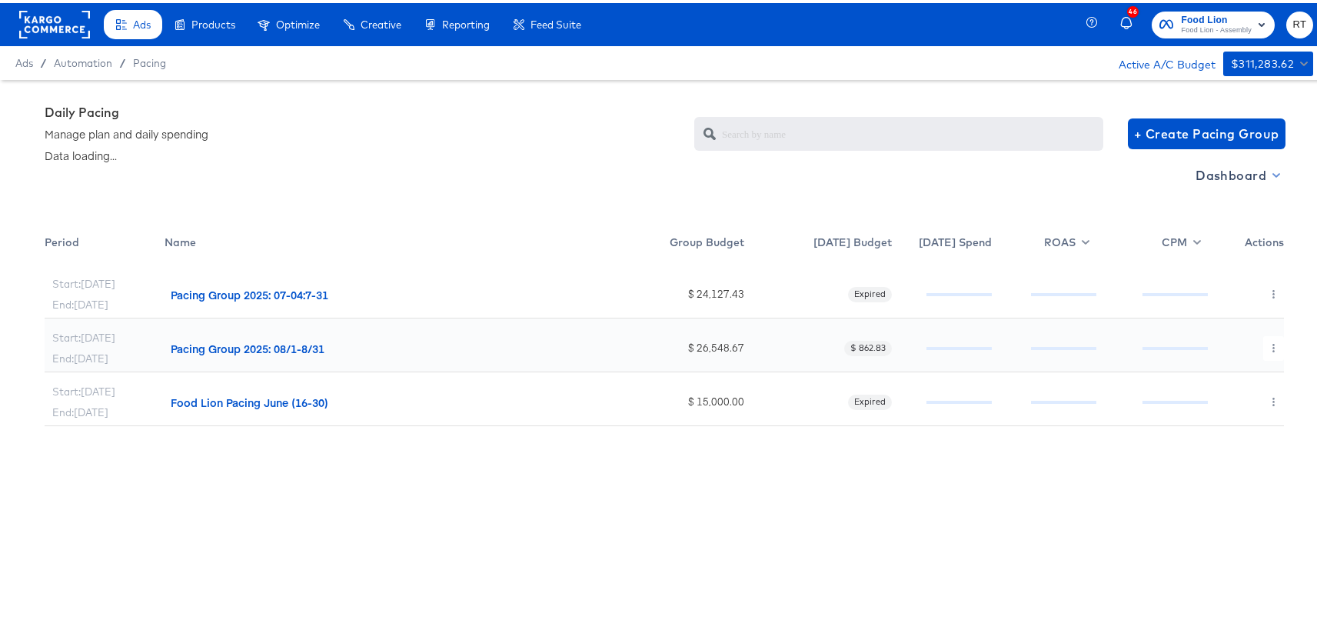
click at [1251, 170] on span "Dashboard" at bounding box center [1237, 172] width 82 height 22
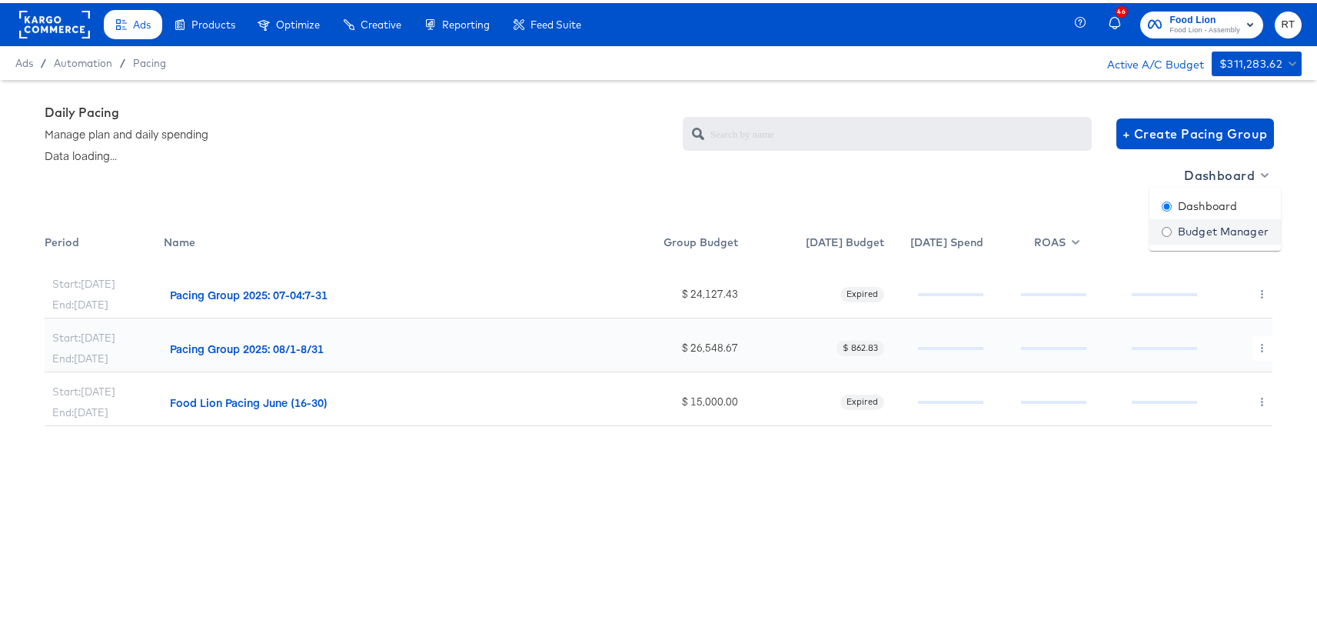
click at [1219, 228] on div "Budget Manager" at bounding box center [1215, 229] width 107 height 16
radio input "false"
radio input "true"
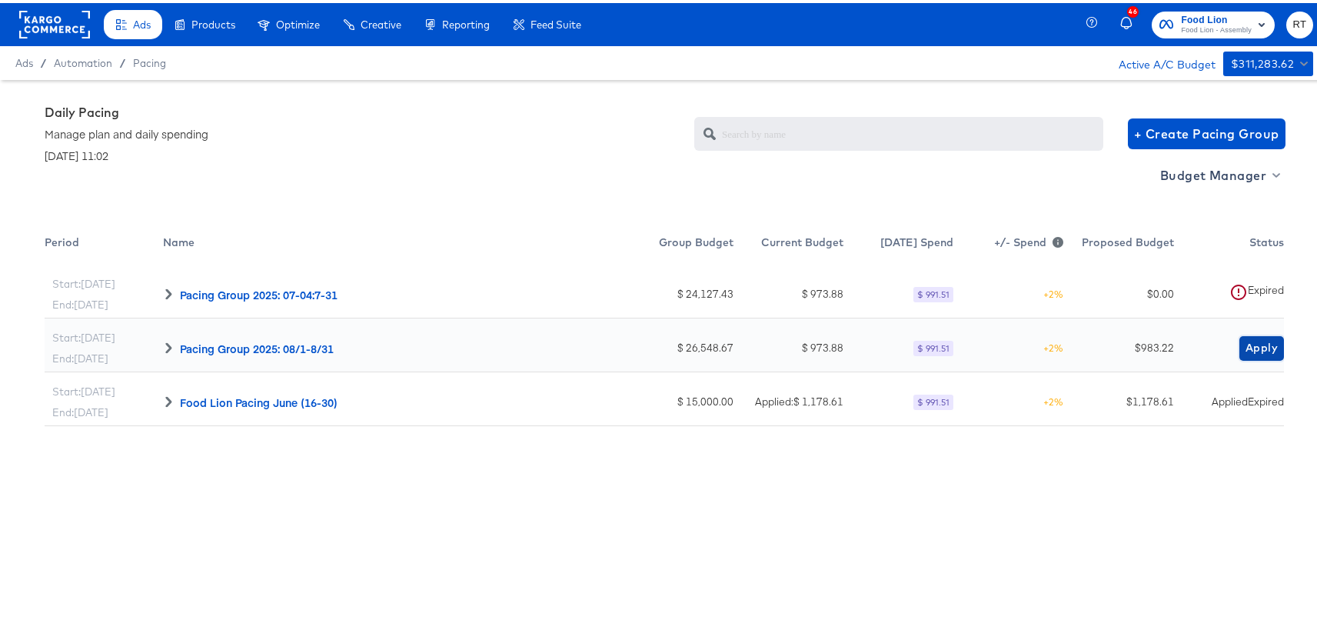
click at [1251, 346] on span "Apply" at bounding box center [1262, 344] width 32 height 19
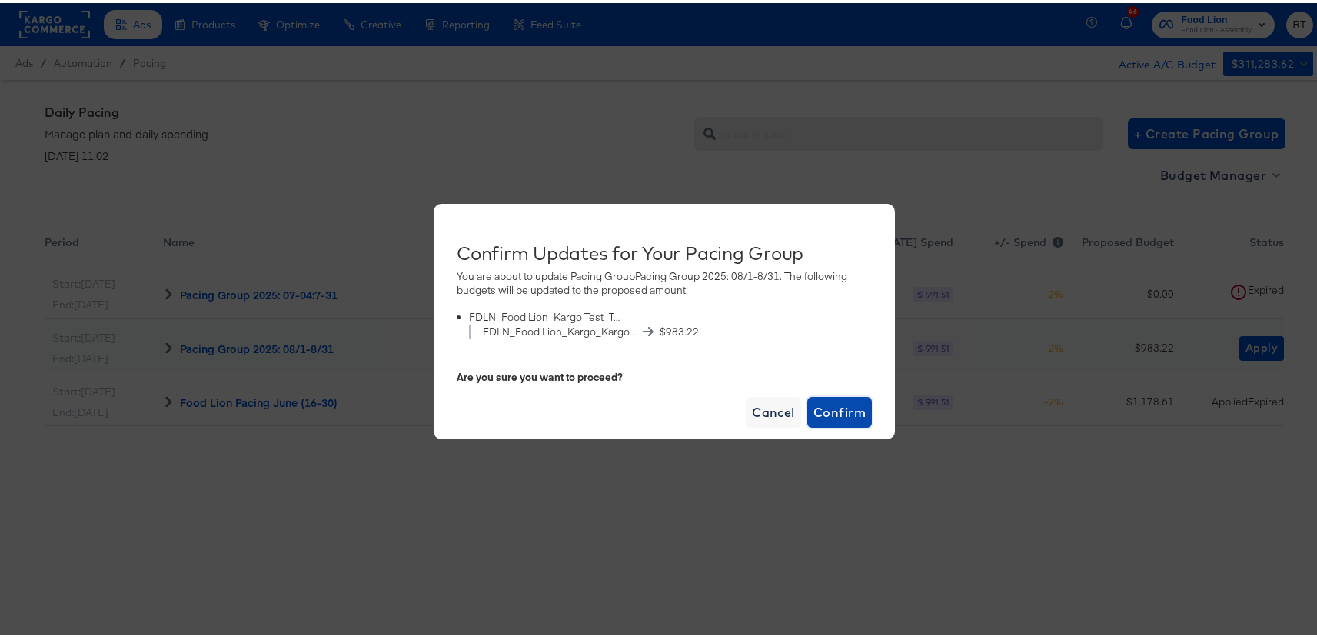
click at [821, 411] on span "Confirm" at bounding box center [839, 409] width 52 height 22
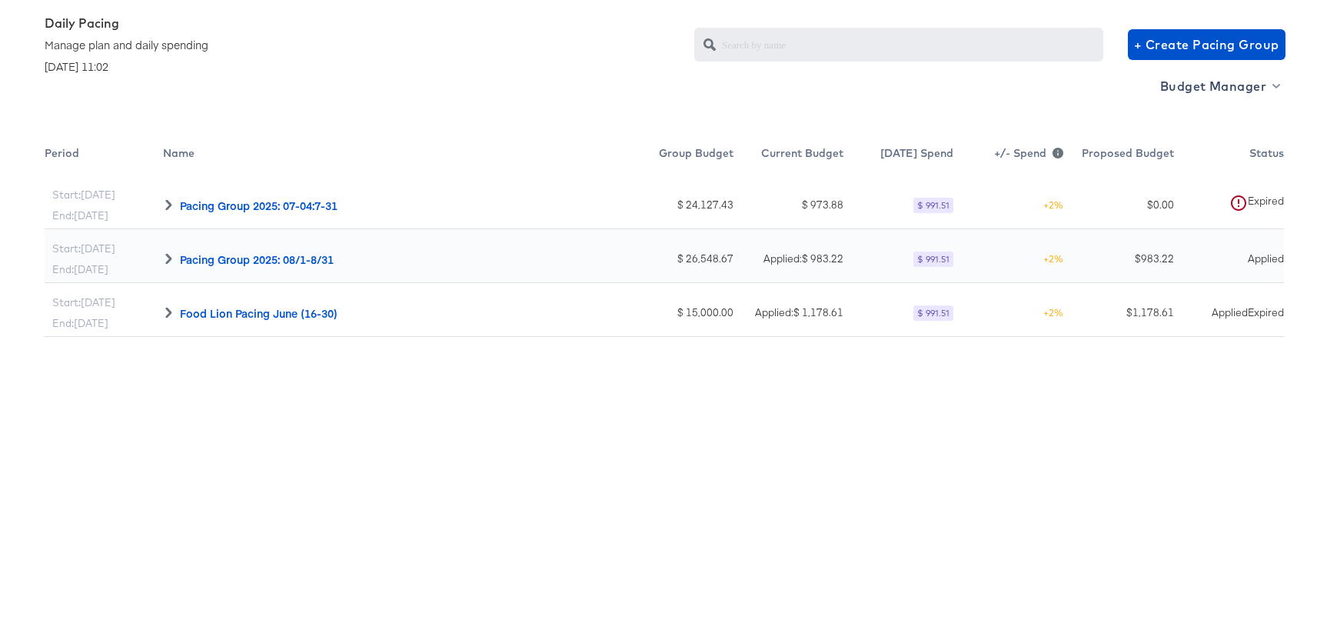
scroll to position [149, 0]
